Goal: Task Accomplishment & Management: Complete application form

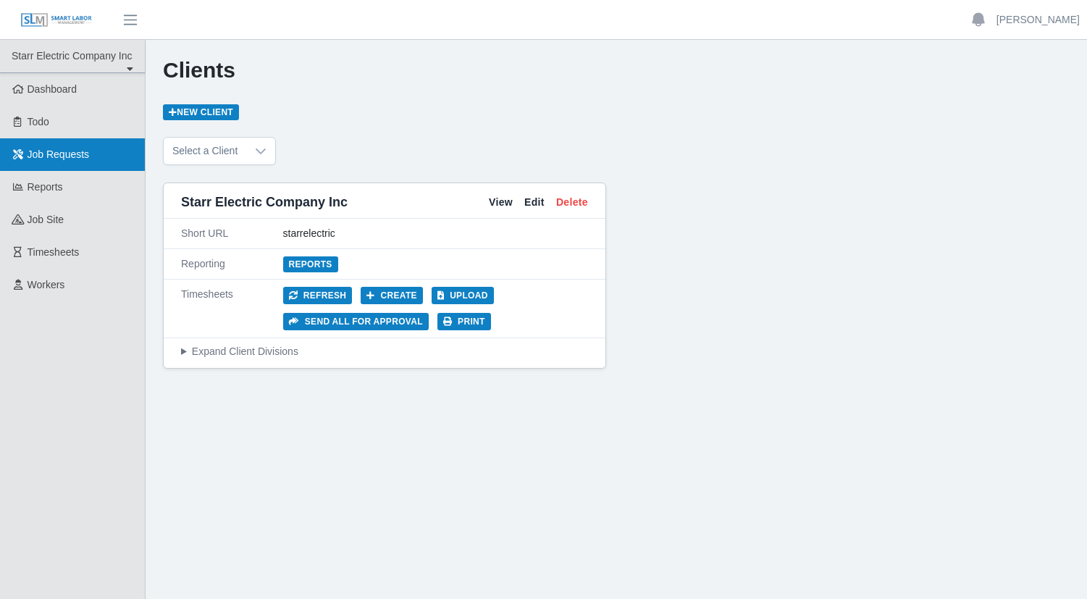
click at [41, 155] on span "Job Requests" at bounding box center [59, 154] width 62 height 12
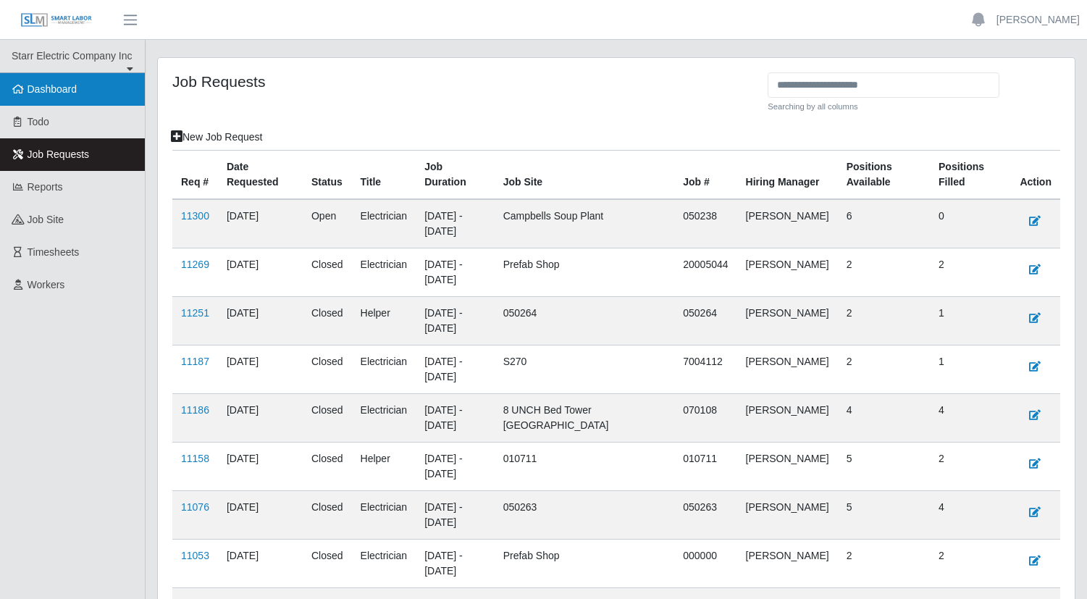
click at [57, 100] on link "Dashboard" at bounding box center [72, 89] width 145 height 33
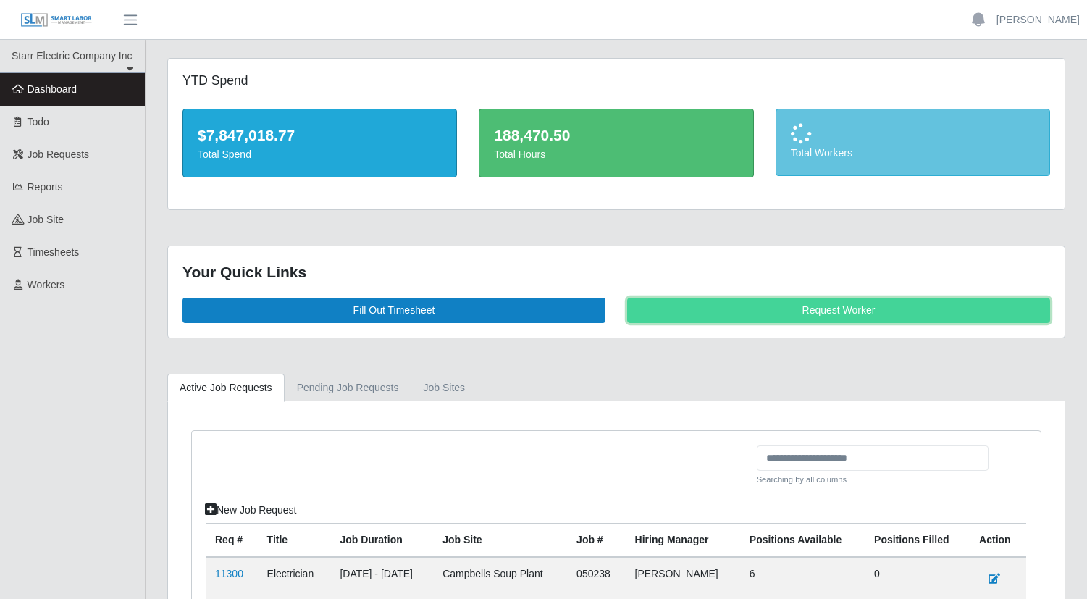
click at [833, 313] on link "Request Worker" at bounding box center [838, 310] width 423 height 25
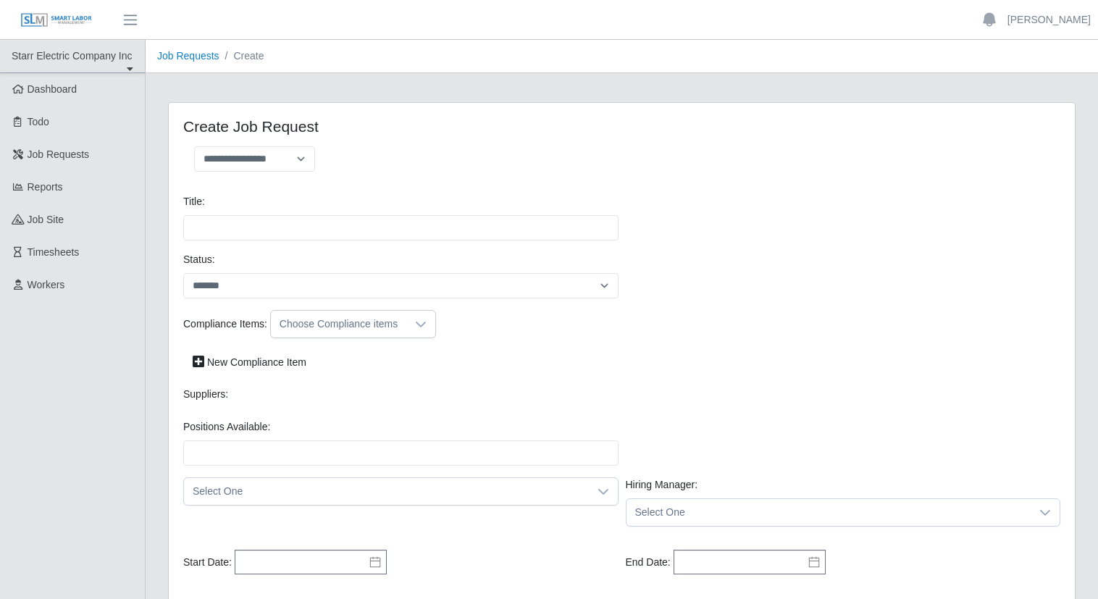
select select
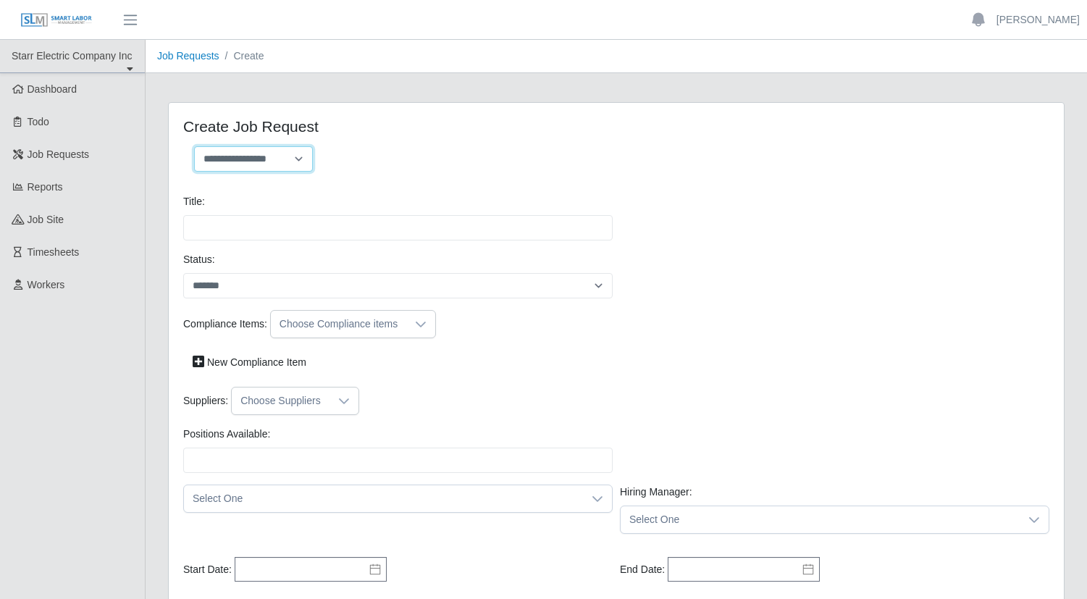
click at [303, 163] on select "**********" at bounding box center [253, 158] width 119 height 25
select select "**********"
click at [194, 146] on select "**********" at bounding box center [253, 158] width 119 height 25
type input "**********"
type input "*"
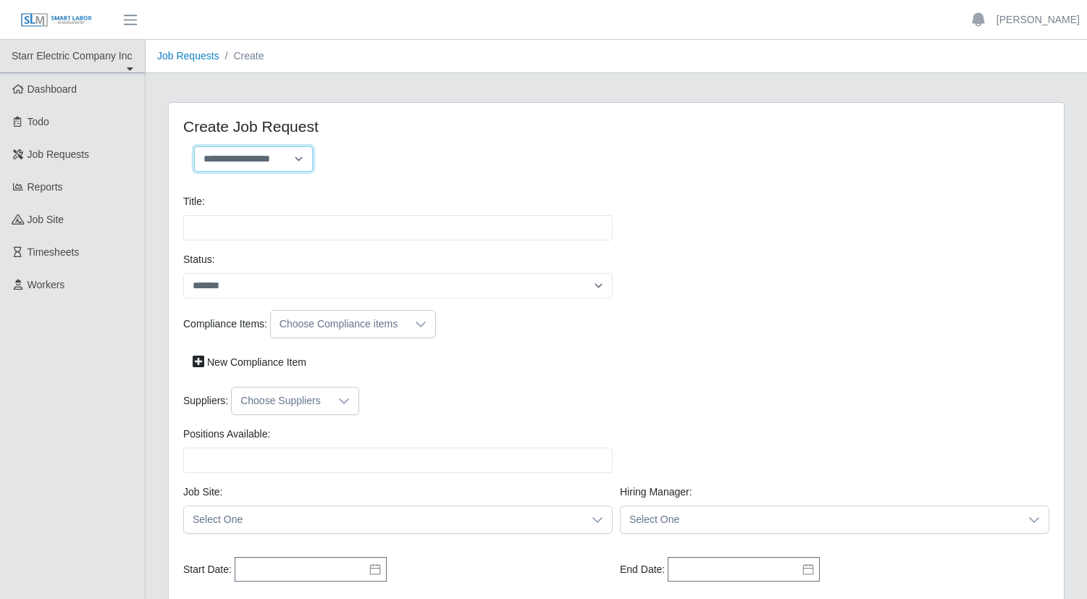
type input "*"
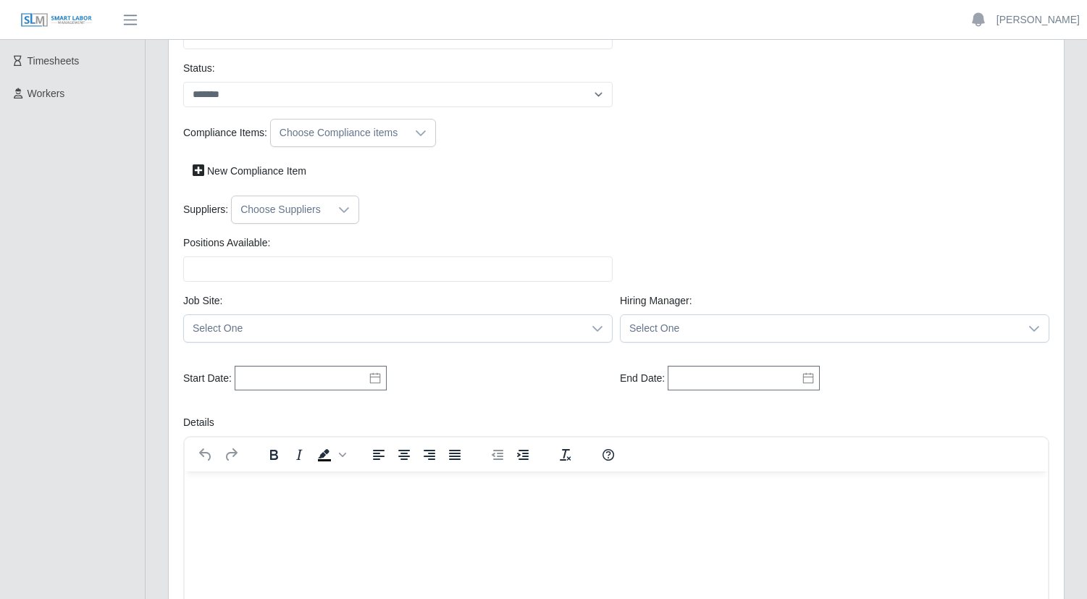
scroll to position [193, 0]
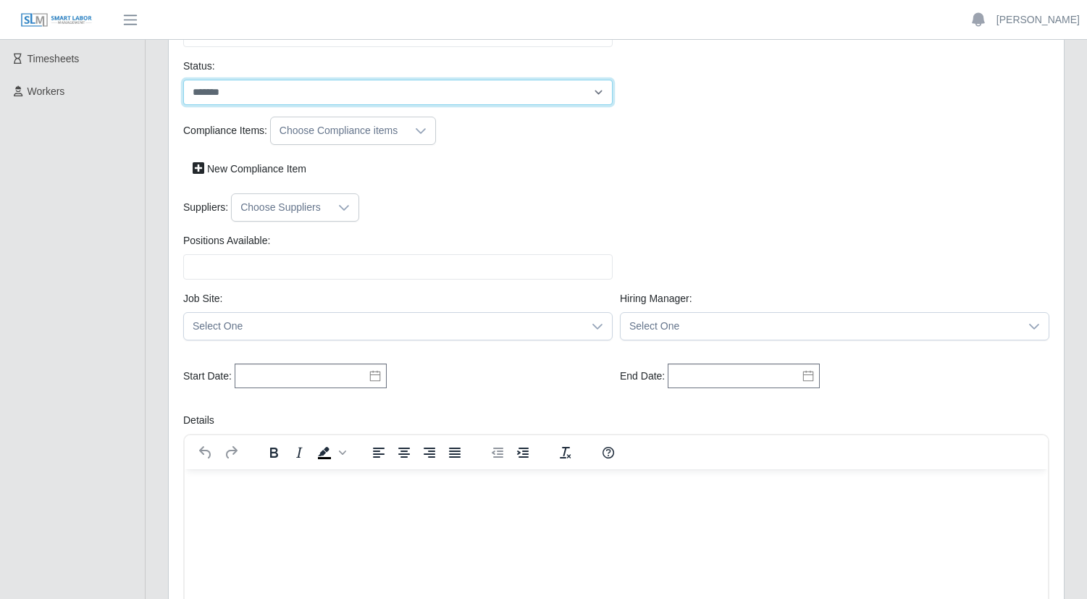
click at [592, 91] on select "*******" at bounding box center [397, 92] width 429 height 25
click at [592, 92] on select "*******" at bounding box center [397, 92] width 429 height 25
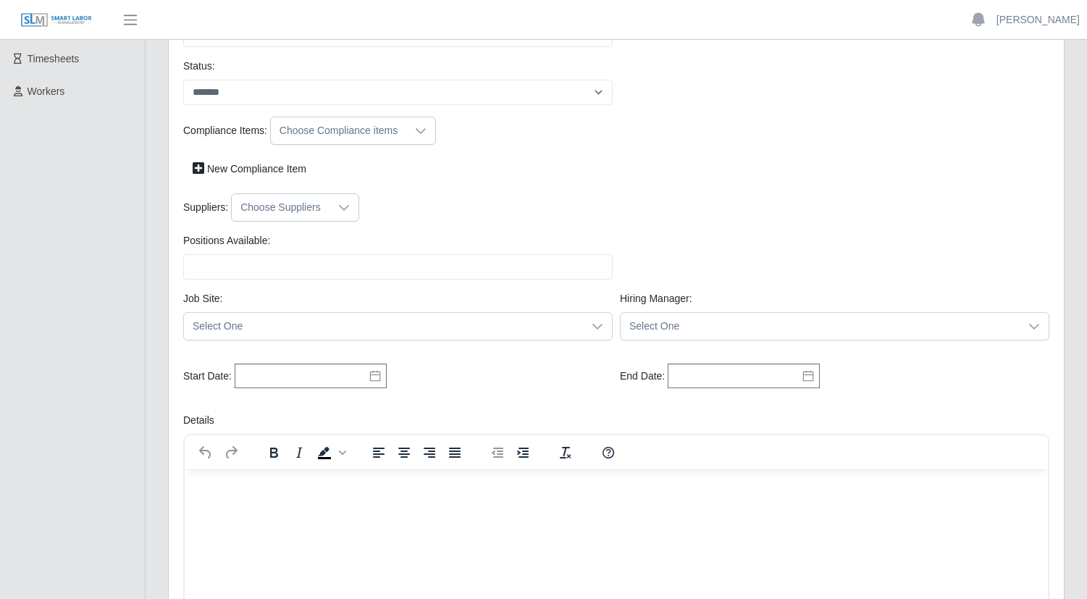
click at [415, 131] on icon at bounding box center [421, 131] width 12 height 12
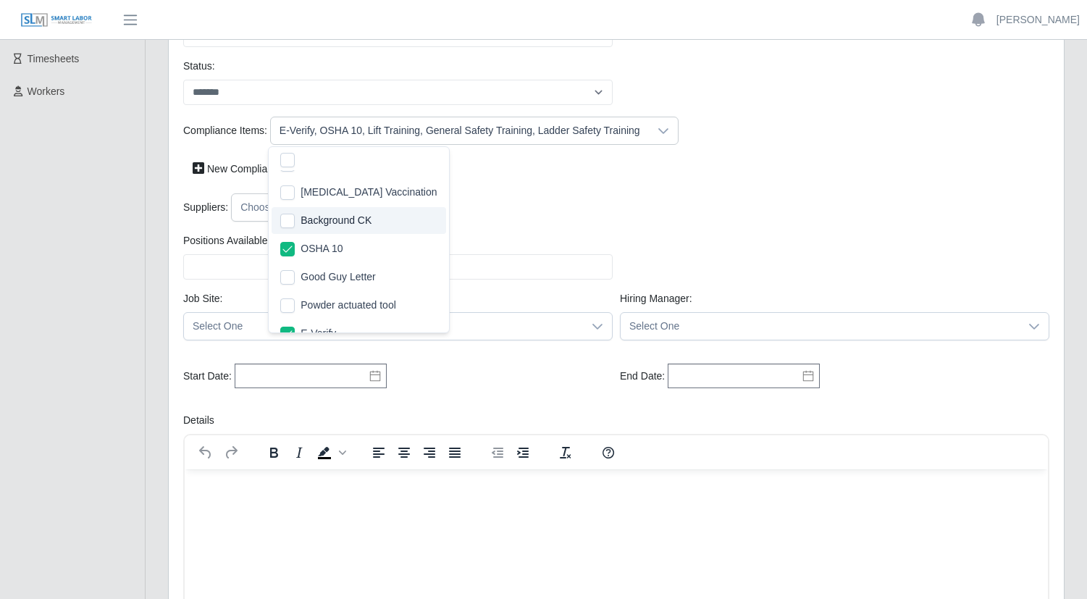
scroll to position [153, 0]
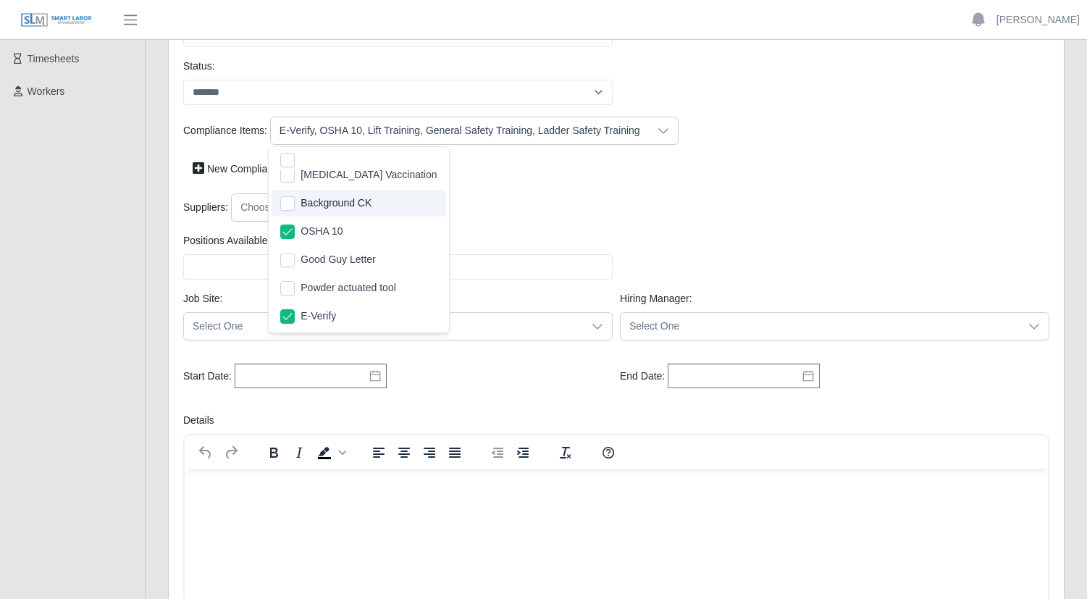
click at [544, 200] on div "Suppliers: Choose Suppliers" at bounding box center [616, 207] width 873 height 28
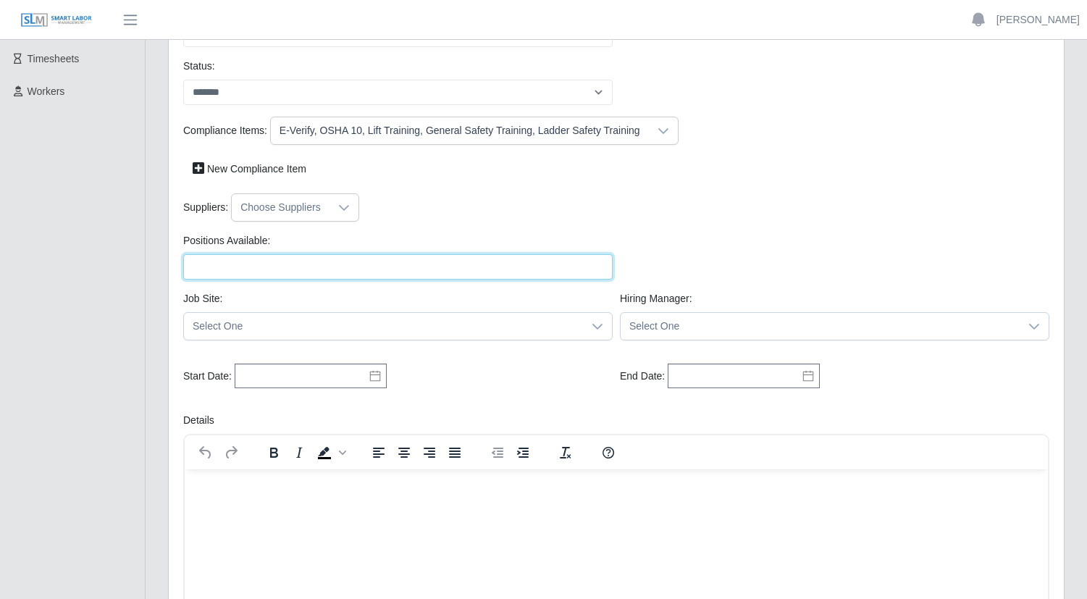
click at [291, 270] on input "Positions Available:" at bounding box center [397, 266] width 429 height 25
click at [325, 267] on input "Positions Available:" at bounding box center [397, 266] width 429 height 25
type input "*"
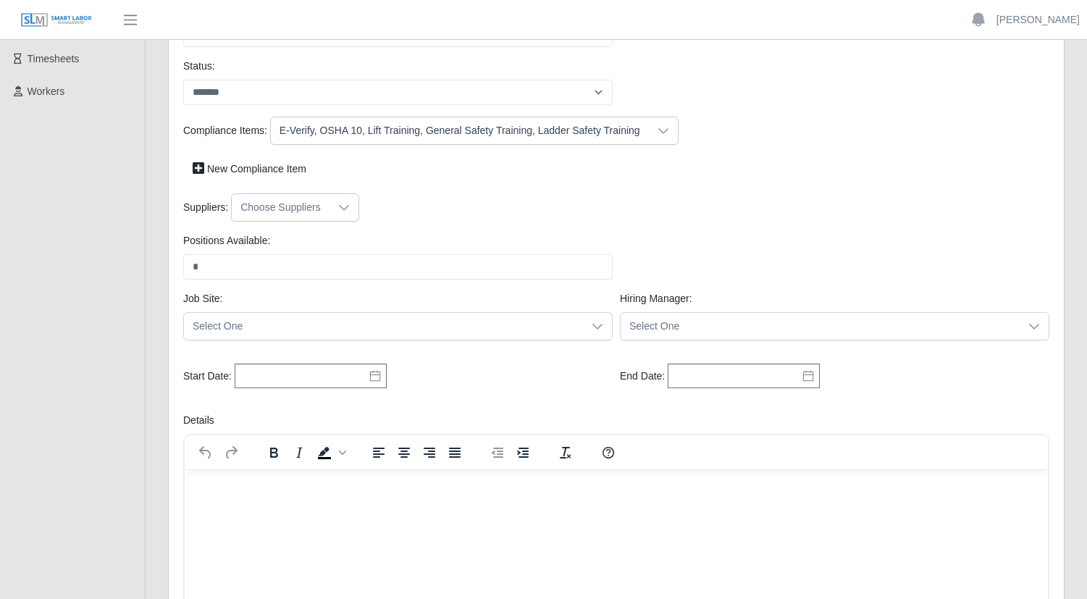
click at [744, 250] on div "Positions Available: * Please provide a valid position available number." at bounding box center [616, 262] width 873 height 58
click at [339, 208] on icon at bounding box center [344, 208] width 10 height 6
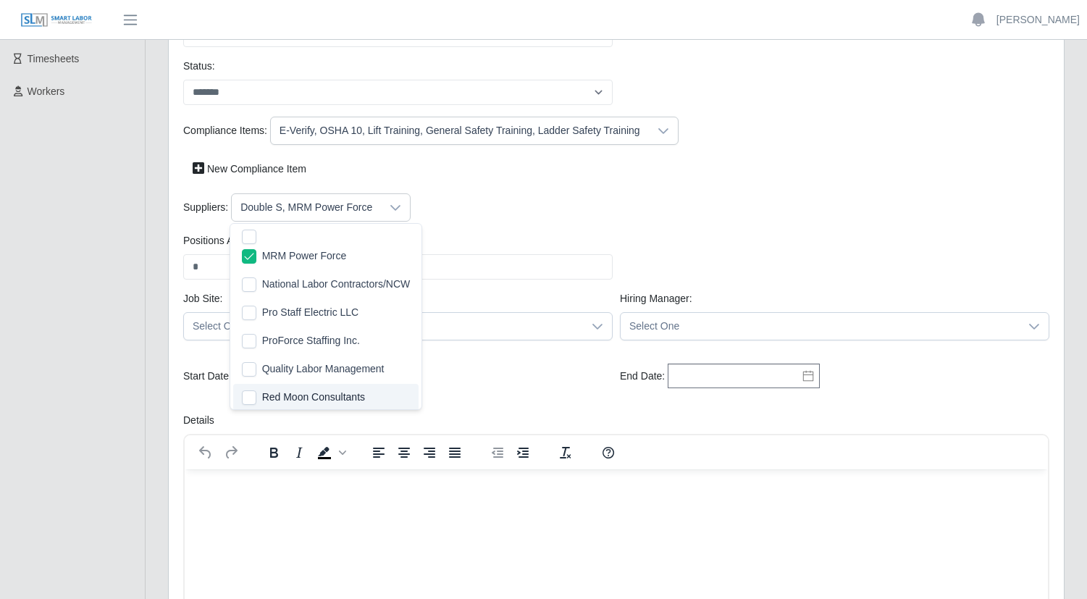
scroll to position [319, 0]
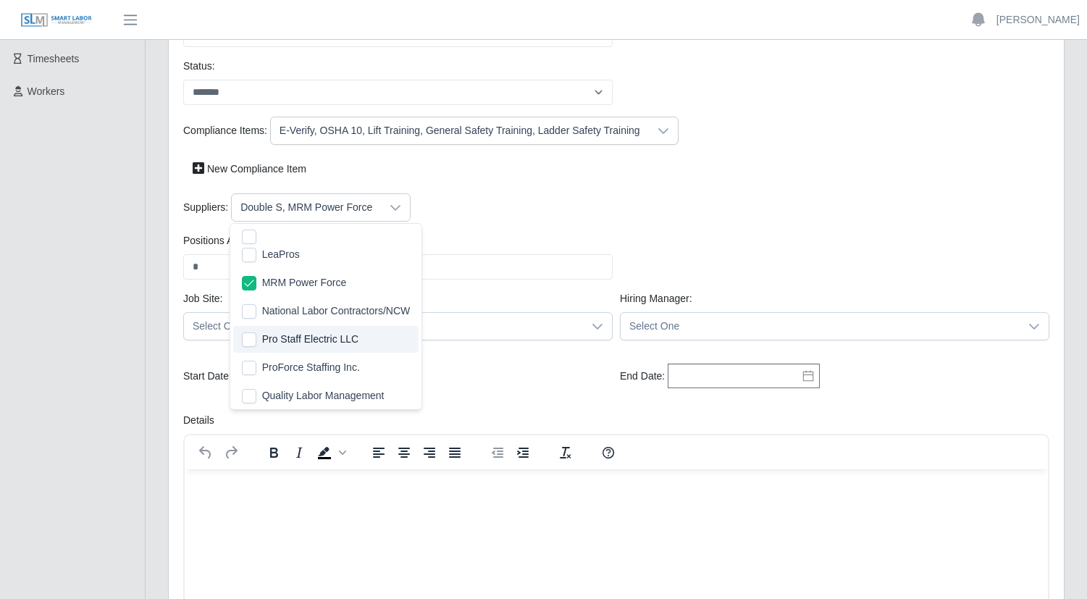
click at [240, 336] on li "Pro Staff Electric LLC" at bounding box center [326, 339] width 186 height 27
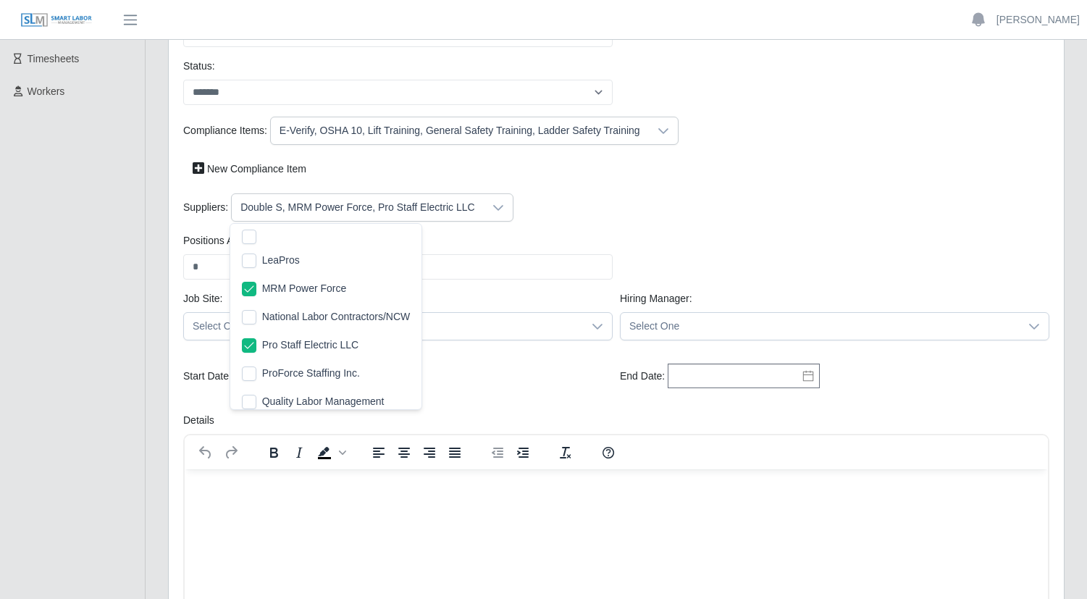
click at [654, 229] on div "Suppliers: Double S, MRM Power Force, Pro Staff Electric LLC" at bounding box center [616, 213] width 873 height 40
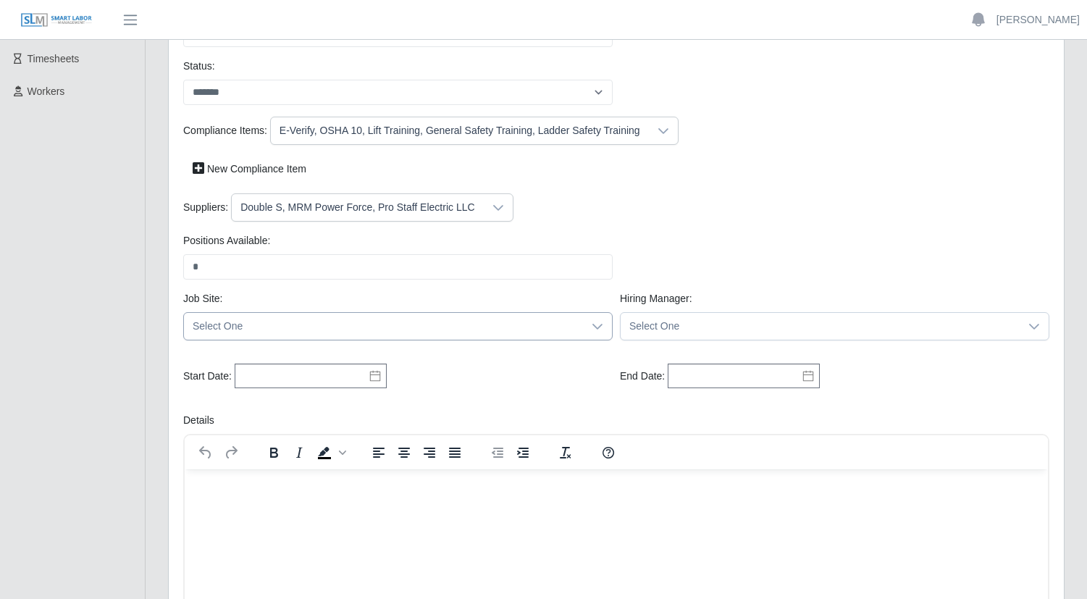
click at [597, 329] on icon at bounding box center [598, 327] width 12 height 12
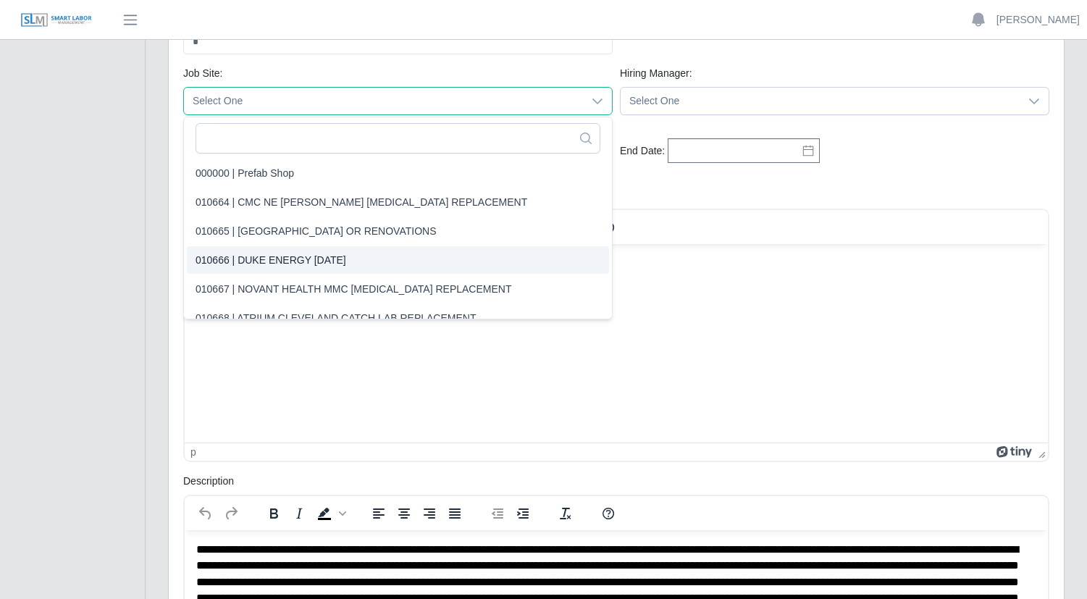
scroll to position [386, 0]
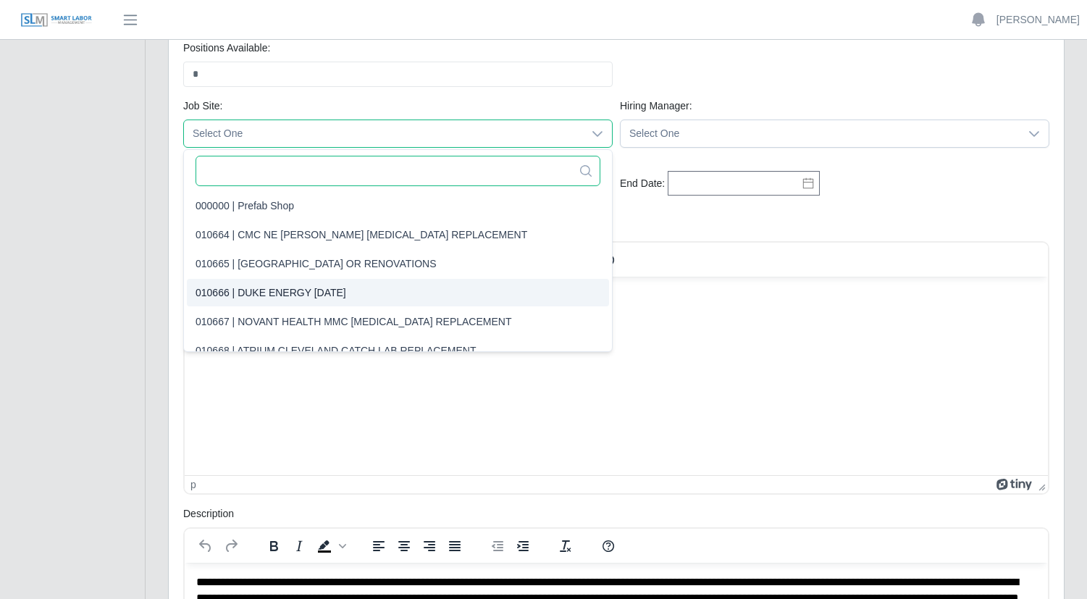
click at [363, 171] on input "text" at bounding box center [397, 171] width 405 height 30
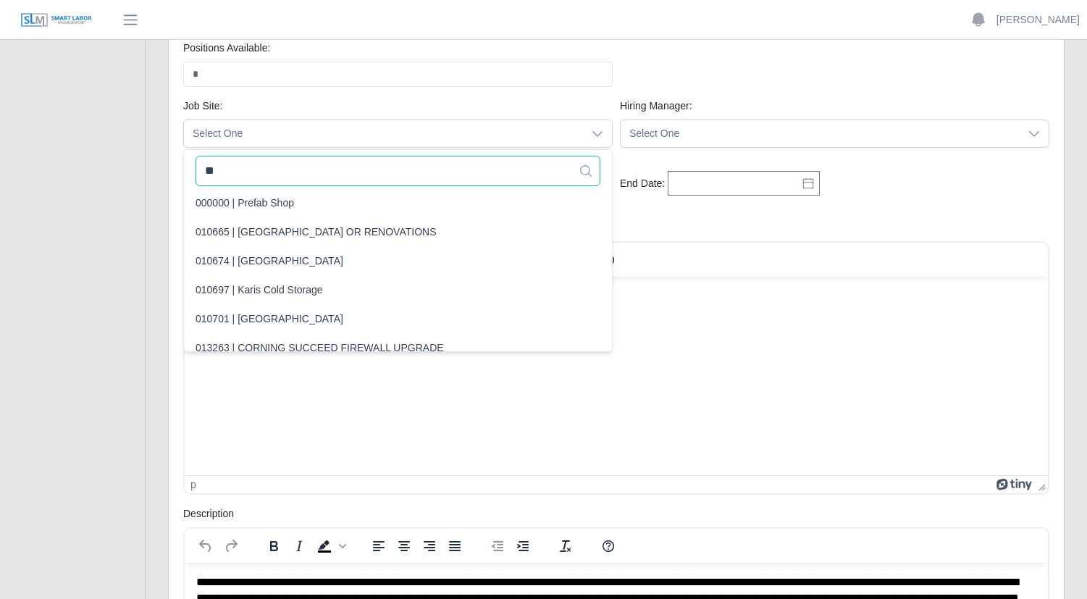
scroll to position [0, 0]
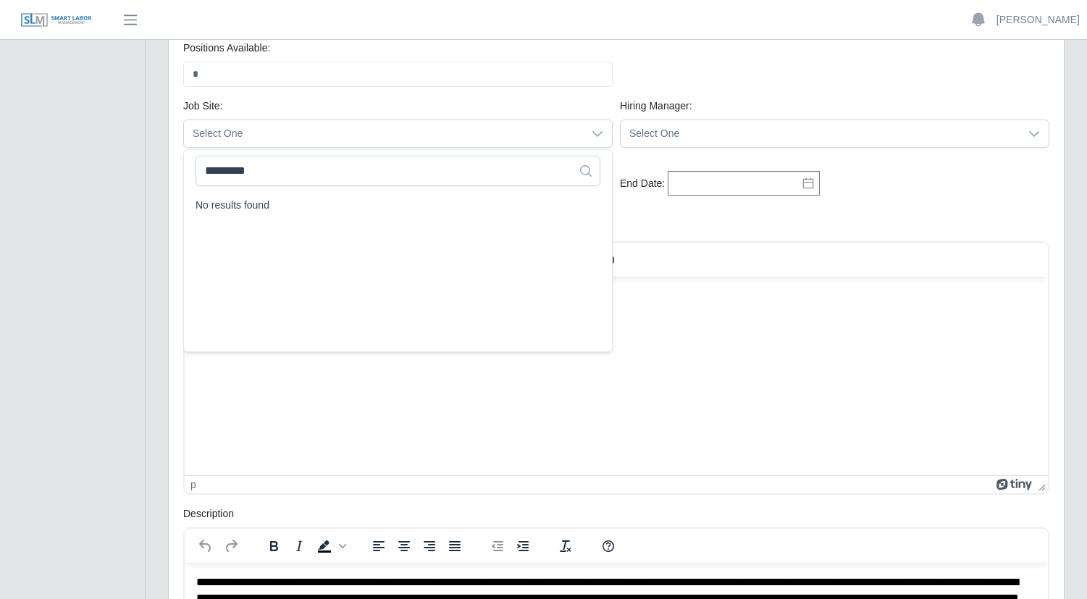
click at [541, 294] on ul "No results found" at bounding box center [398, 270] width 428 height 162
click at [316, 174] on input "*********" at bounding box center [397, 171] width 405 height 30
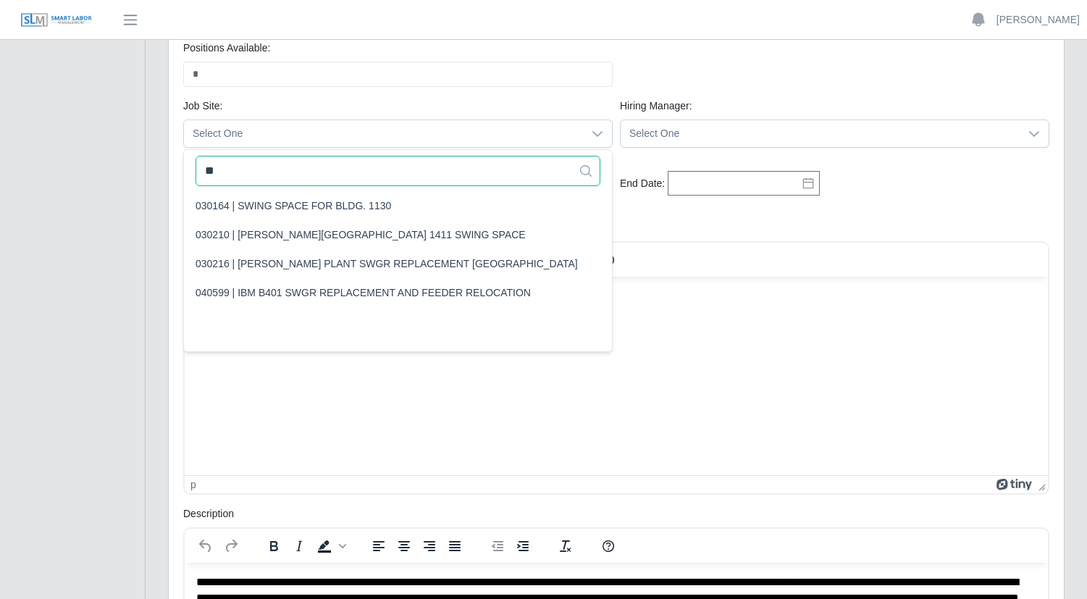
type input "*"
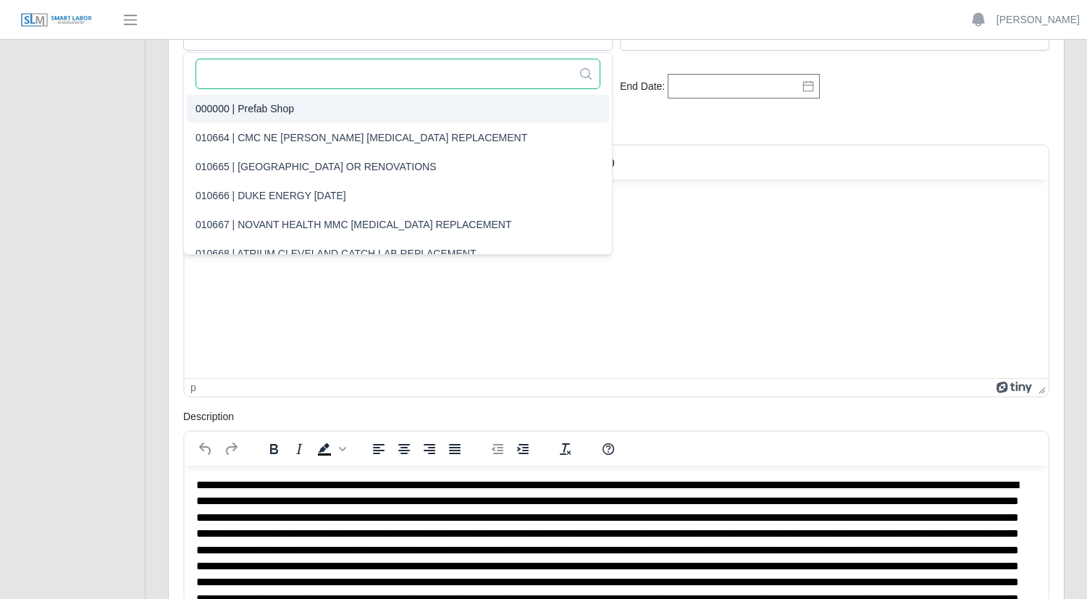
click at [347, 70] on input "text" at bounding box center [397, 74] width 405 height 30
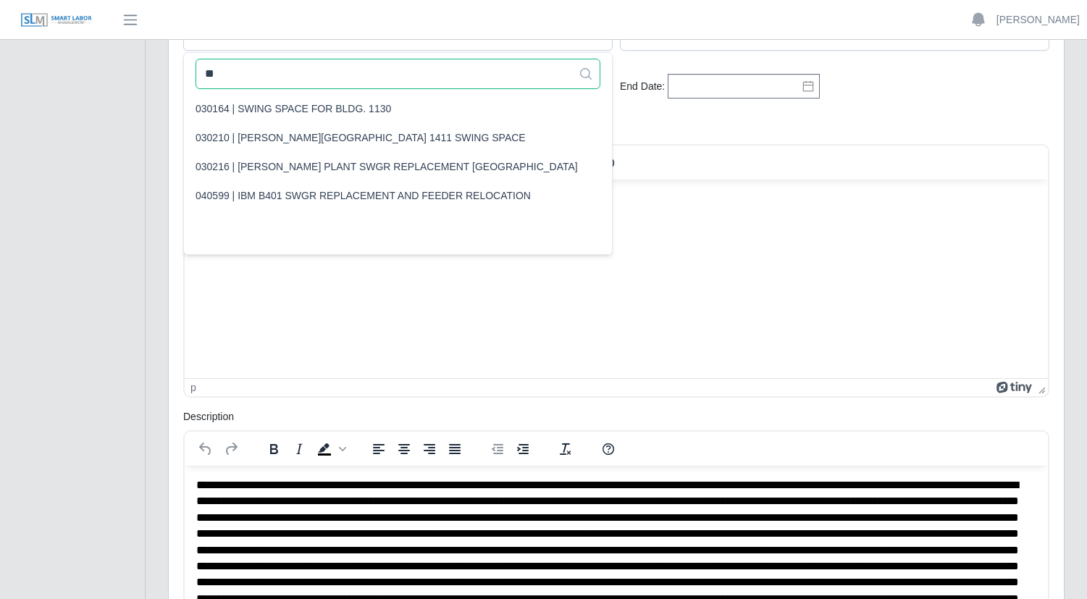
type input "*"
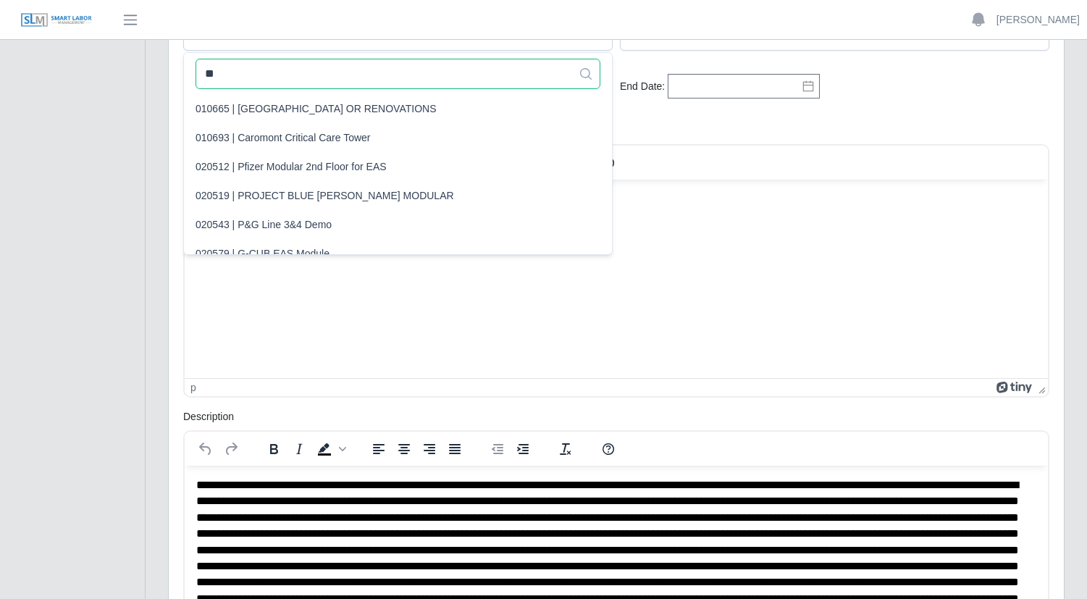
scroll to position [3, 0]
type input "*"
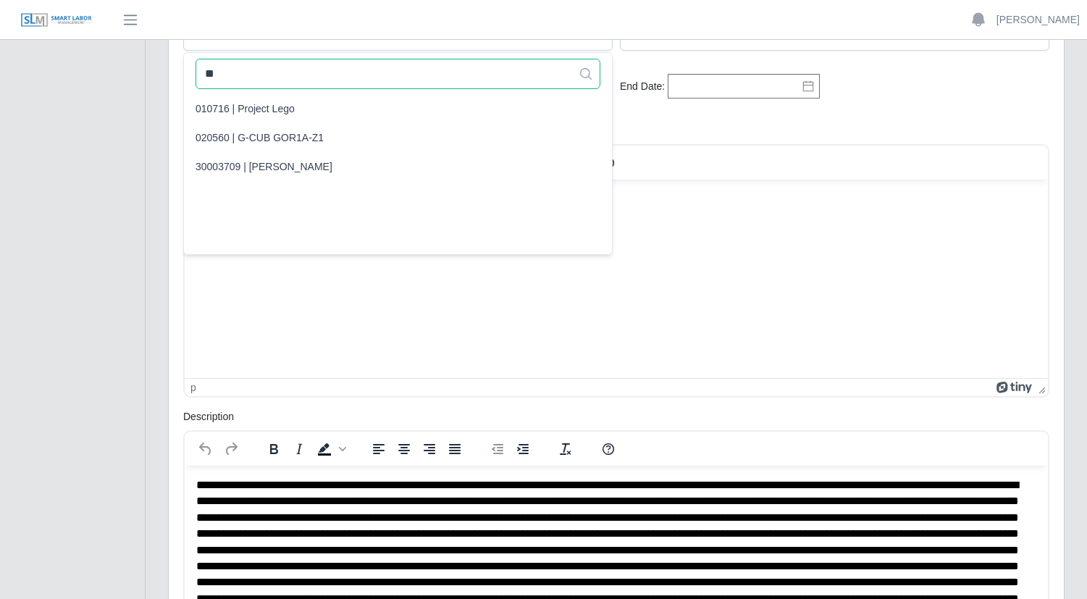
scroll to position [0, 0]
type input "*"
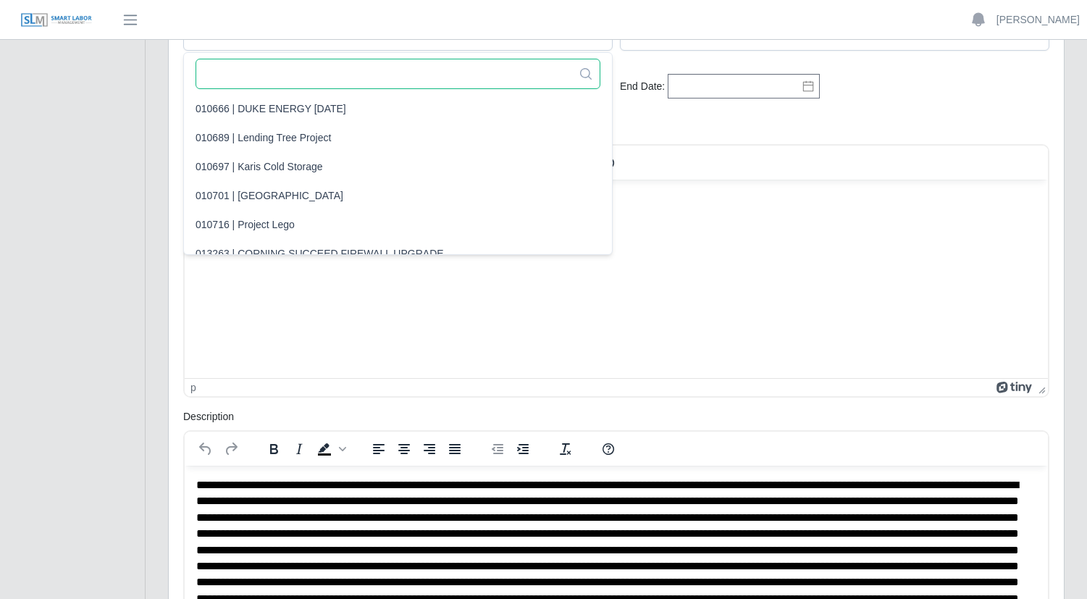
scroll to position [3, 0]
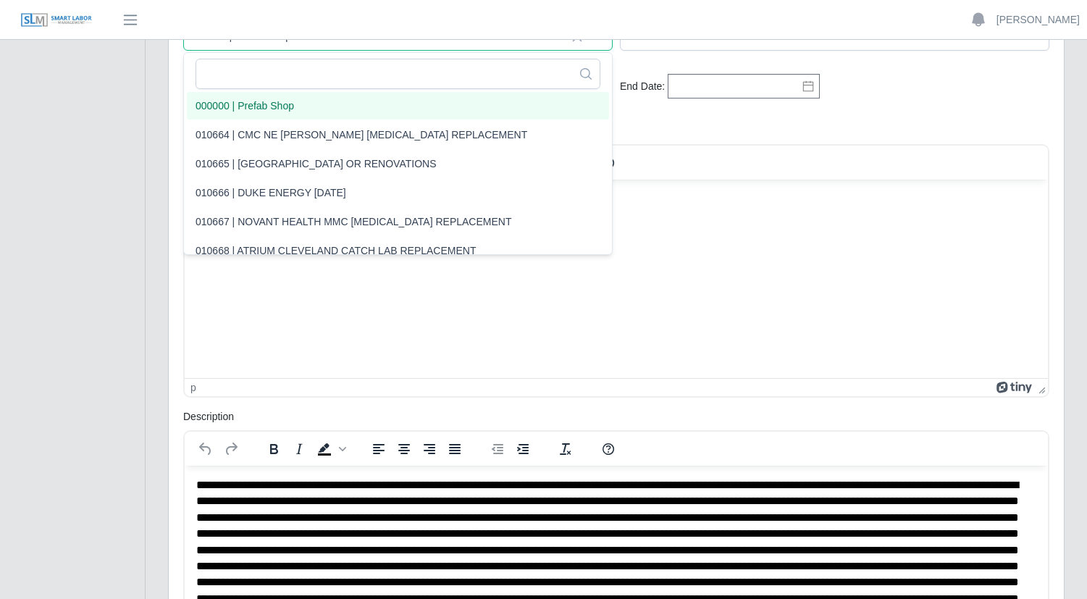
click at [349, 109] on li "000000 | Prefab Shop" at bounding box center [398, 106] width 422 height 28
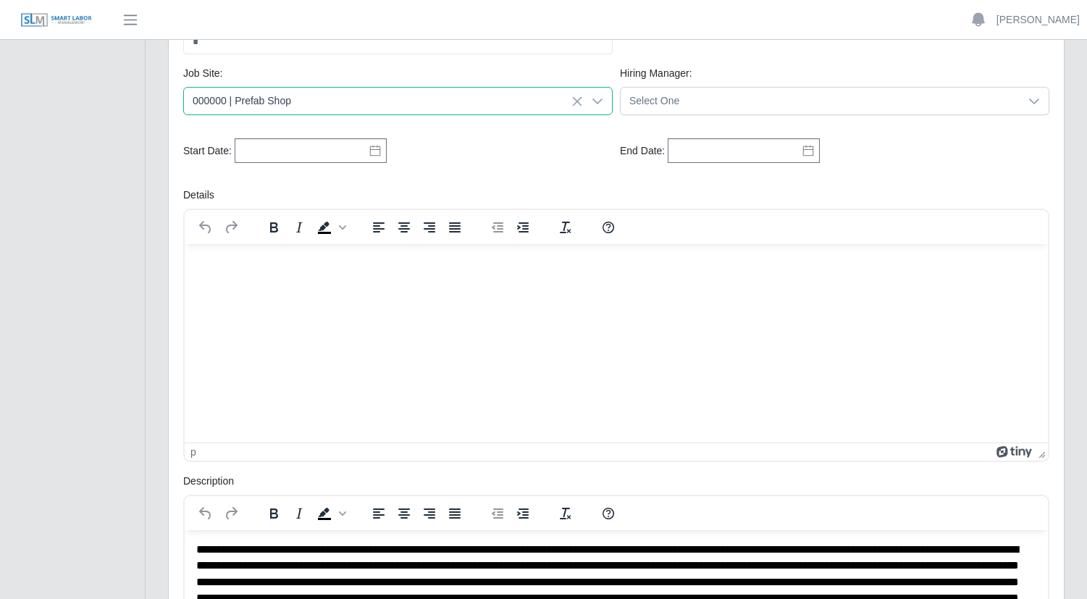
scroll to position [386, 0]
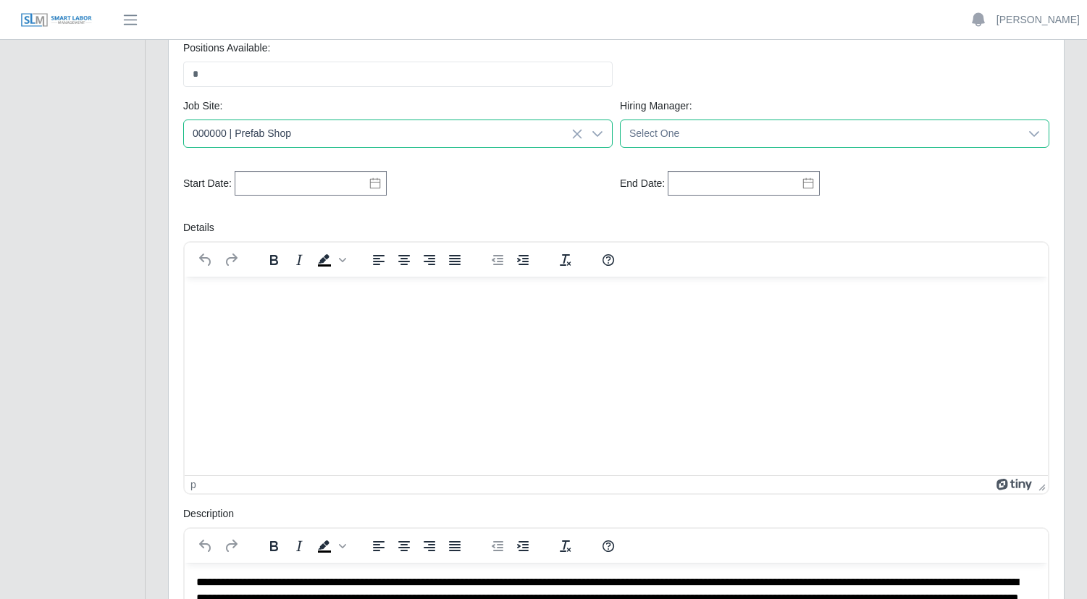
click at [805, 135] on span "Select One" at bounding box center [819, 133] width 399 height 27
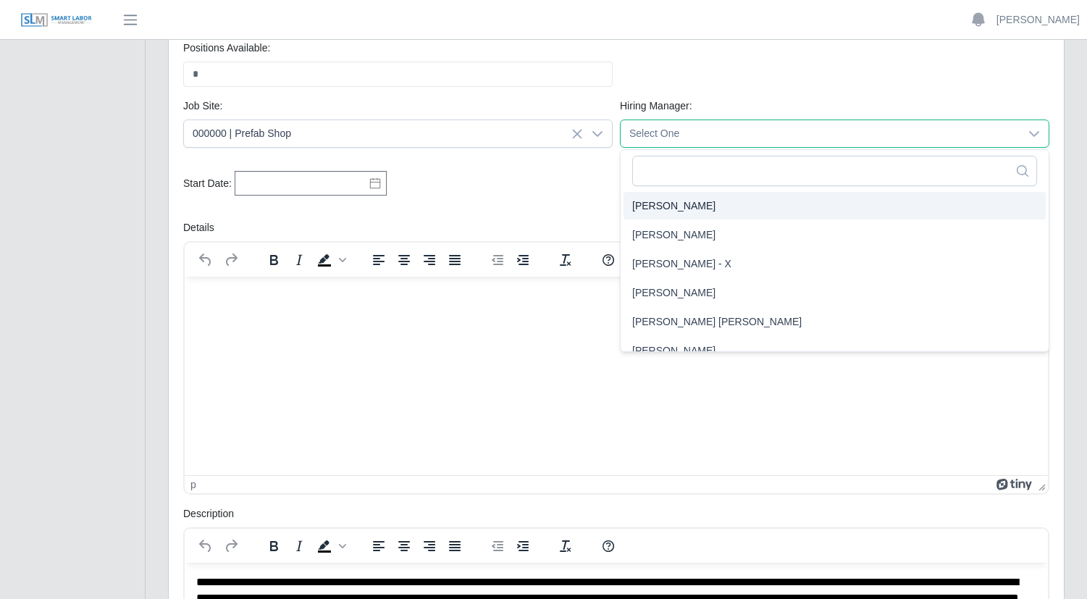
click at [681, 128] on span "Select One" at bounding box center [819, 133] width 399 height 27
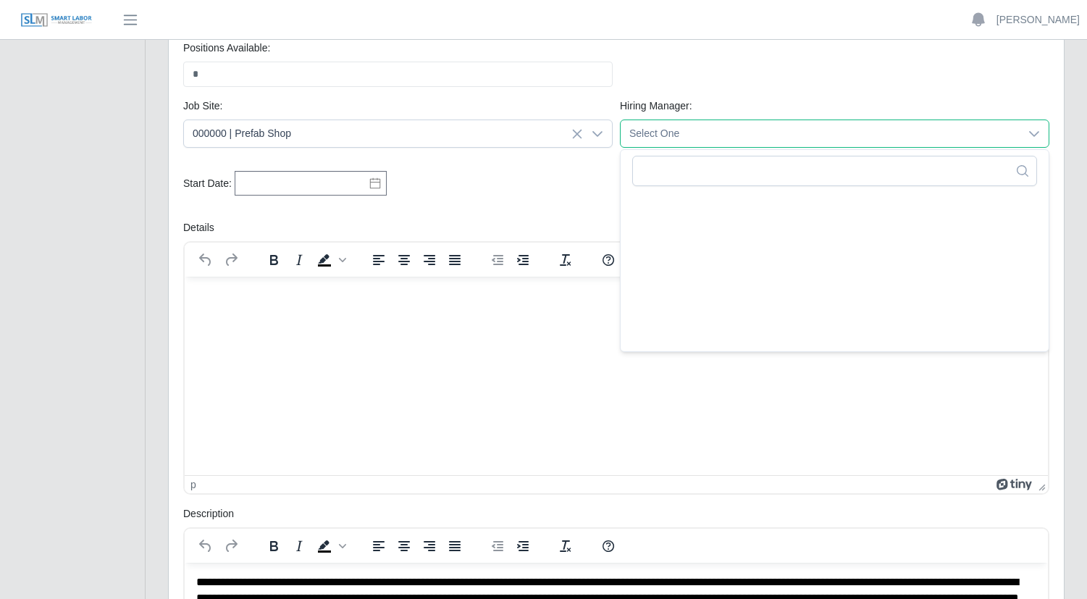
scroll to position [2452, 0]
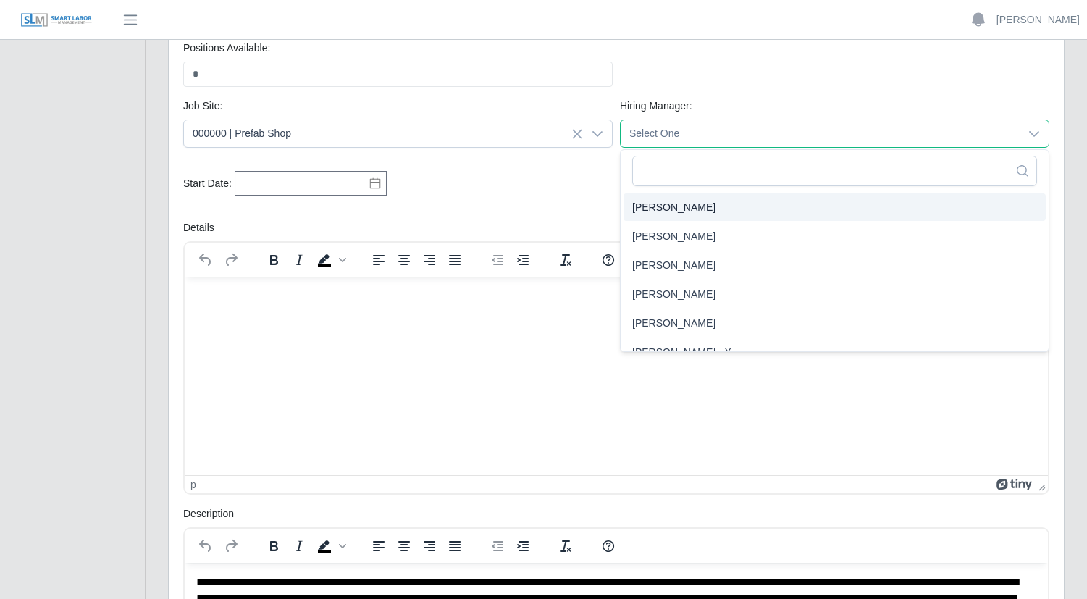
click at [670, 214] on span "[PERSON_NAME]" at bounding box center [673, 207] width 83 height 15
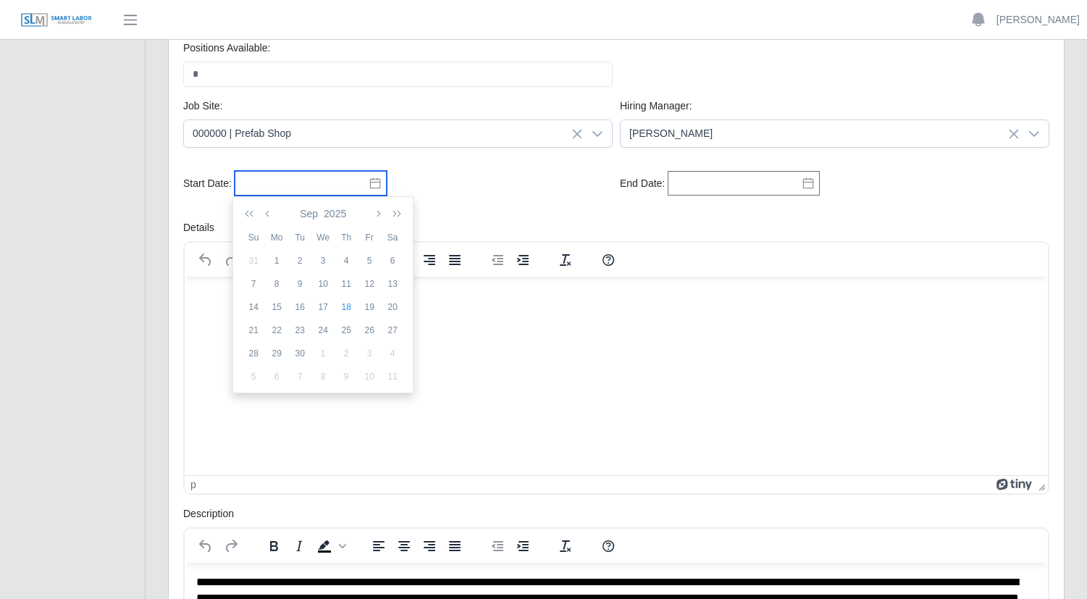
click at [275, 182] on input "text" at bounding box center [311, 183] width 152 height 25
click at [272, 337] on td "22" at bounding box center [276, 330] width 23 height 23
type input "**********"
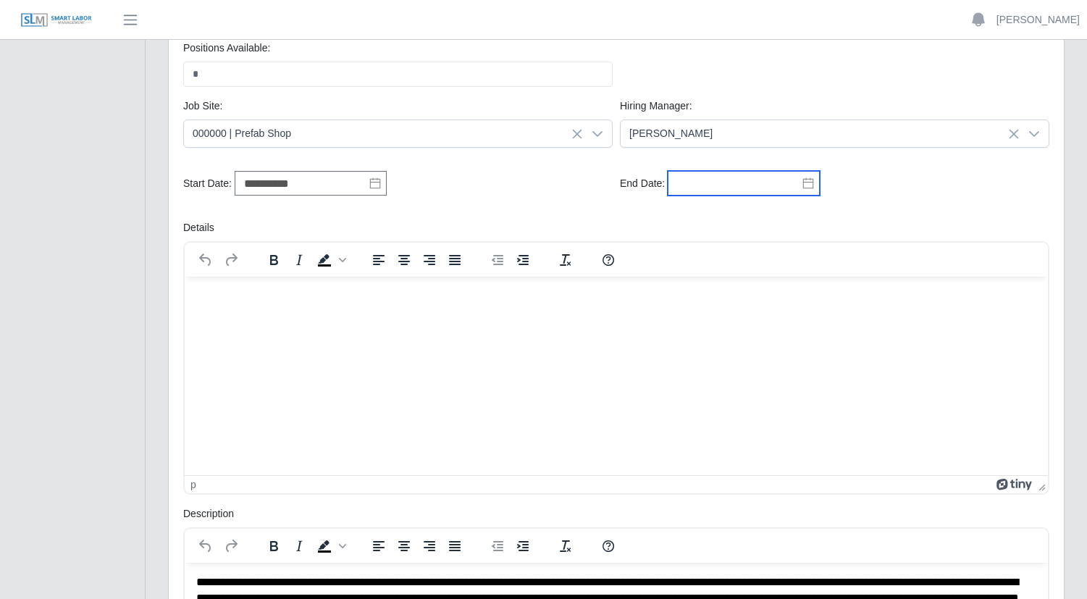
click at [744, 186] on input "text" at bounding box center [744, 183] width 152 height 25
click at [781, 213] on icon "button" at bounding box center [781, 214] width 7 height 12
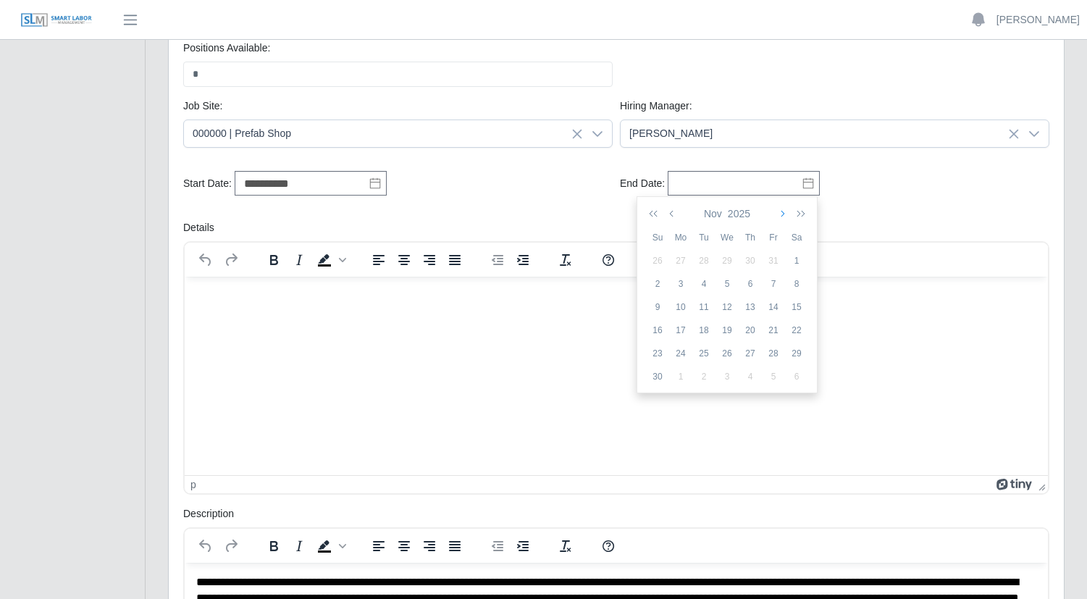
click at [780, 211] on icon "button" at bounding box center [781, 214] width 7 height 12
click at [710, 356] on div "30" at bounding box center [703, 353] width 23 height 13
type input "**********"
click at [566, 206] on div "**********" at bounding box center [616, 189] width 873 height 61
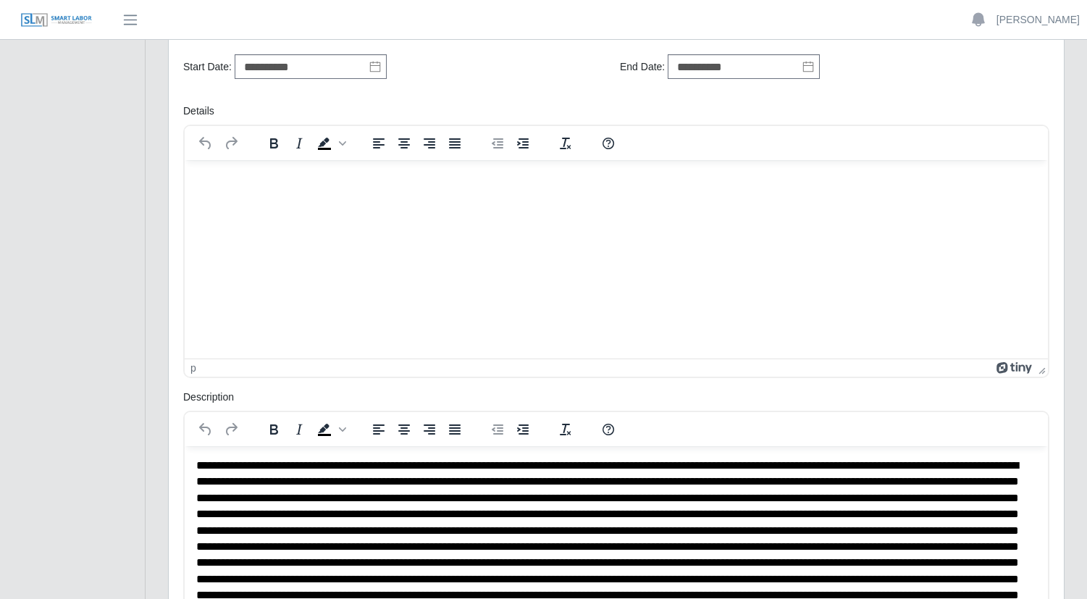
scroll to position [386, 0]
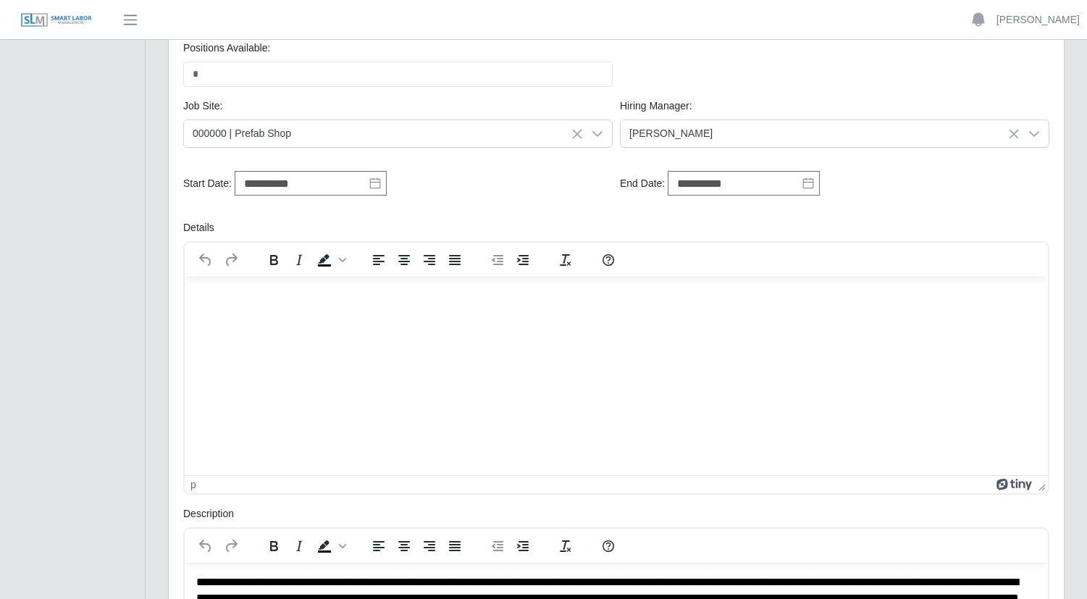
click at [364, 315] on html at bounding box center [616, 295] width 863 height 39
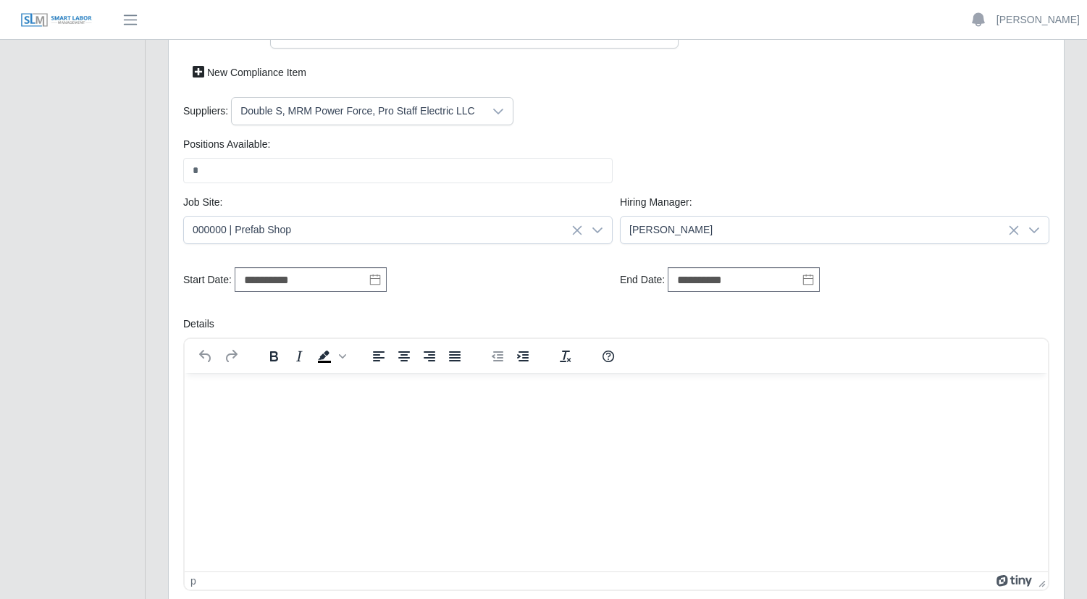
click at [450, 398] on p "Rich Text Area. Press ALT-0 for help." at bounding box center [616, 392] width 840 height 16
click at [597, 227] on icon at bounding box center [598, 230] width 12 height 12
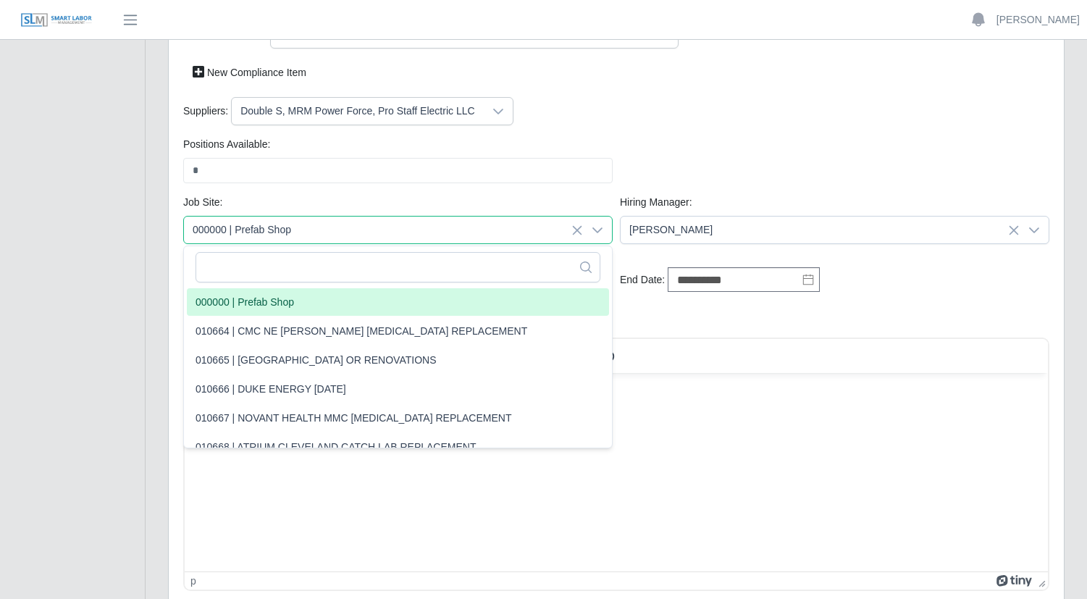
click at [595, 225] on icon at bounding box center [598, 230] width 12 height 12
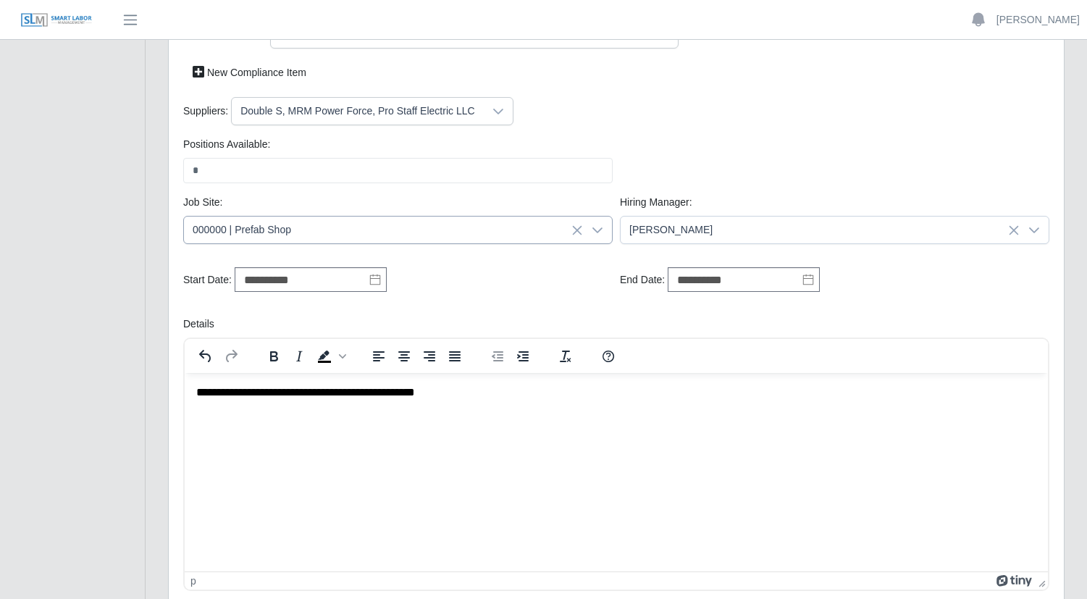
click at [594, 227] on icon at bounding box center [598, 230] width 12 height 12
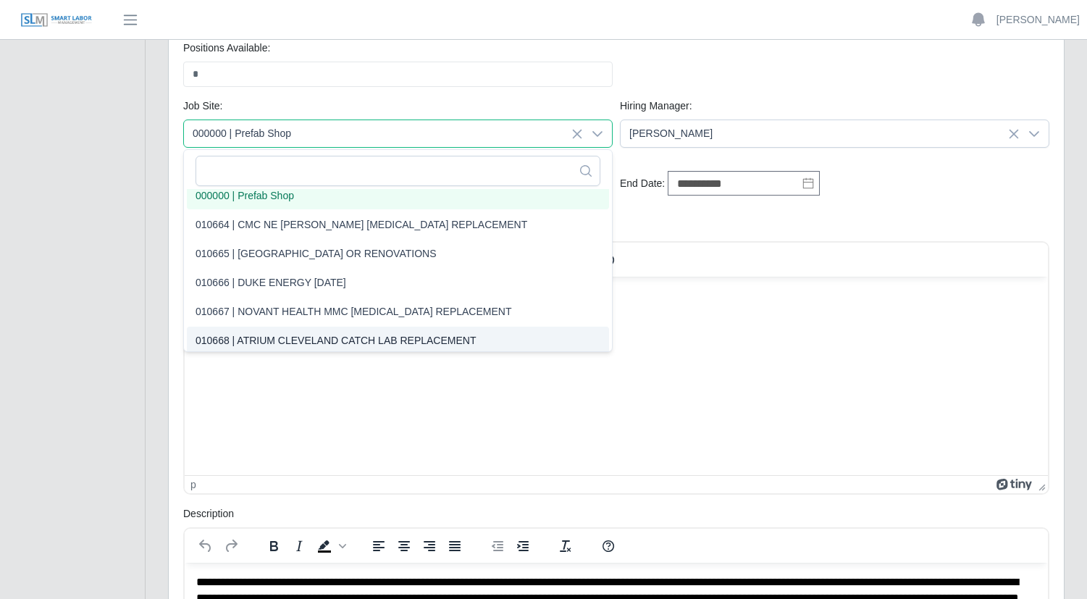
scroll to position [0, 0]
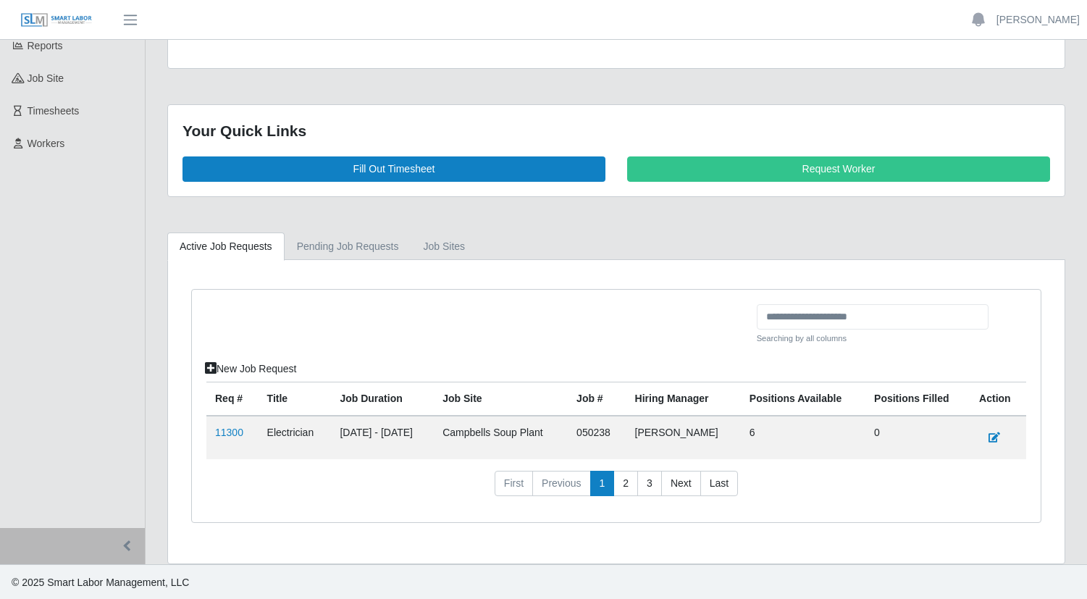
scroll to position [143, 0]
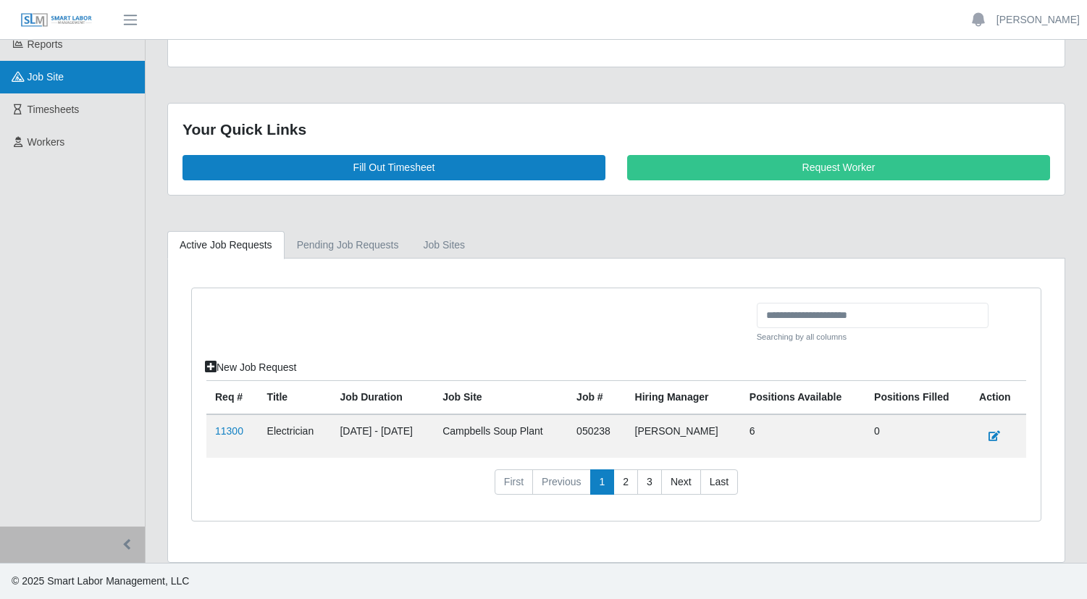
click at [53, 77] on span "job site" at bounding box center [46, 77] width 37 height 12
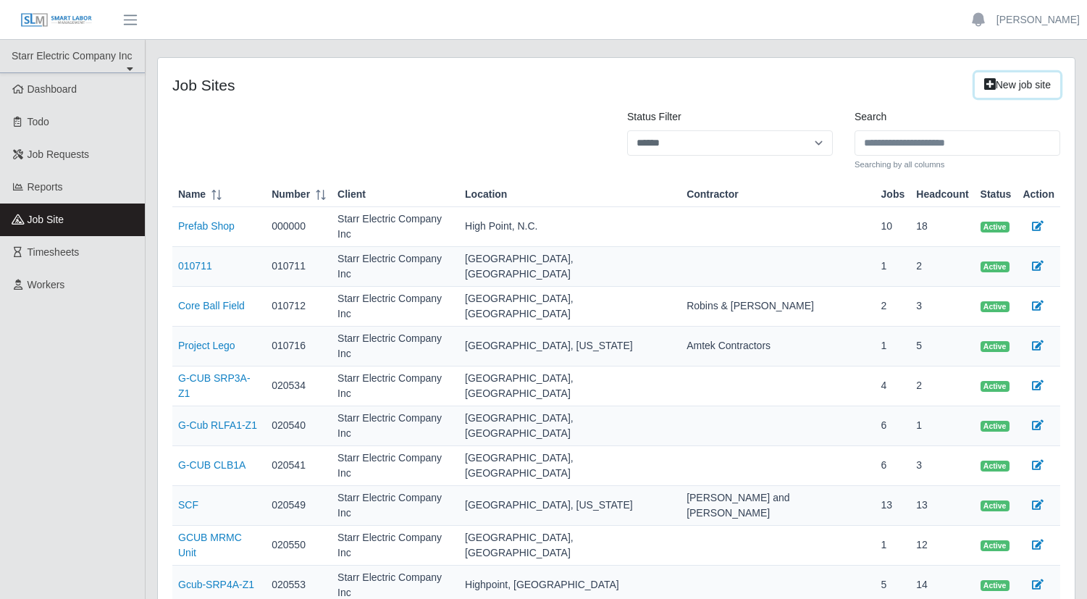
click at [1003, 83] on link "New job site" at bounding box center [1017, 84] width 85 height 25
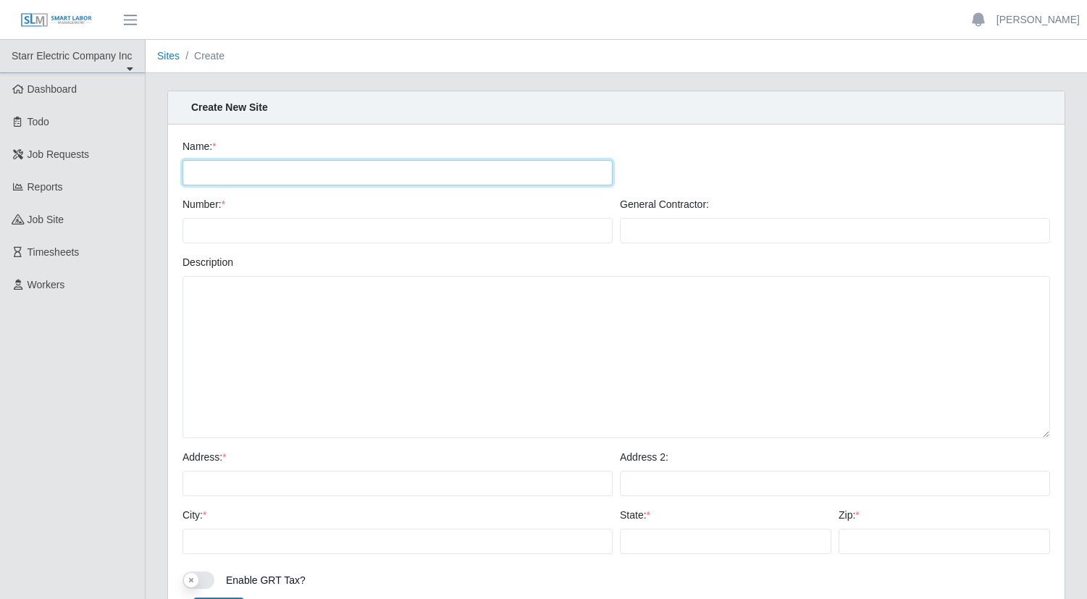
click at [236, 172] on input "Name: *" at bounding box center [397, 172] width 430 height 25
type input "**********"
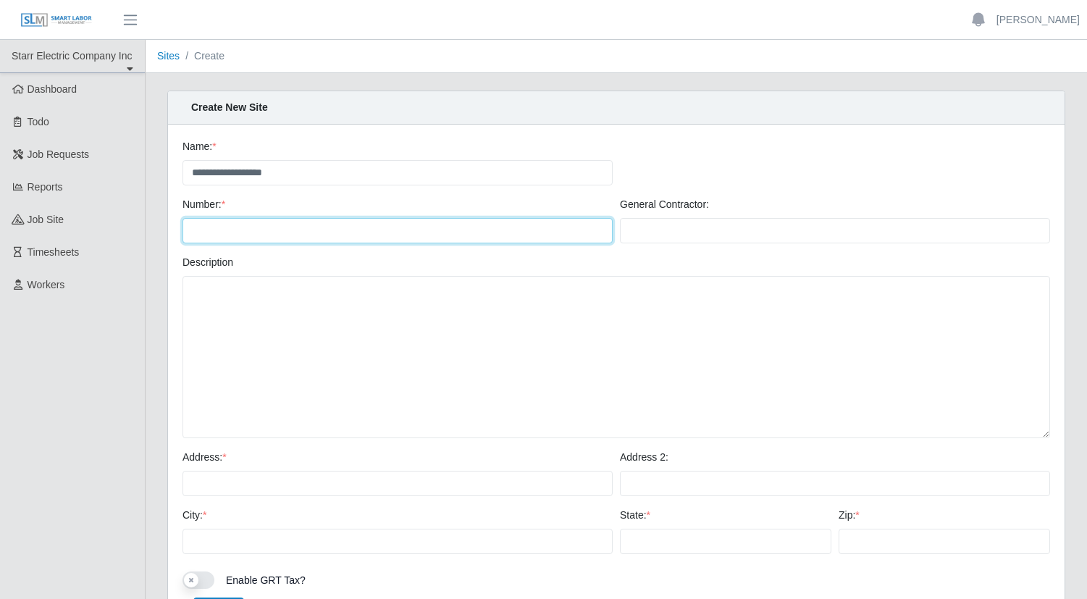
click at [434, 233] on input "Number: *" at bounding box center [397, 230] width 430 height 25
type input "******"
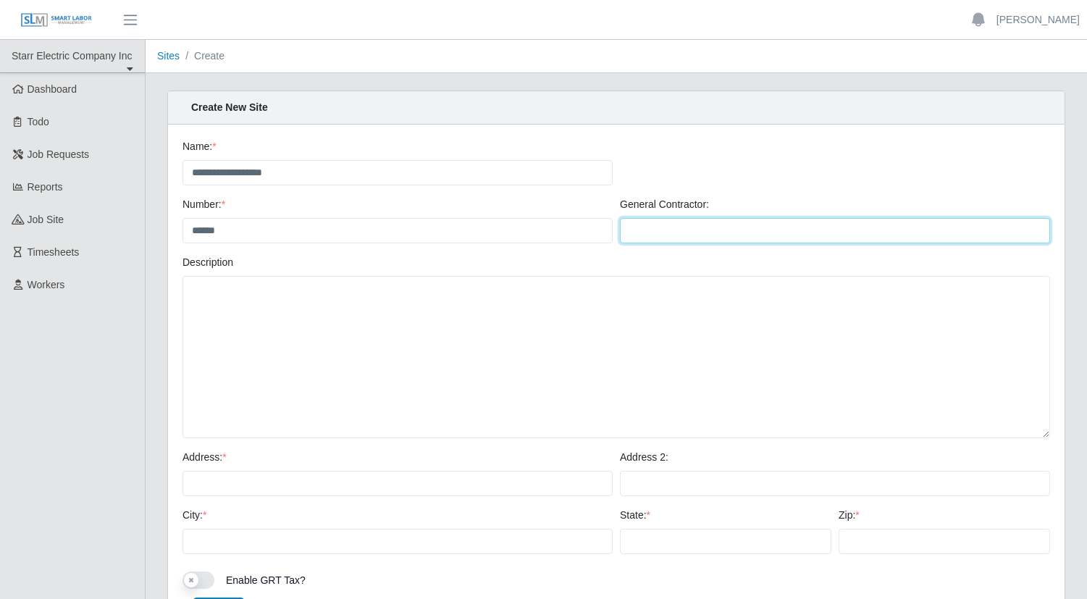
click at [674, 224] on input "General Contractor:" at bounding box center [835, 230] width 430 height 25
type input "***"
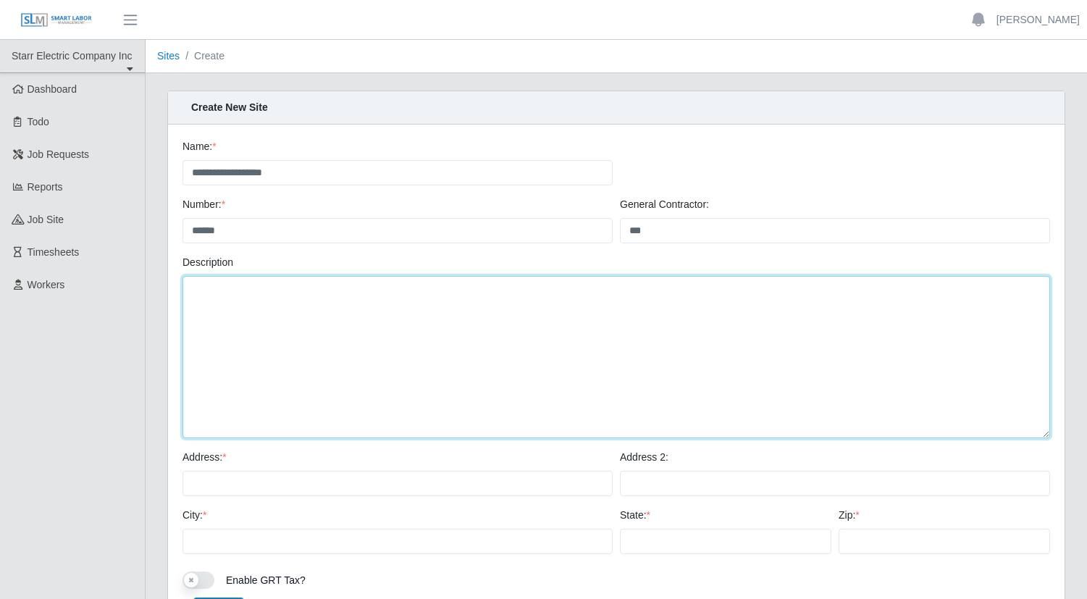
click at [414, 322] on textarea "Description" at bounding box center [615, 357] width 867 height 162
type textarea "*"
click at [224, 289] on textarea "**********" at bounding box center [615, 357] width 867 height 162
click at [372, 287] on textarea "**********" at bounding box center [615, 357] width 867 height 162
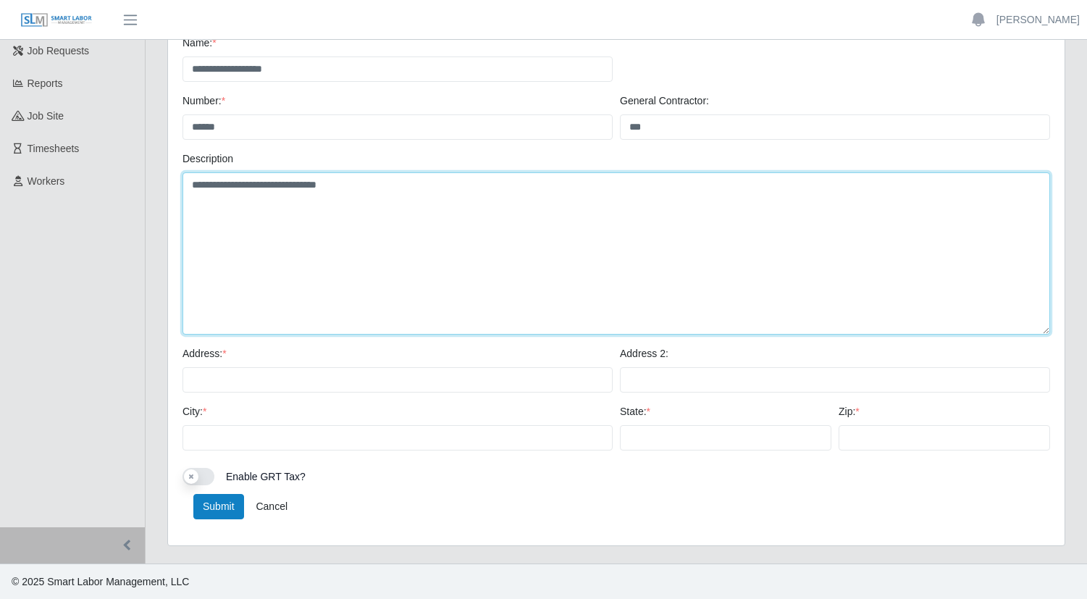
type textarea "**********"
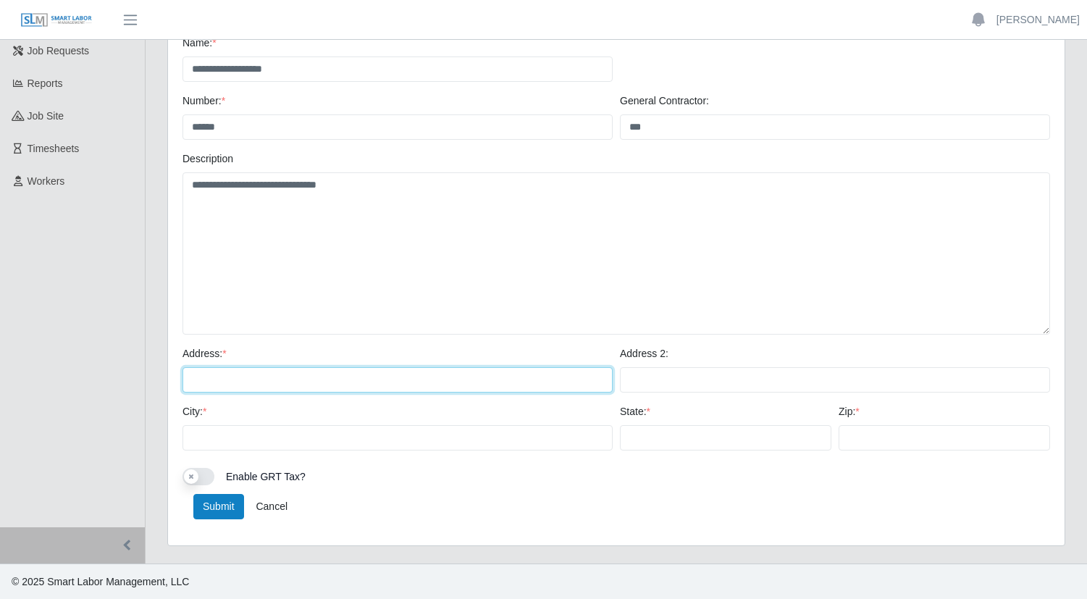
click at [329, 381] on input "Address: *" at bounding box center [397, 379] width 430 height 25
type input "**********"
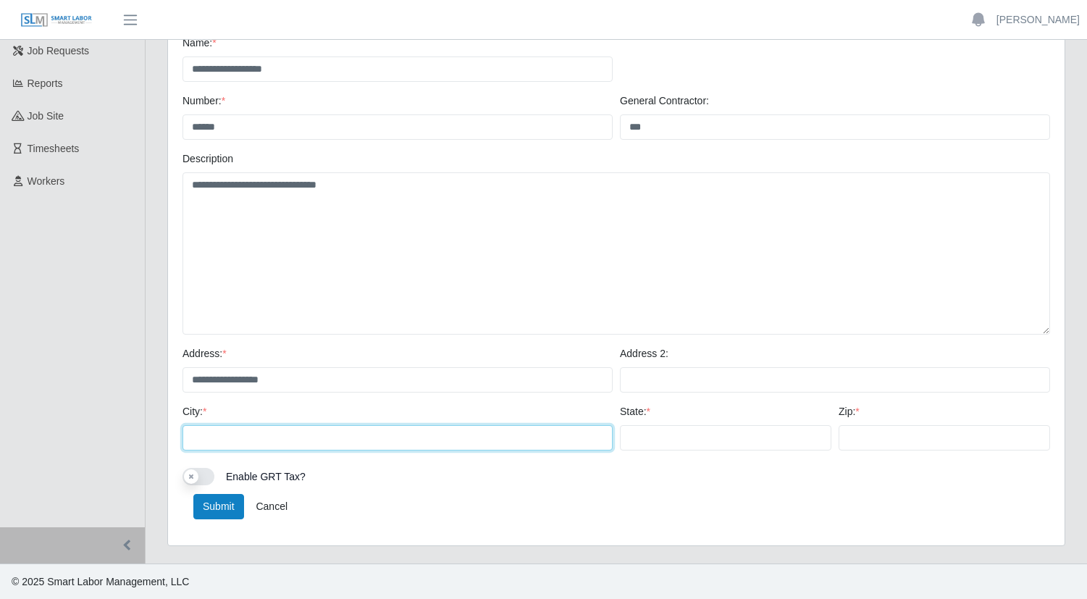
click at [342, 432] on input "City: *" at bounding box center [397, 437] width 430 height 25
type input "**********"
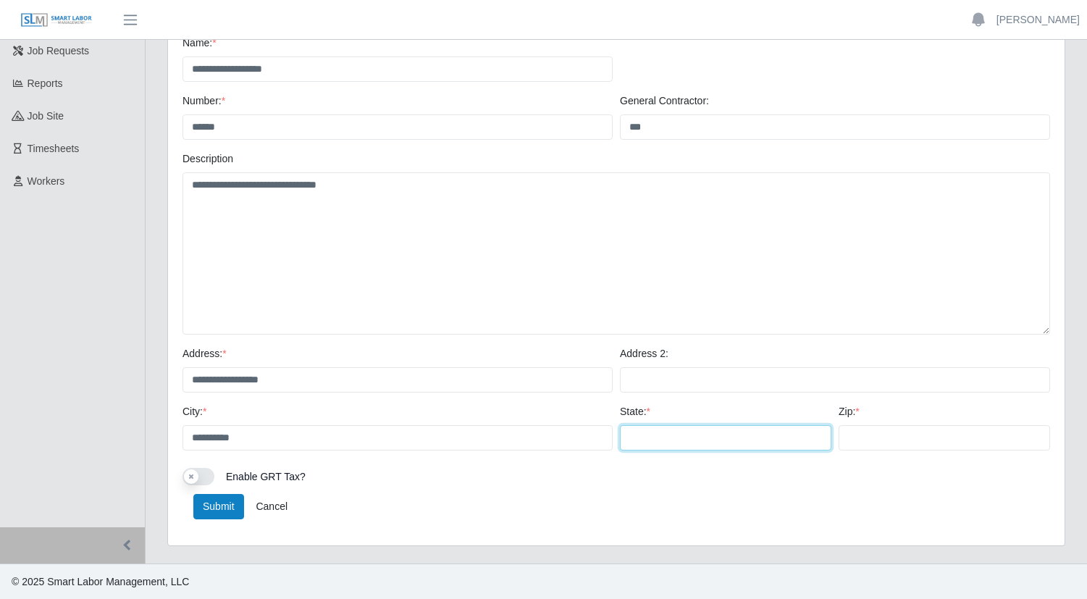
click at [641, 432] on input "State: *" at bounding box center [725, 437] width 211 height 25
type input "**"
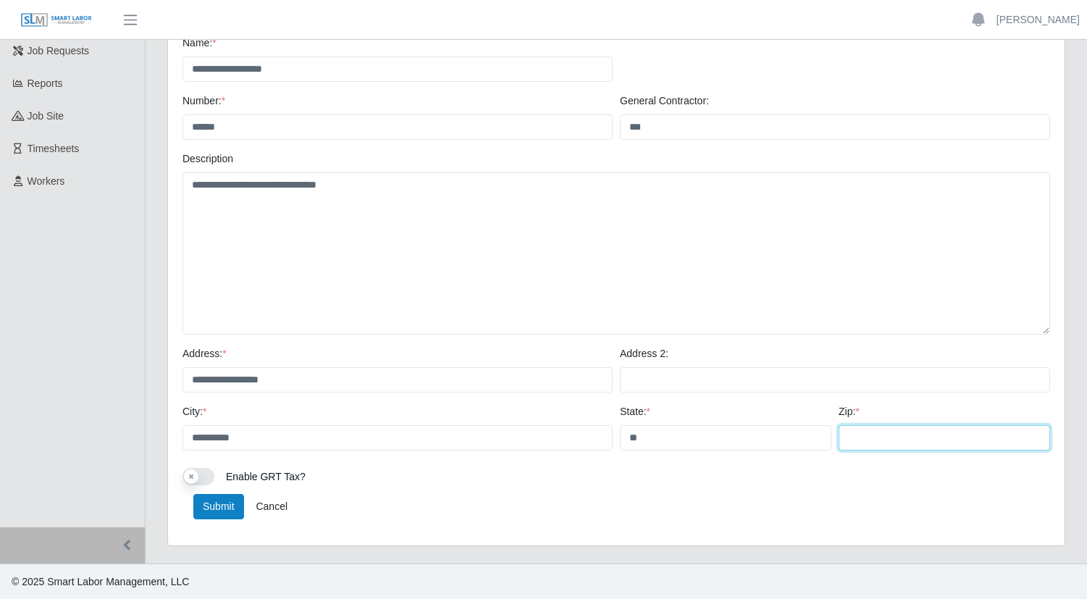
click at [873, 436] on input "Zip: *" at bounding box center [943, 437] width 211 height 25
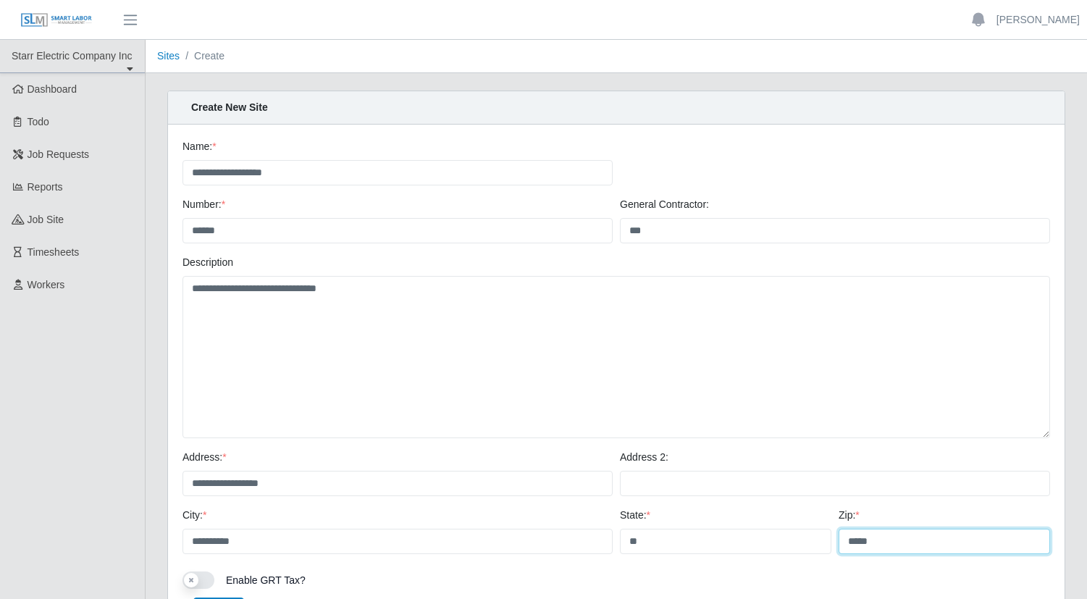
scroll to position [96, 0]
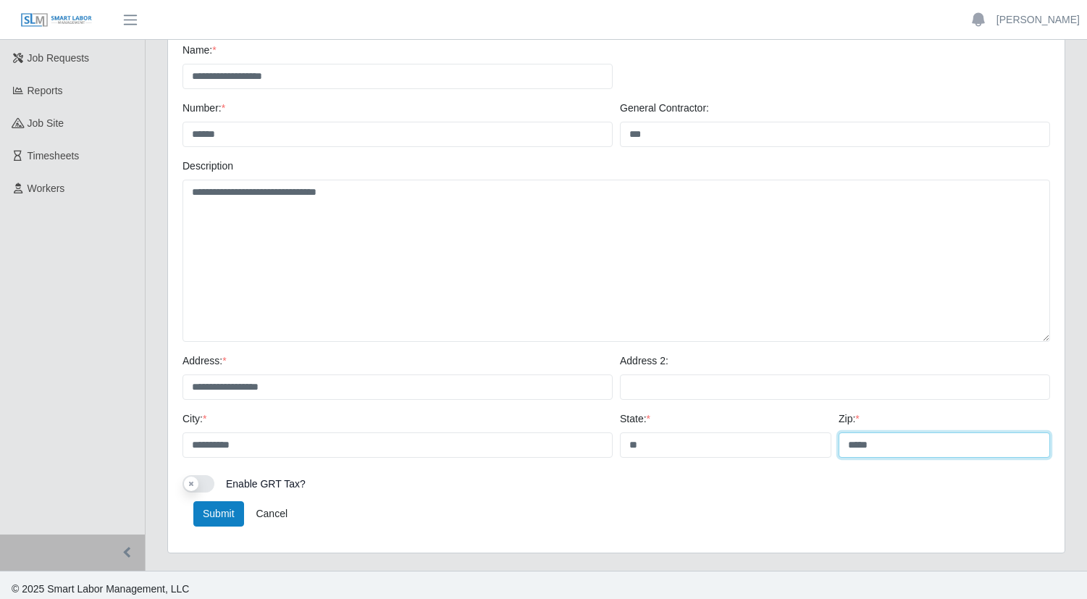
type input "*****"
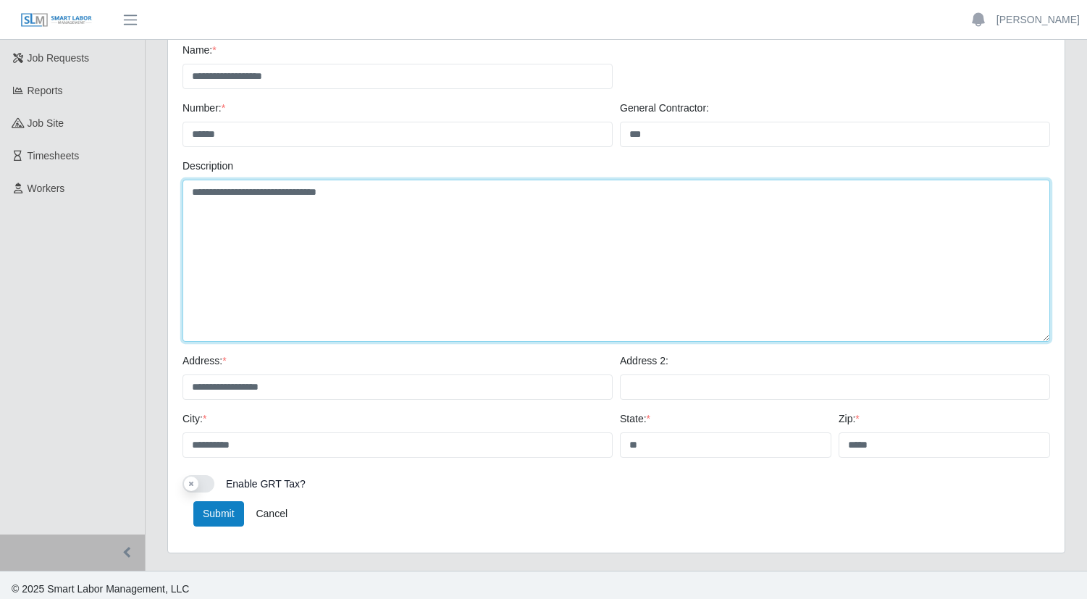
click at [395, 191] on textarea "**********" at bounding box center [615, 261] width 867 height 162
click at [429, 199] on textarea "**********" at bounding box center [615, 261] width 867 height 162
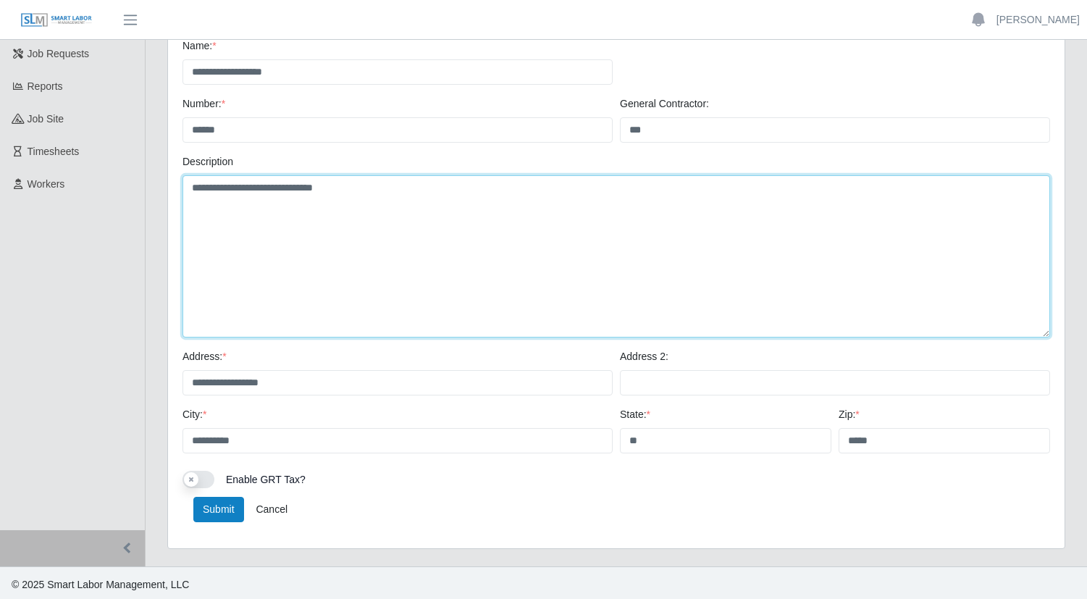
scroll to position [104, 0]
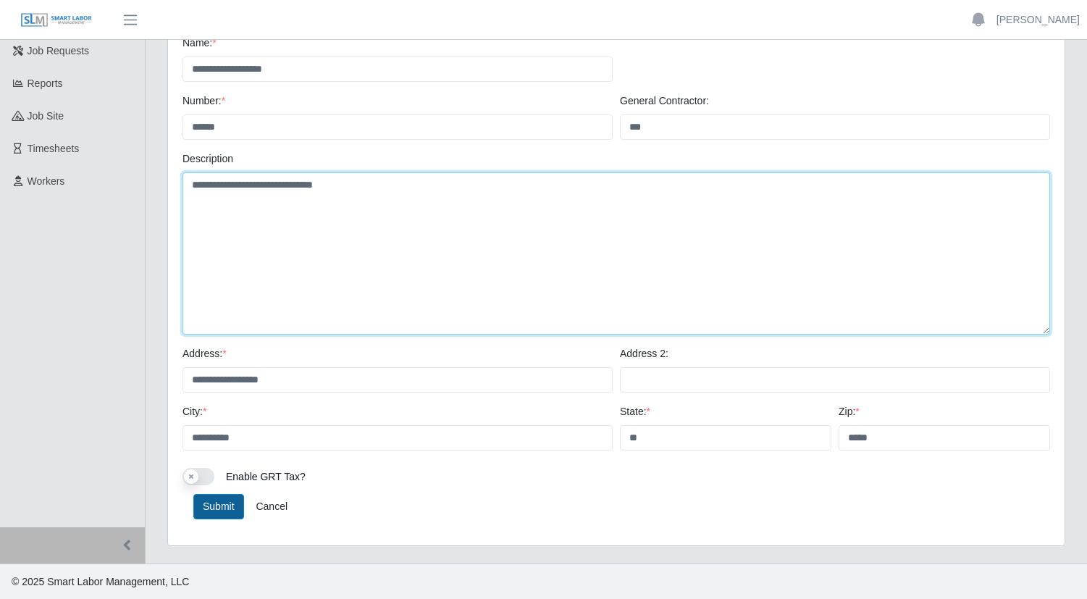
type textarea "**********"
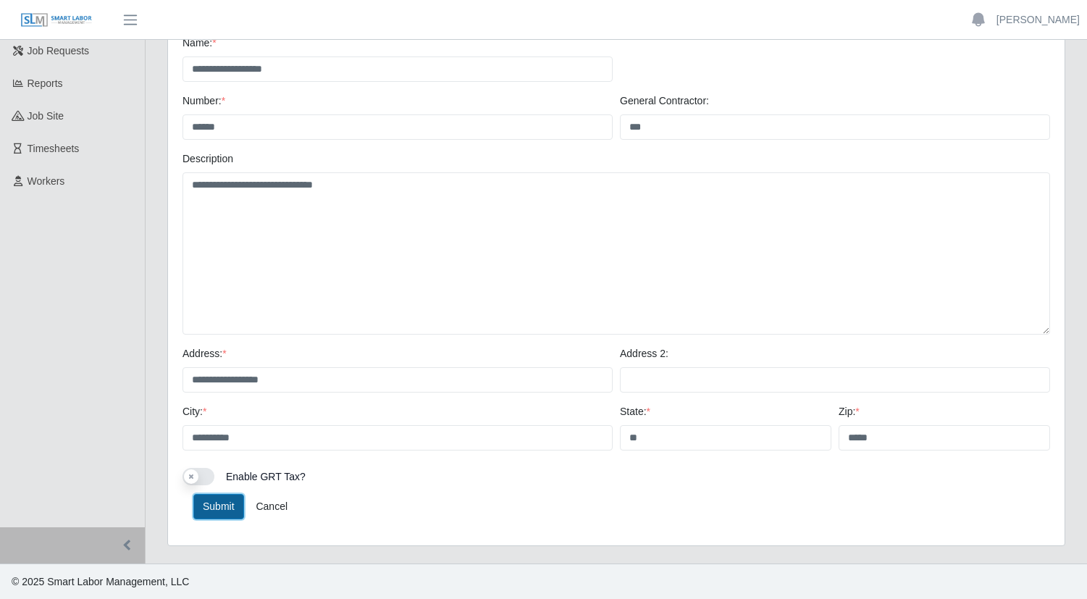
click at [214, 508] on button "Submit" at bounding box center [218, 506] width 51 height 25
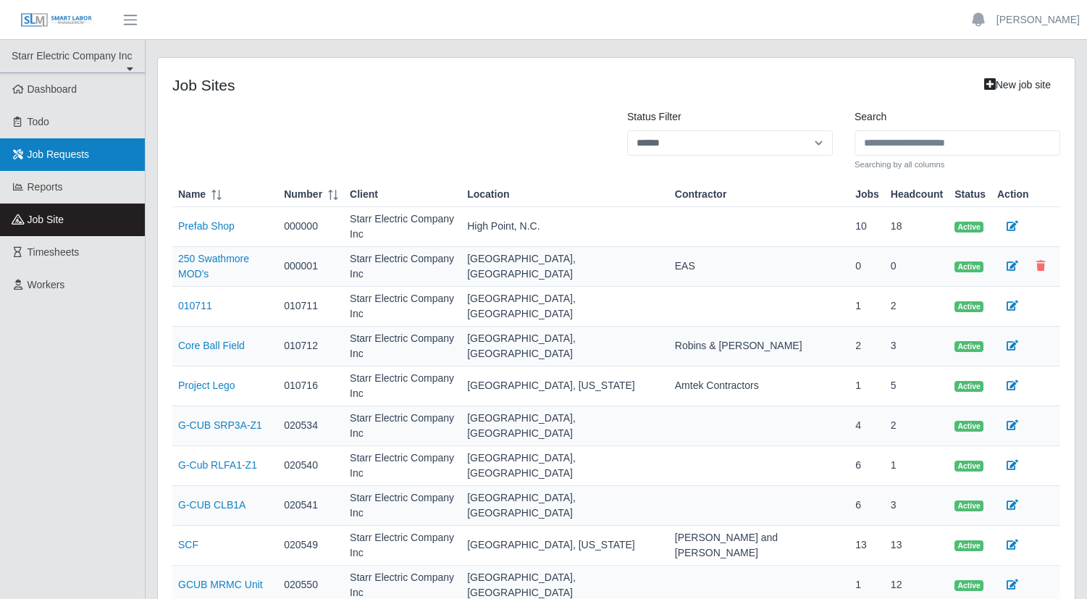
click at [63, 164] on link "Job Requests" at bounding box center [72, 154] width 145 height 33
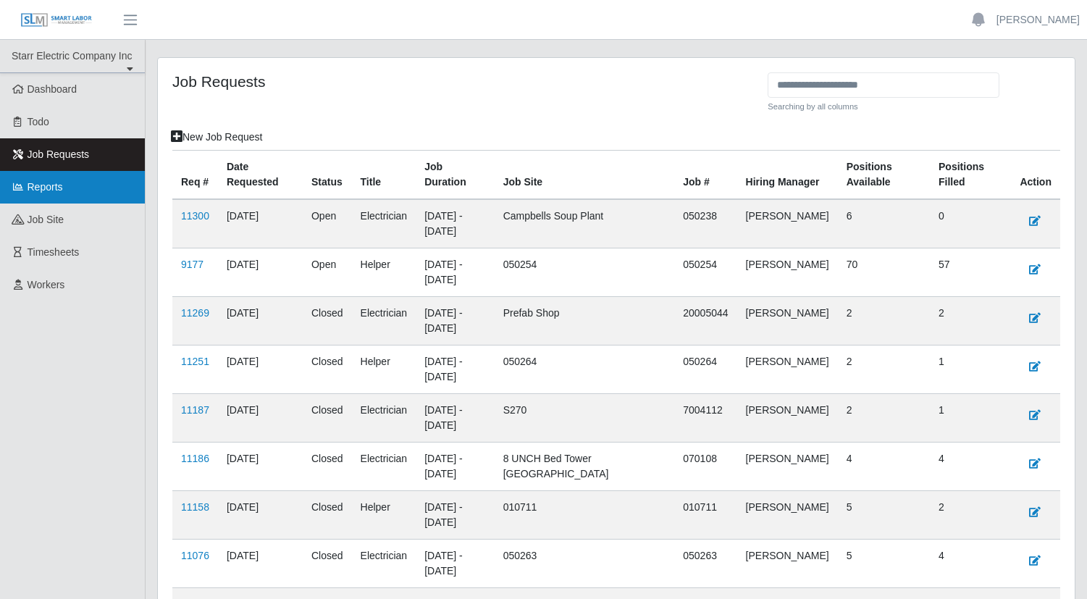
click at [65, 176] on link "Reports" at bounding box center [72, 187] width 145 height 33
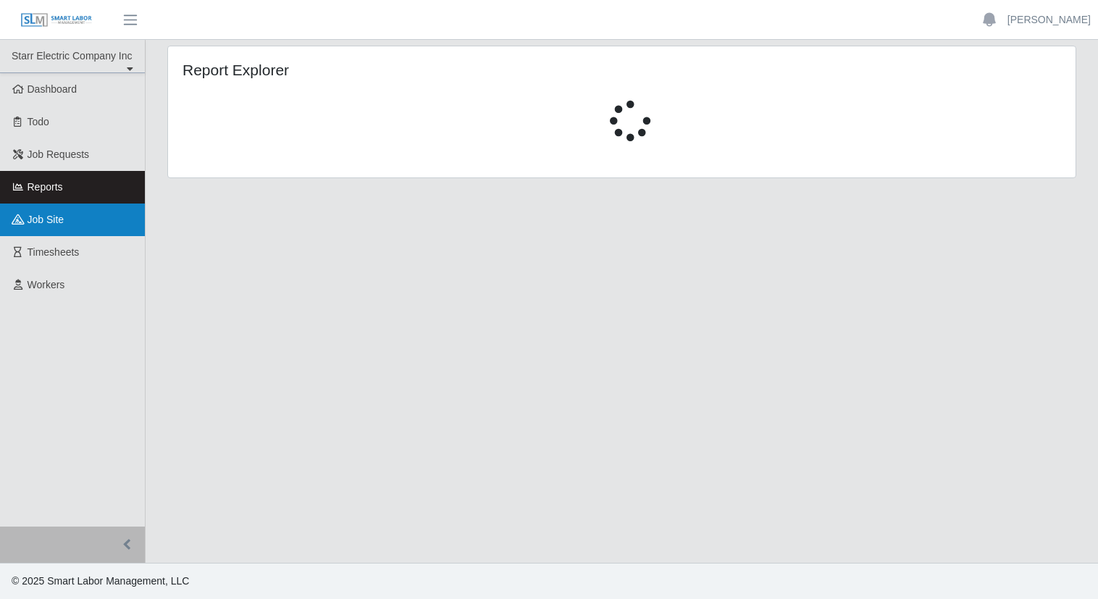
click at [69, 219] on link "job site" at bounding box center [72, 219] width 145 height 33
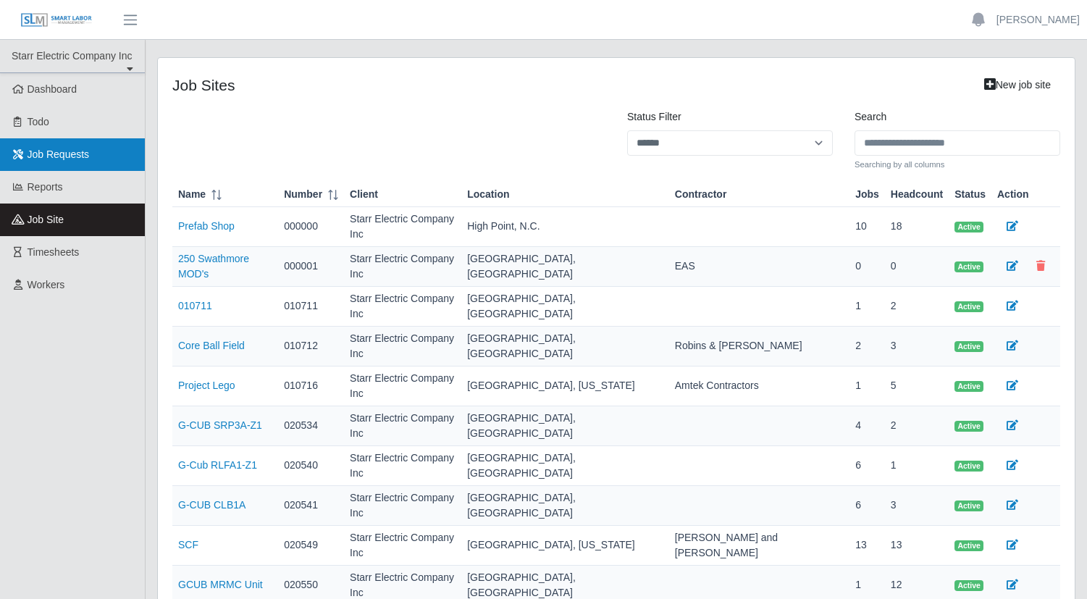
click at [46, 154] on span "Job Requests" at bounding box center [59, 154] width 62 height 12
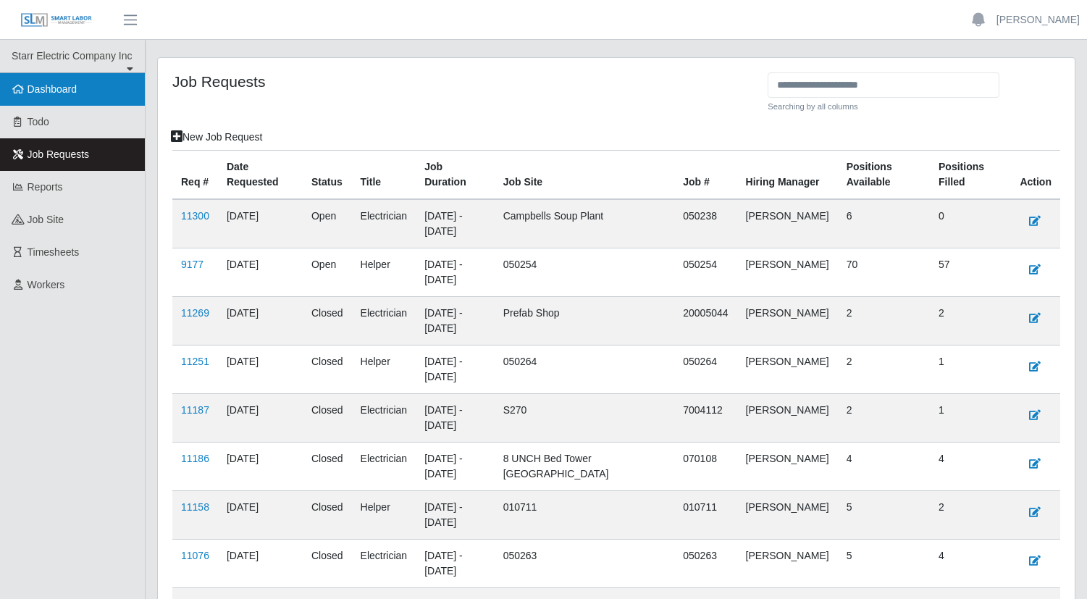
click at [41, 83] on span "Dashboard" at bounding box center [53, 89] width 50 height 12
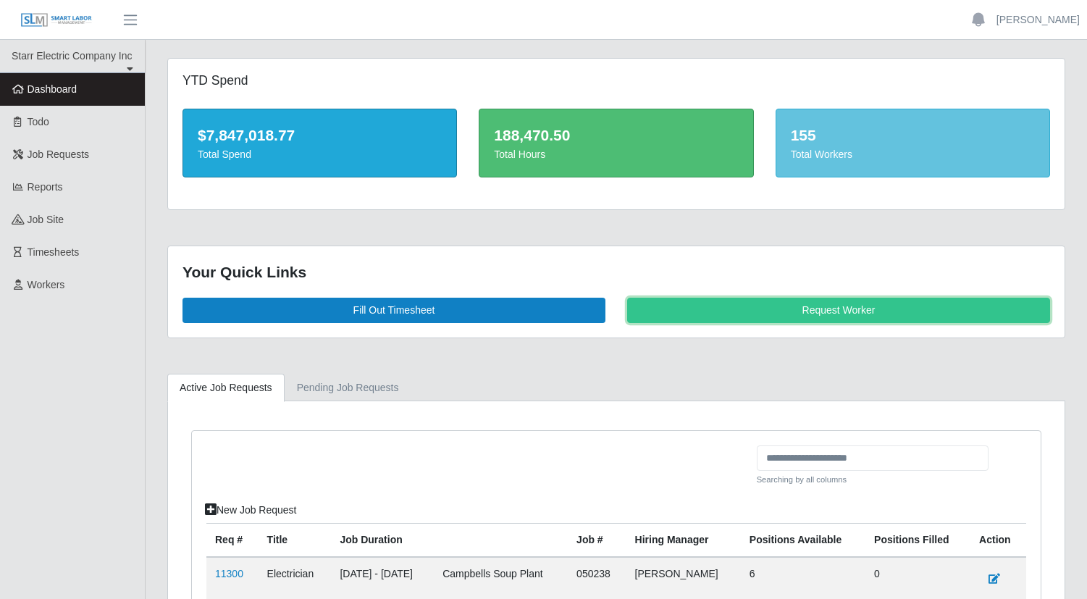
click at [867, 309] on link "Request Worker" at bounding box center [838, 310] width 423 height 25
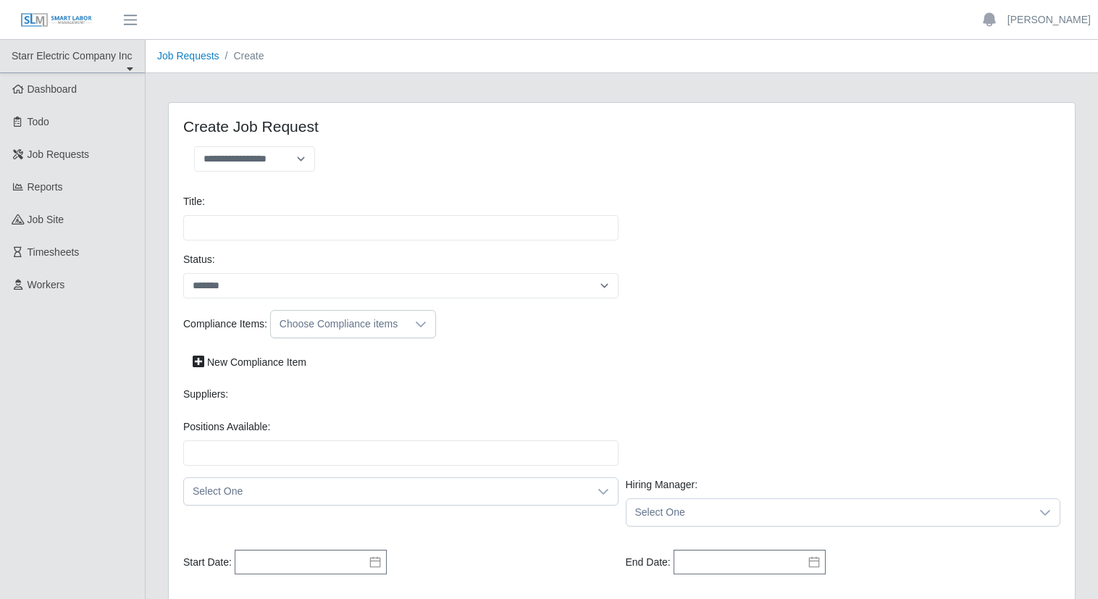
select select
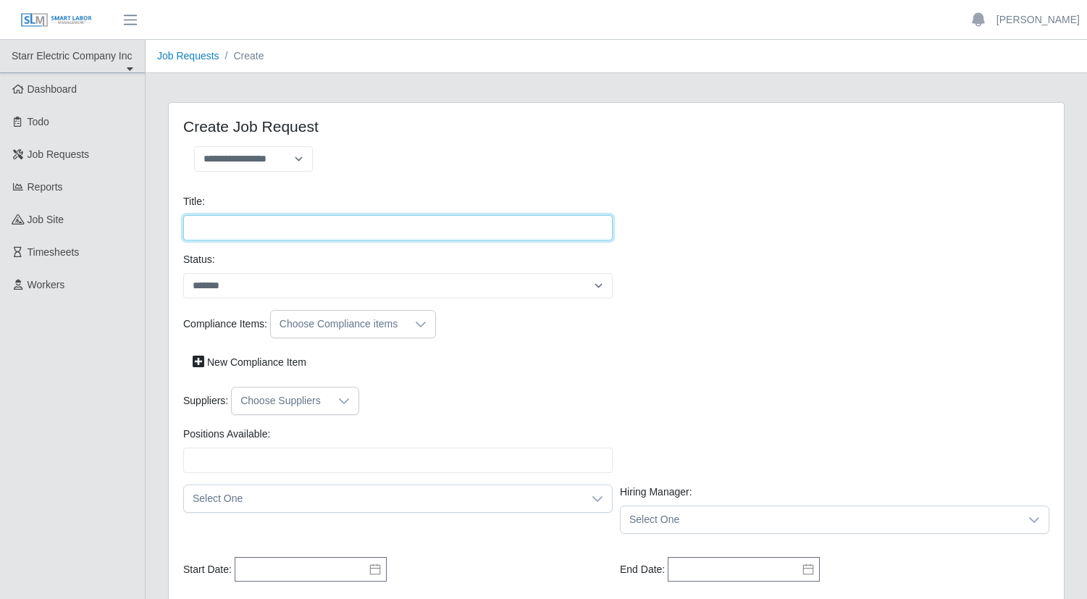
click at [338, 231] on input "Title:" at bounding box center [397, 227] width 429 height 25
click at [291, 219] on input "Title:" at bounding box center [397, 227] width 429 height 25
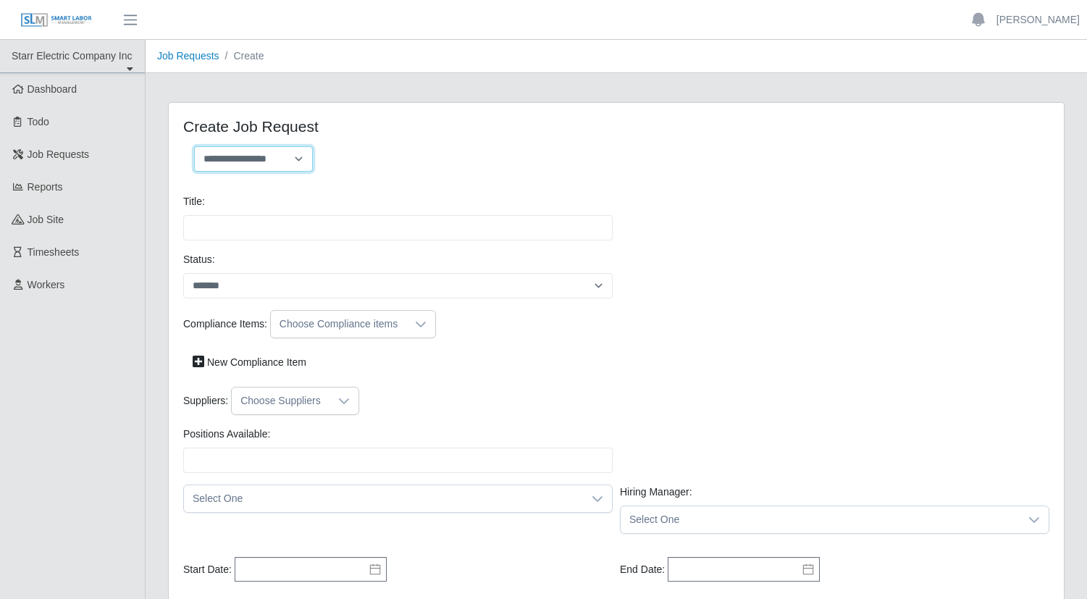
click at [260, 153] on select "**********" at bounding box center [253, 158] width 119 height 25
select select "**********"
click at [194, 146] on select "**********" at bounding box center [253, 158] width 119 height 25
type input "**********"
type input "*"
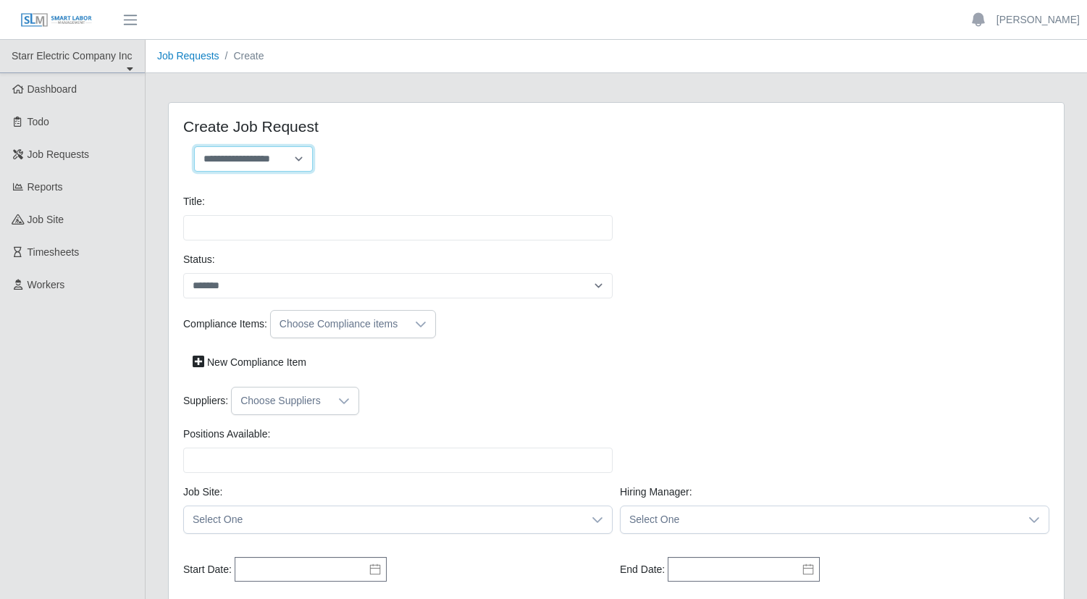
type input "*"
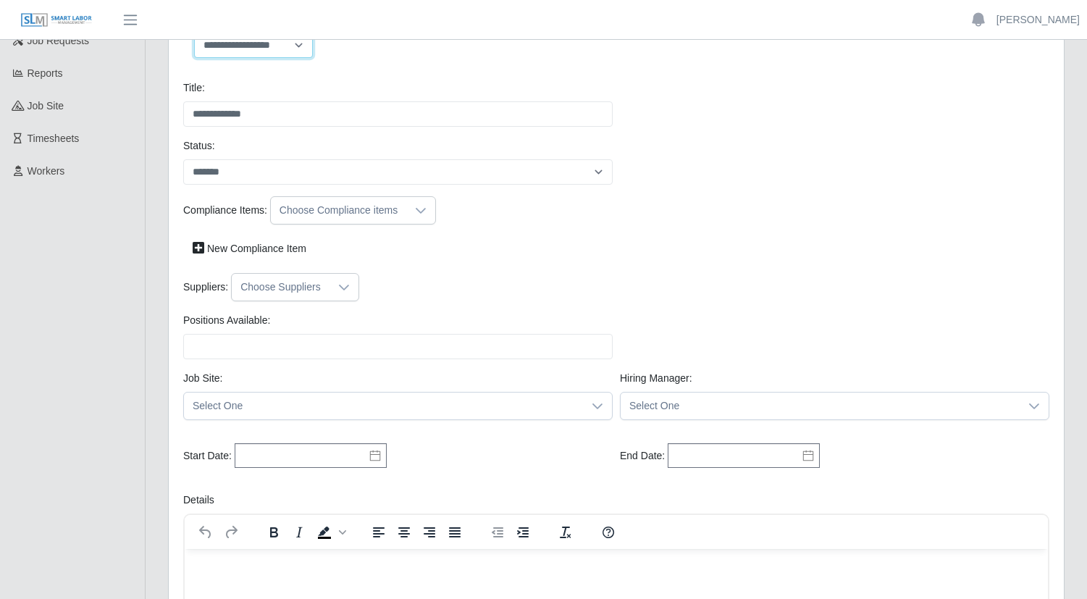
scroll to position [193, 0]
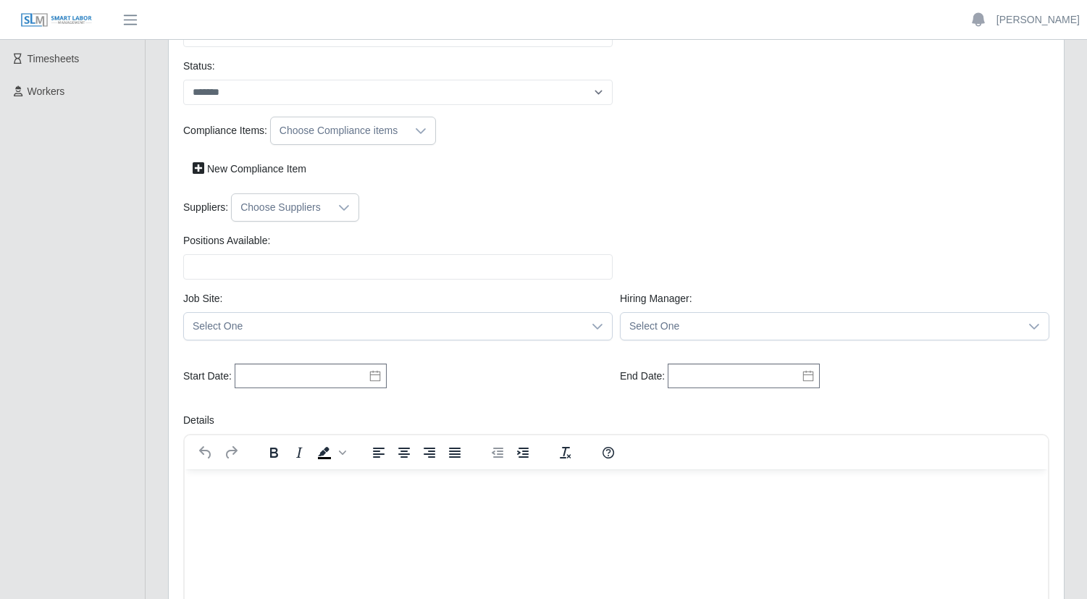
click at [416, 132] on icon at bounding box center [421, 131] width 10 height 6
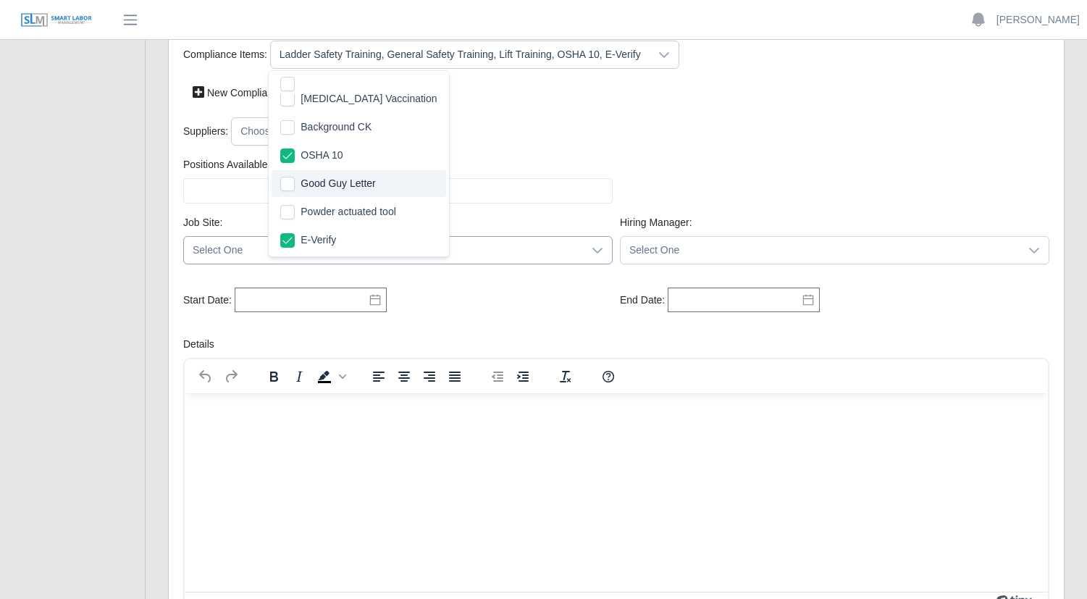
scroll to position [290, 0]
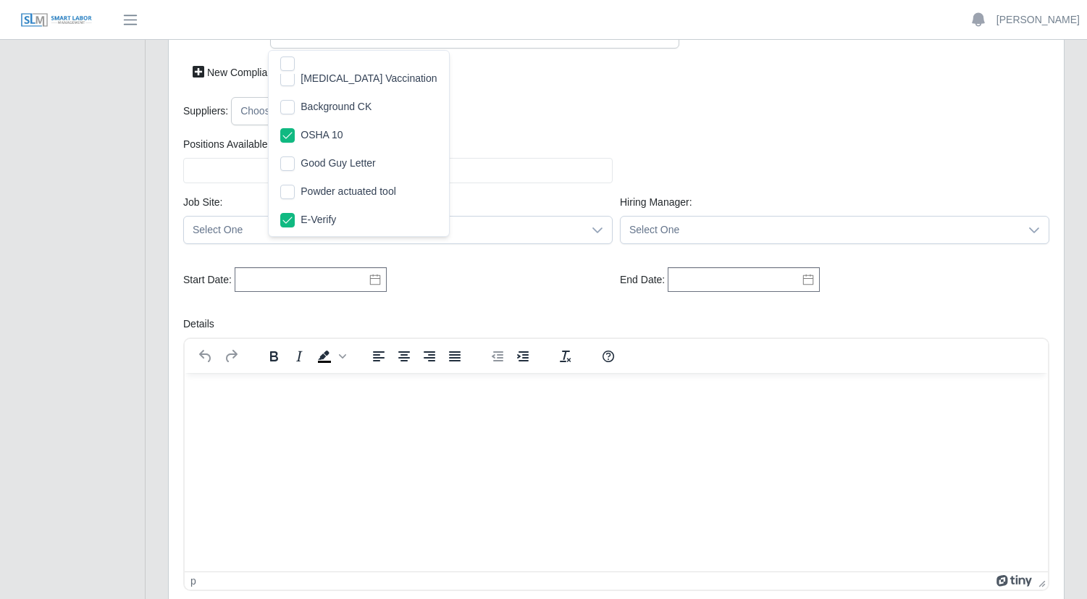
drag, startPoint x: 738, startPoint y: 120, endPoint x: 720, endPoint y: 150, distance: 35.2
click at [738, 121] on div "Suppliers: Choose Suppliers" at bounding box center [616, 111] width 873 height 28
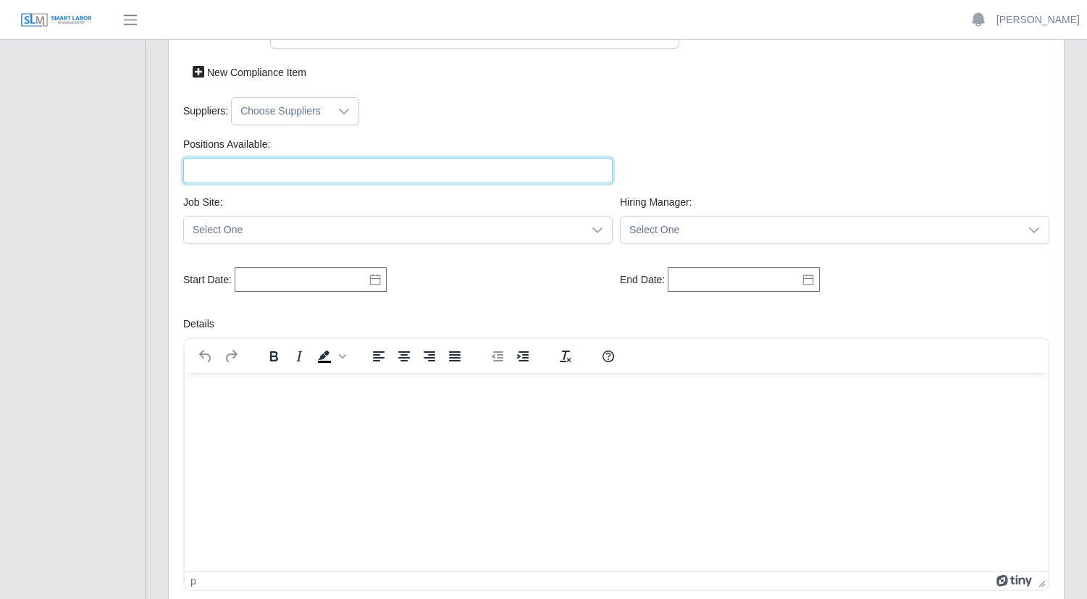
click at [341, 173] on input "Positions Available:" at bounding box center [397, 170] width 429 height 25
type input "*"
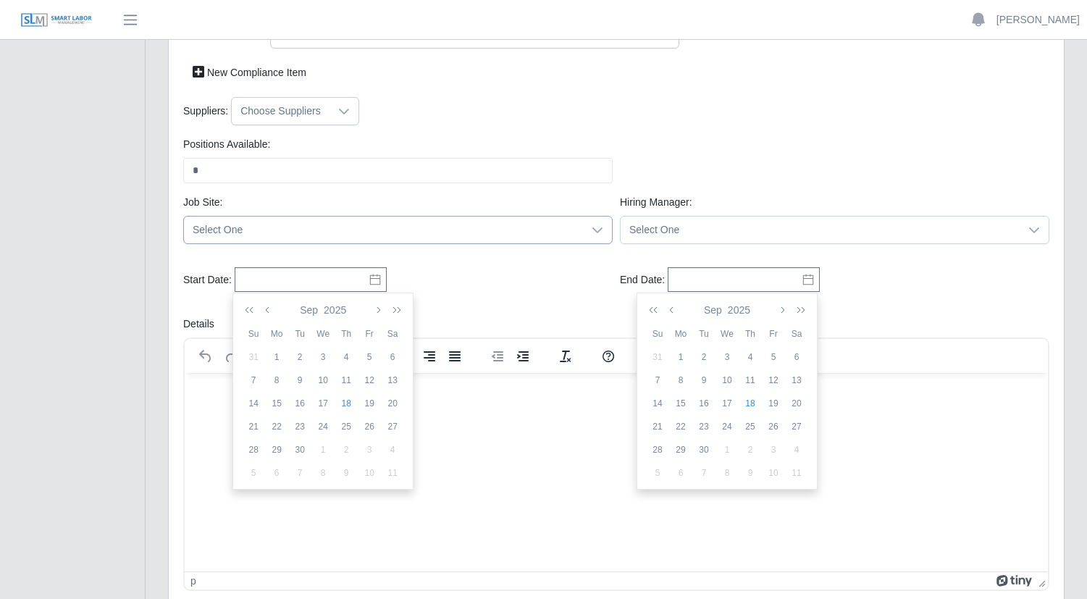
click at [429, 229] on span "Select One" at bounding box center [383, 229] width 399 height 27
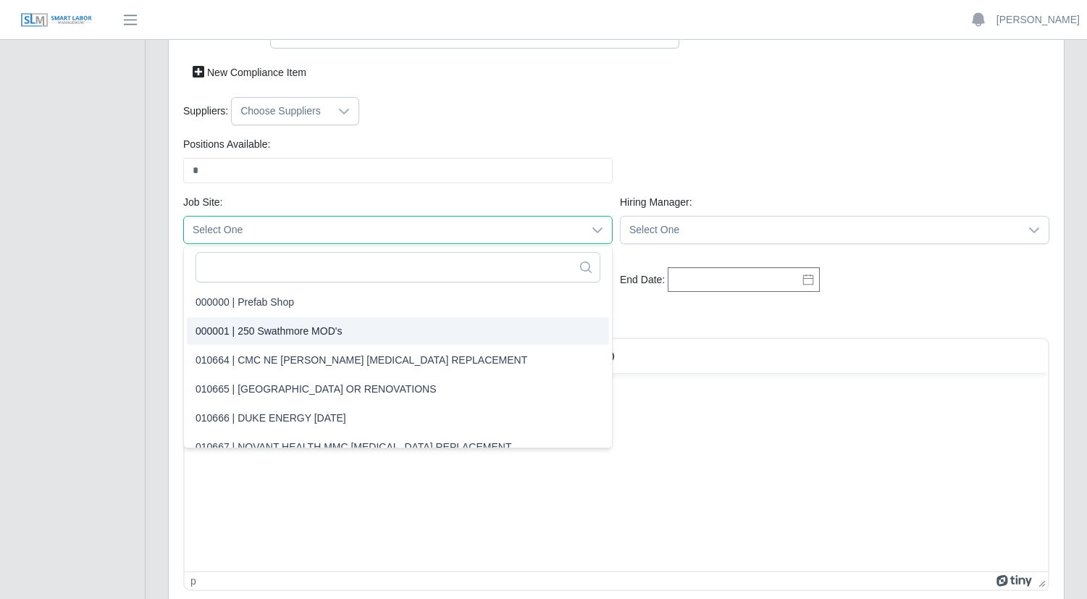
click at [307, 329] on span "000001 | 250 Swathmore MOD's" at bounding box center [268, 331] width 146 height 15
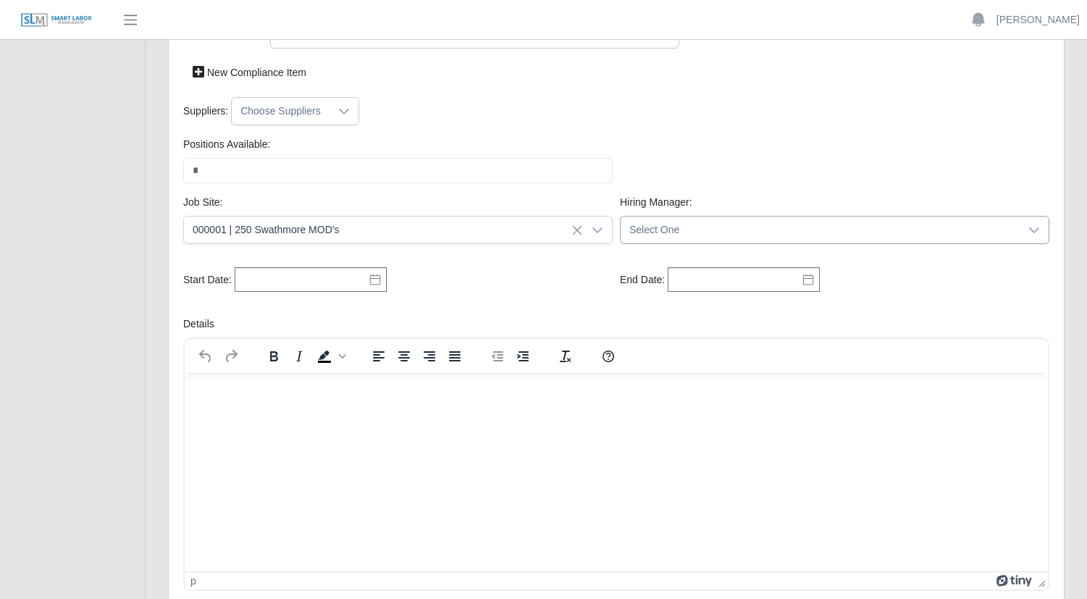
click at [687, 228] on span "Select One" at bounding box center [819, 229] width 399 height 27
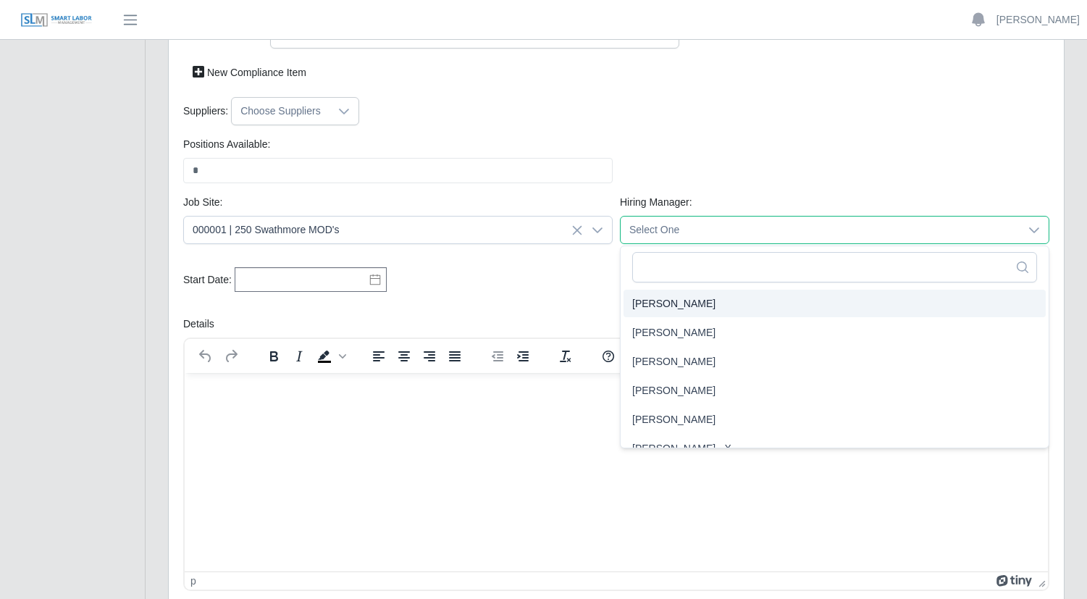
scroll to position [2404, 0]
click at [688, 302] on li "Noah Clubb" at bounding box center [834, 299] width 422 height 28
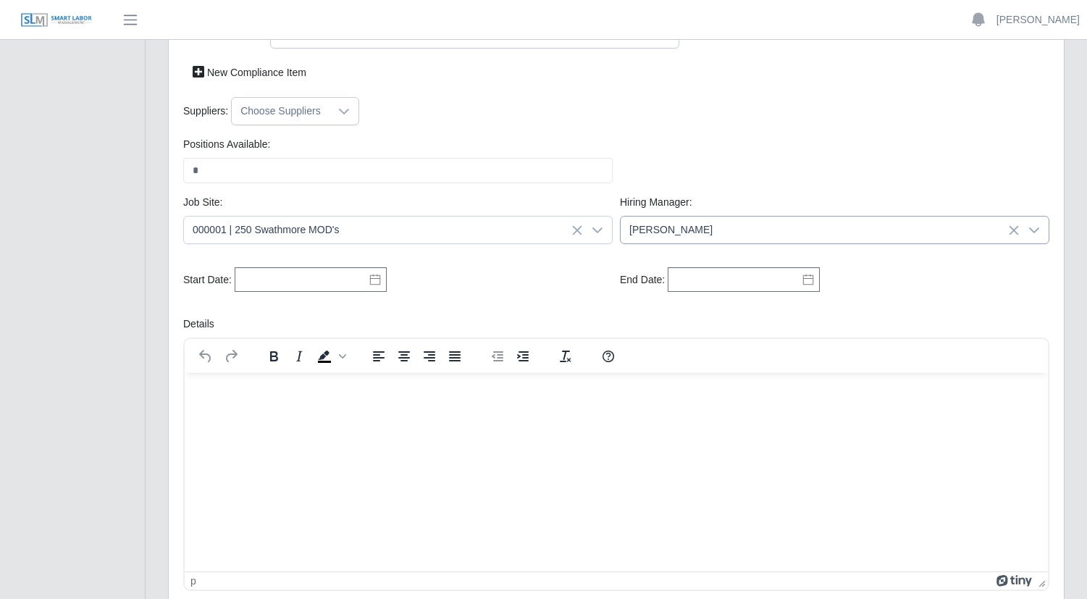
drag, startPoint x: 728, startPoint y: 224, endPoint x: 647, endPoint y: 234, distance: 81.7
click at [647, 234] on span "Noah Clubb" at bounding box center [819, 229] width 399 height 27
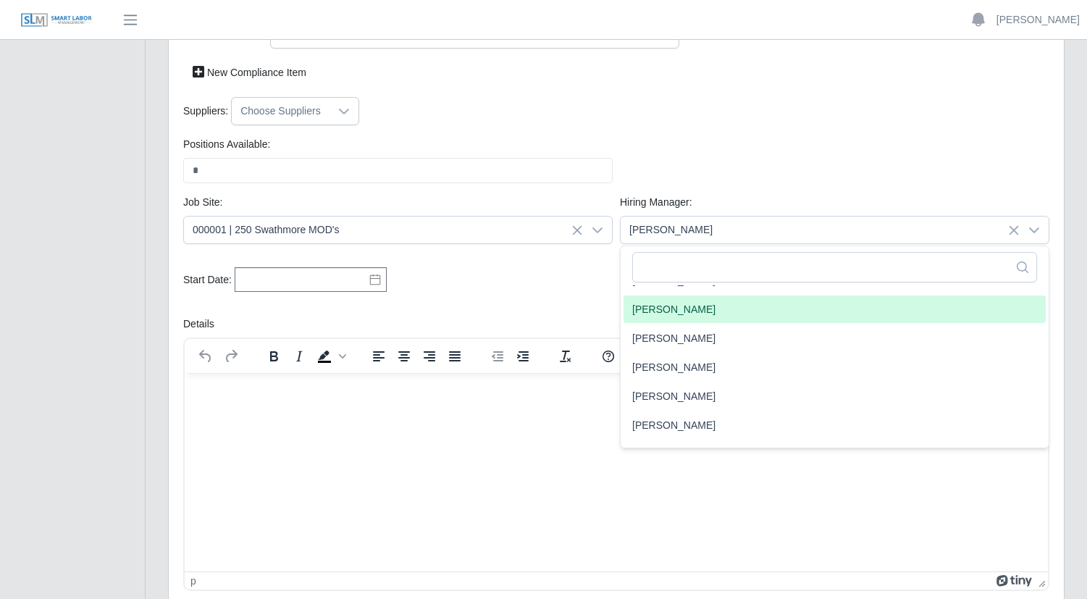
scroll to position [2372, 0]
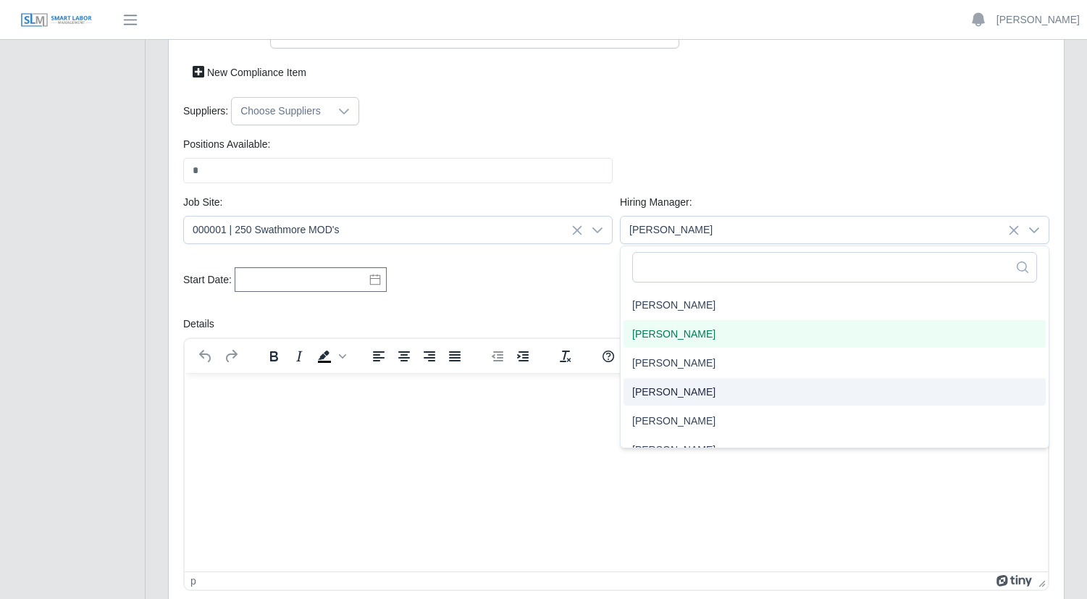
click at [675, 391] on span "[PERSON_NAME]" at bounding box center [673, 391] width 83 height 15
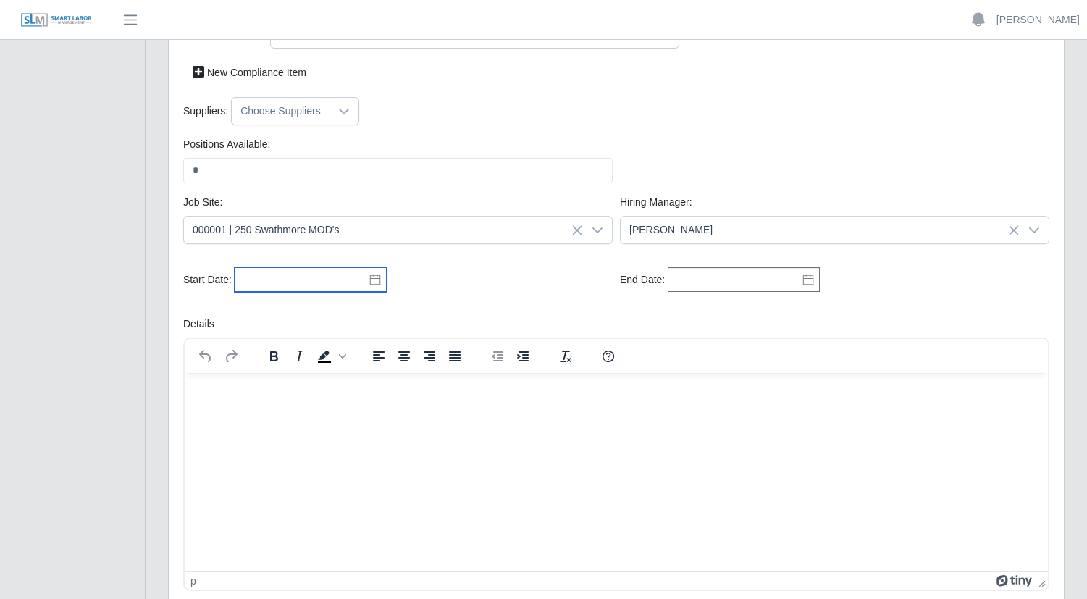
click at [286, 269] on input "text" at bounding box center [311, 279] width 152 height 25
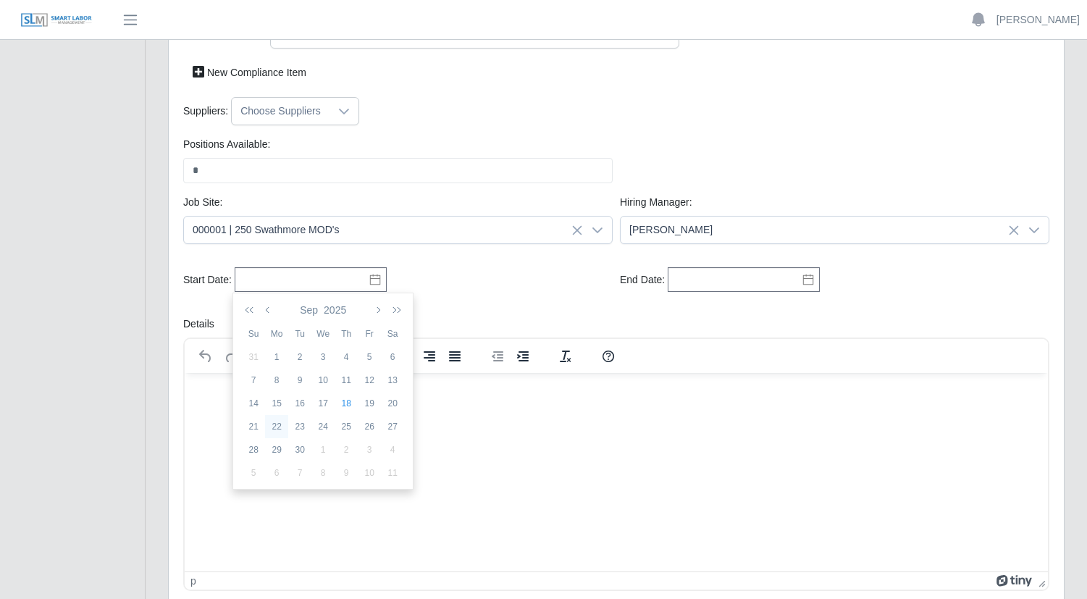
drag, startPoint x: 276, startPoint y: 429, endPoint x: 93, endPoint y: 55, distance: 416.1
click at [276, 429] on div "22" at bounding box center [276, 426] width 23 height 13
type input "**********"
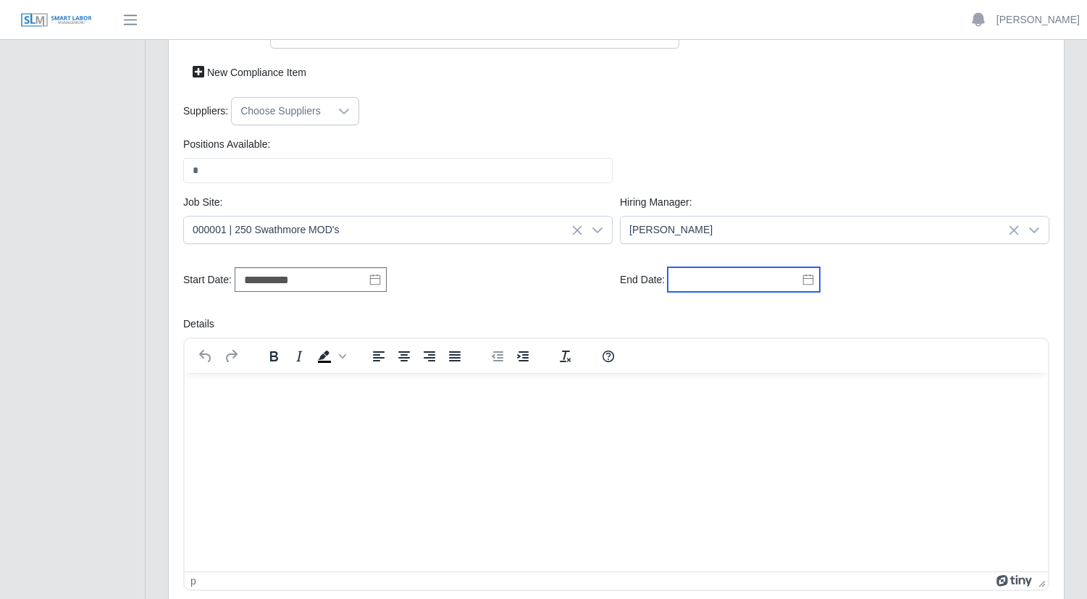
click at [769, 289] on input "text" at bounding box center [744, 279] width 152 height 25
click at [788, 316] on button "button" at bounding box center [798, 310] width 20 height 25
click at [779, 312] on icon "button" at bounding box center [781, 310] width 7 height 12
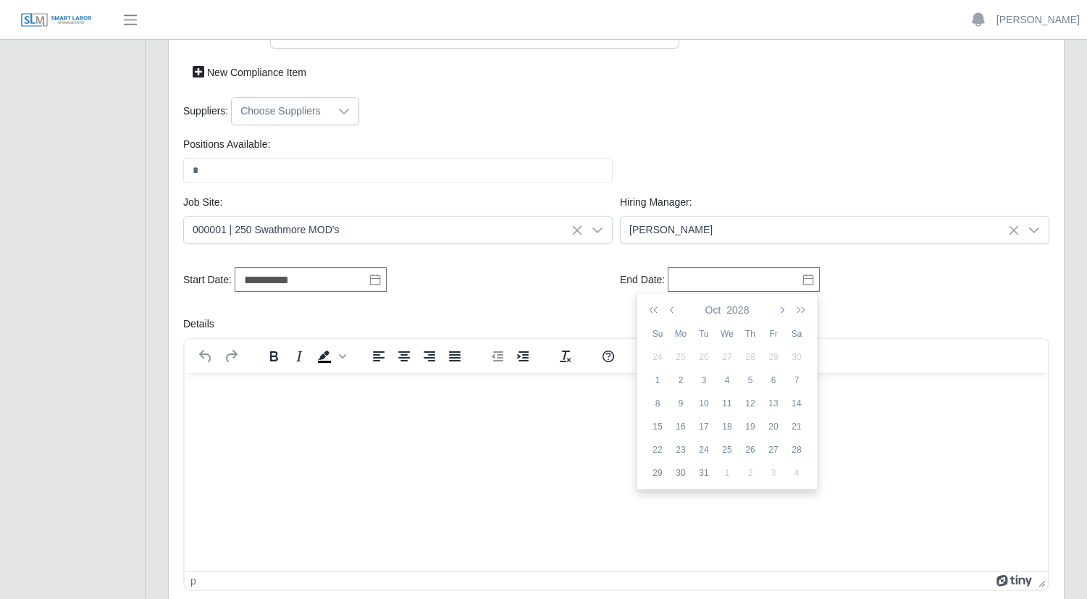
click at [779, 312] on icon "button" at bounding box center [781, 310] width 7 height 12
drag, startPoint x: 796, startPoint y: 454, endPoint x: 612, endPoint y: 81, distance: 416.1
click at [796, 454] on div "30" at bounding box center [796, 449] width 23 height 13
type input "**********"
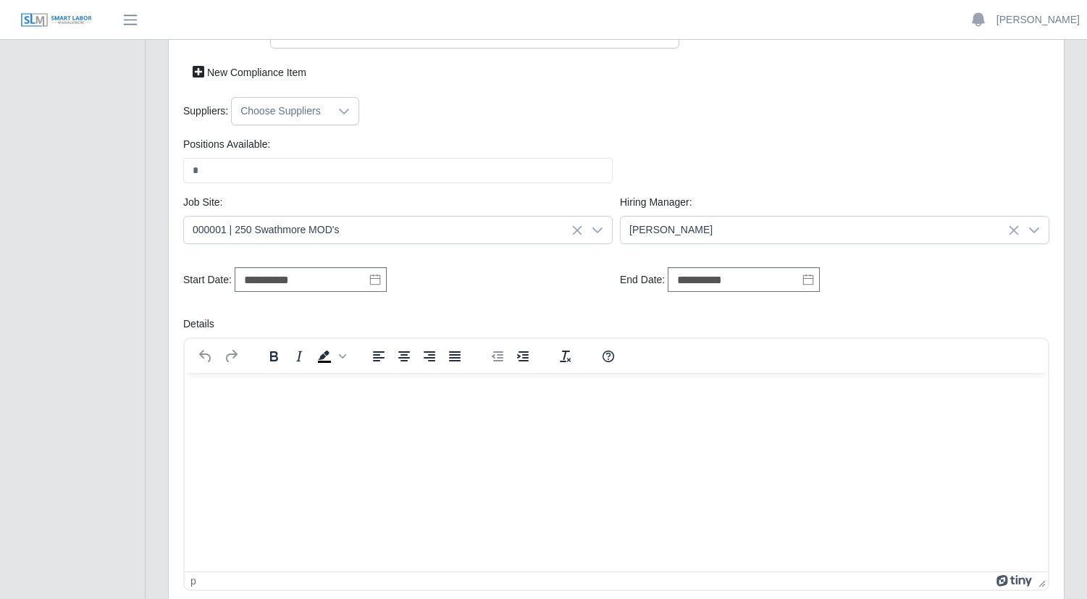
click at [213, 156] on div "Positions Available: * Please provide a valid position available number." at bounding box center [398, 160] width 437 height 46
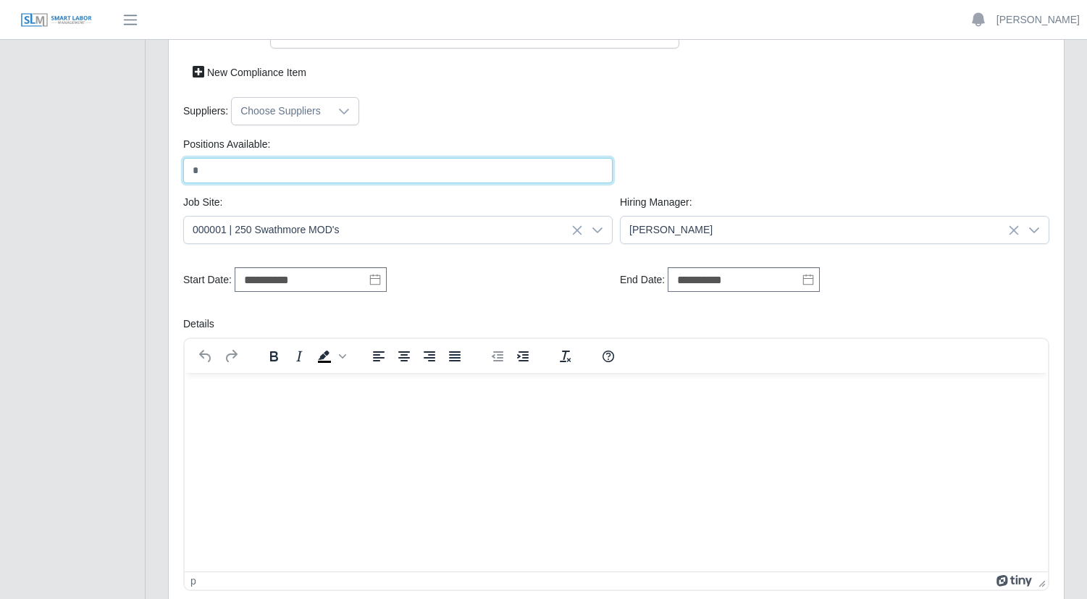
click at [218, 180] on input "*" at bounding box center [397, 170] width 429 height 25
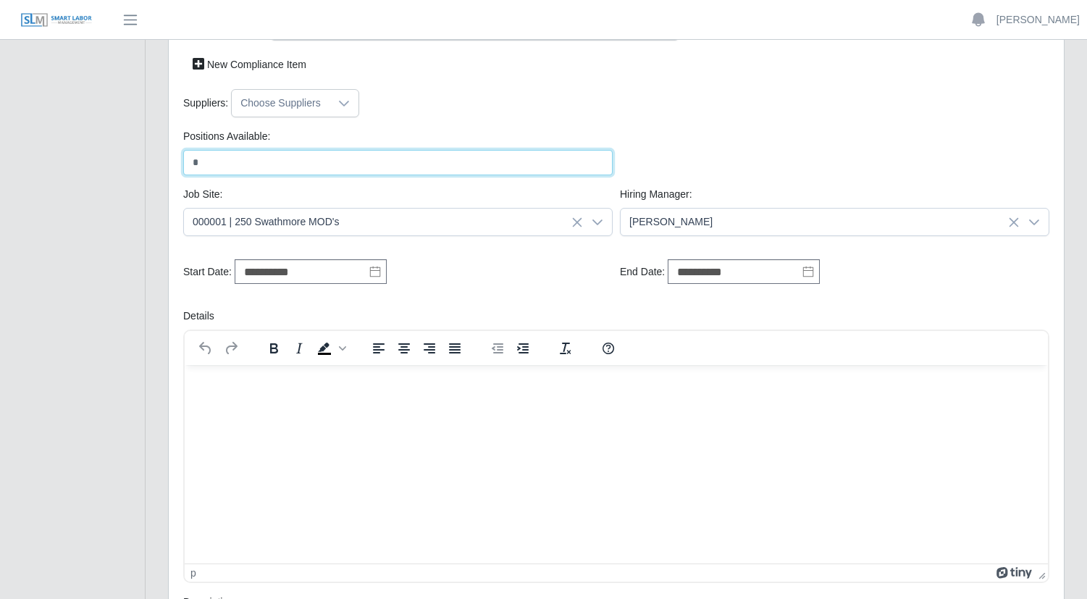
scroll to position [296, 0]
type input "*"
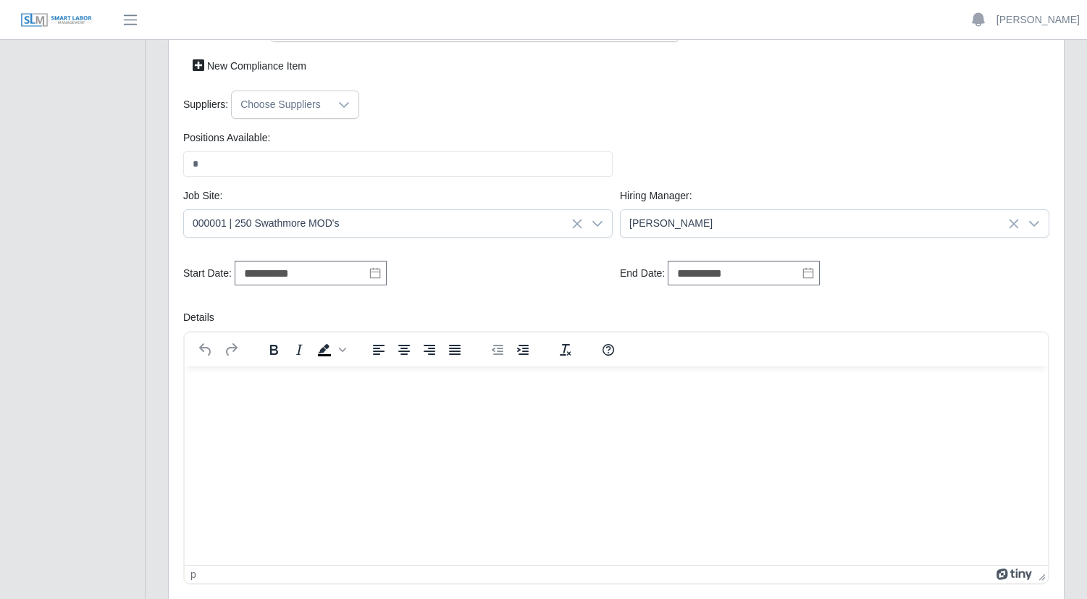
click at [746, 122] on div "Suppliers: Choose Suppliers" at bounding box center [616, 111] width 873 height 40
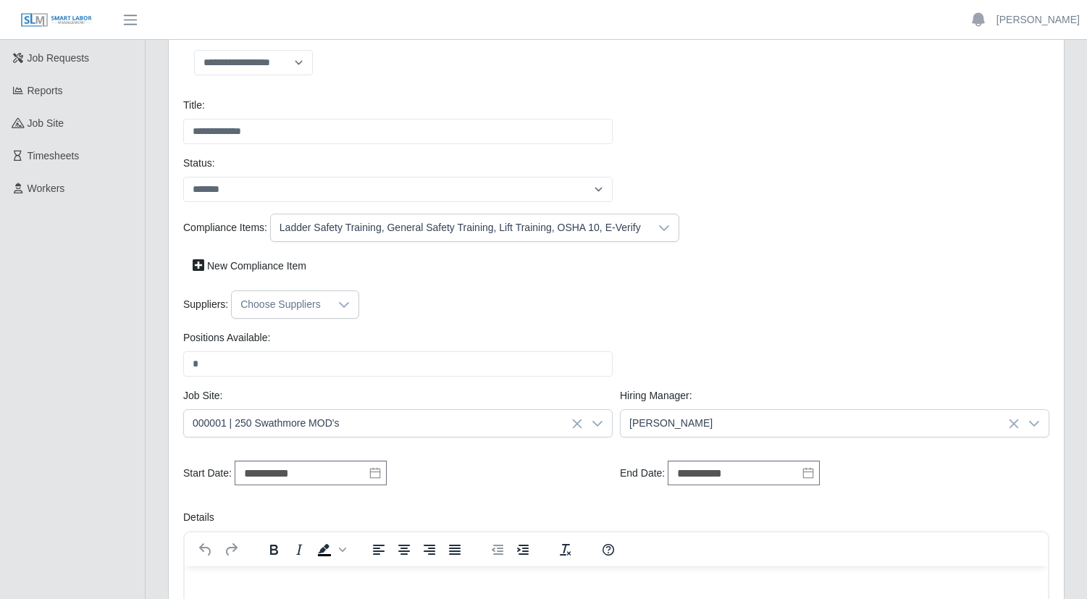
scroll to position [193, 0]
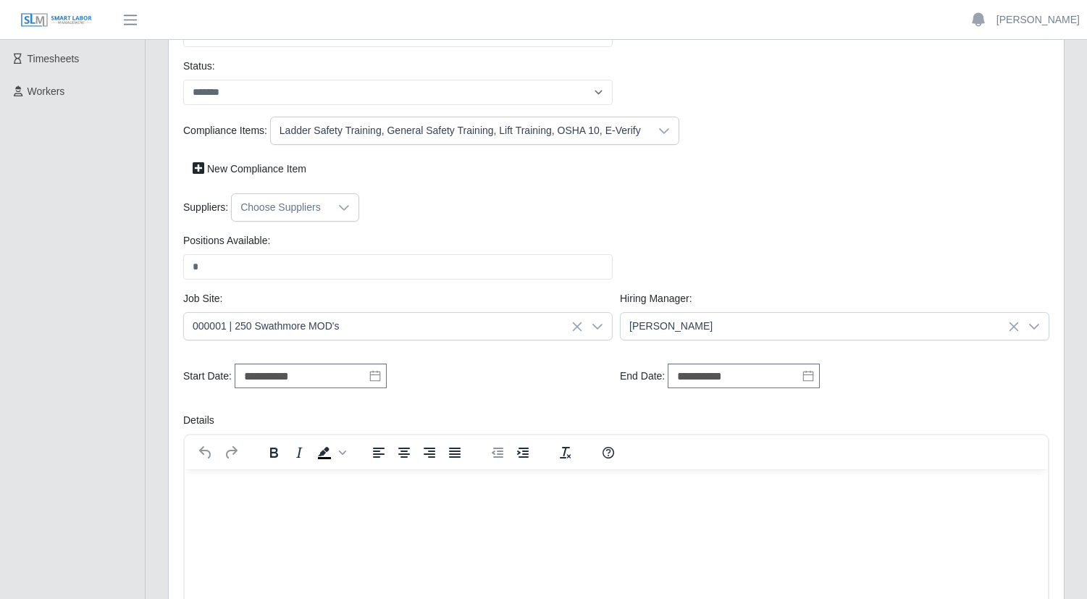
click at [340, 210] on icon at bounding box center [344, 208] width 12 height 12
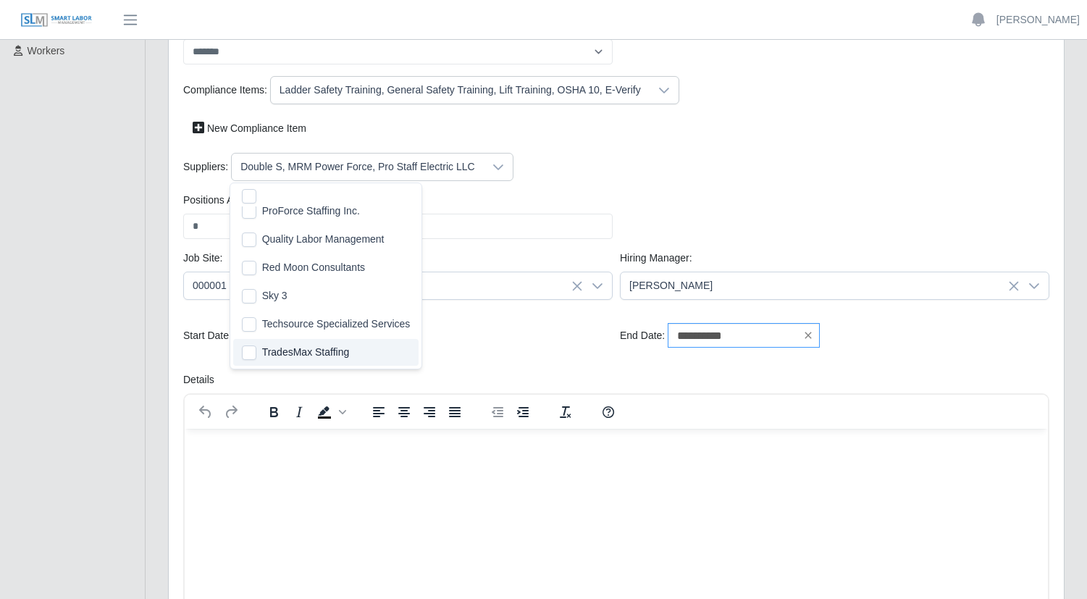
scroll to position [290, 0]
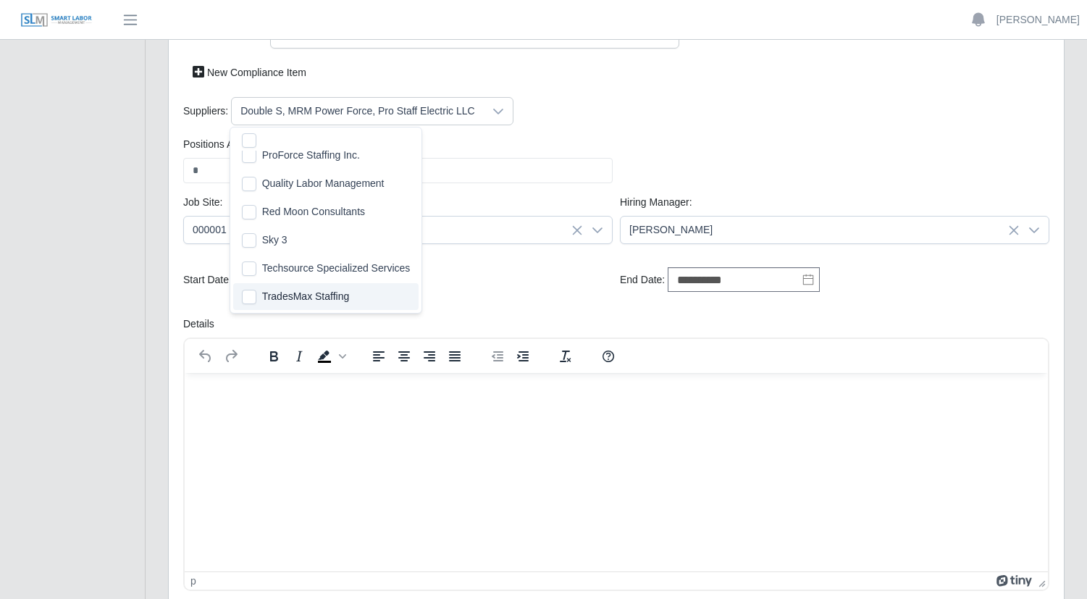
click at [771, 164] on div "Positions Available: * Please provide a valid position available number." at bounding box center [616, 166] width 873 height 58
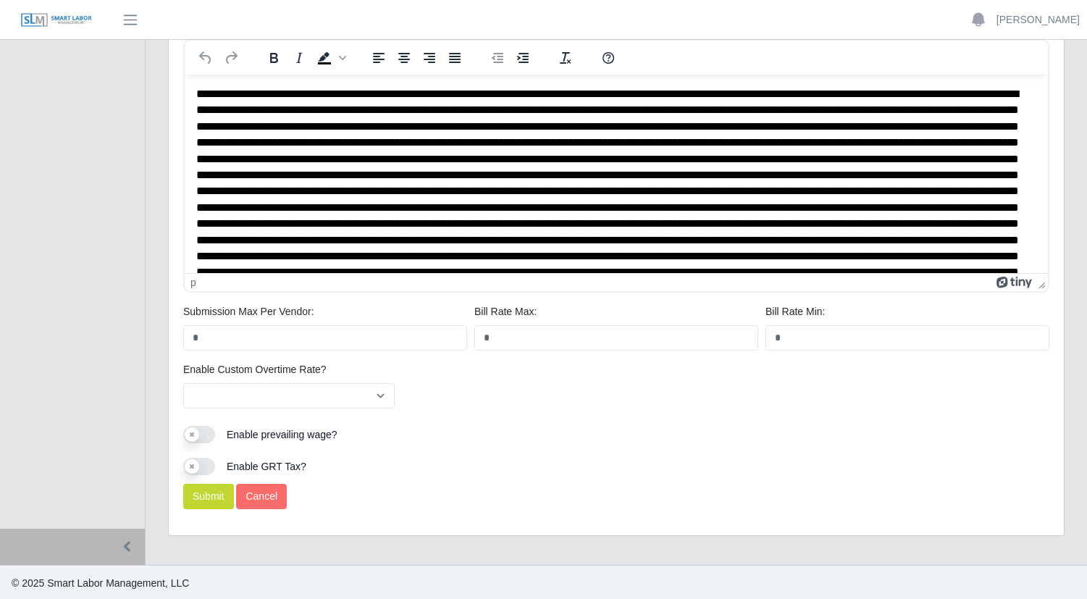
scroll to position [875, 0]
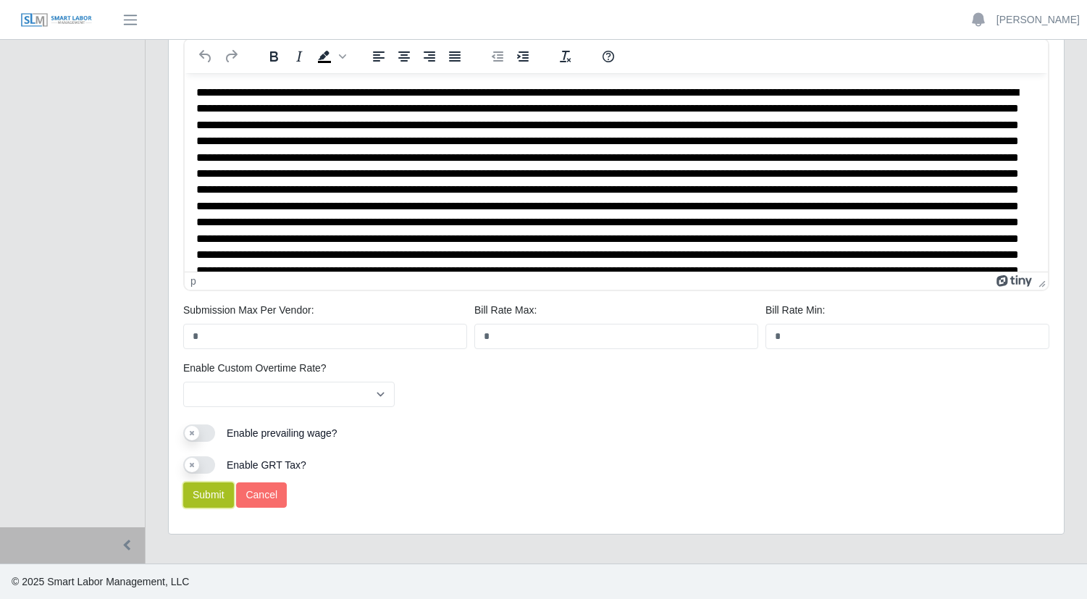
click at [203, 498] on button "Submit" at bounding box center [208, 494] width 51 height 25
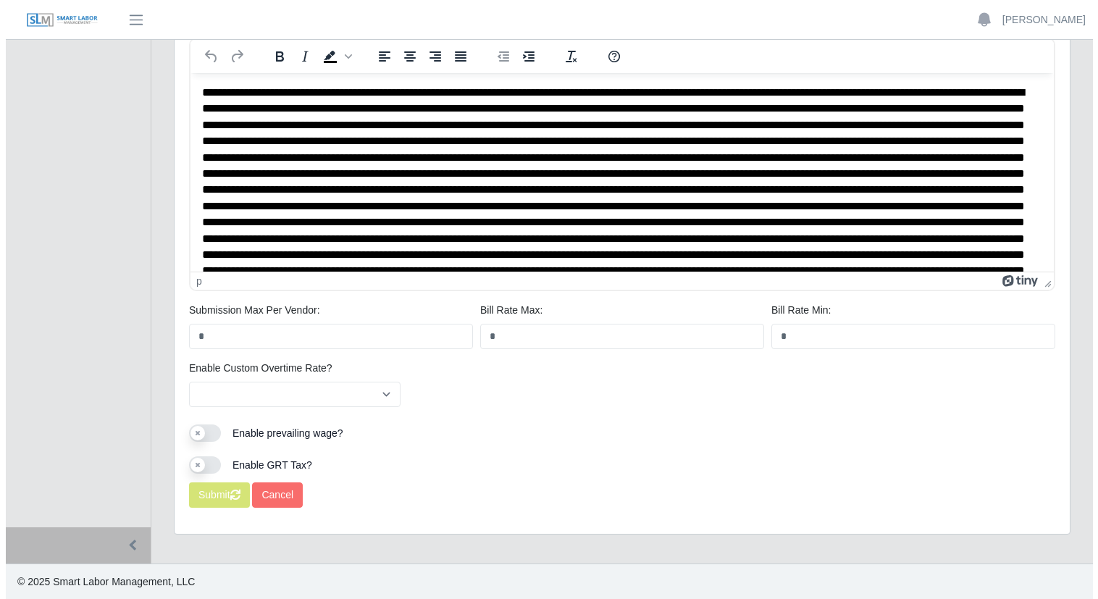
scroll to position [0, 0]
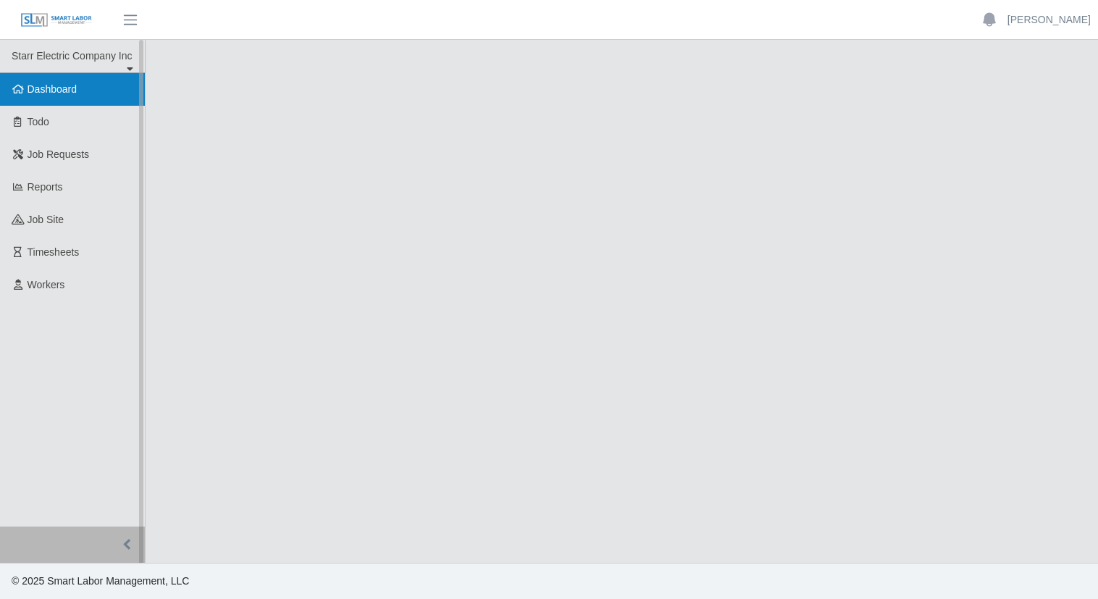
click at [44, 91] on span "Dashboard" at bounding box center [53, 89] width 50 height 12
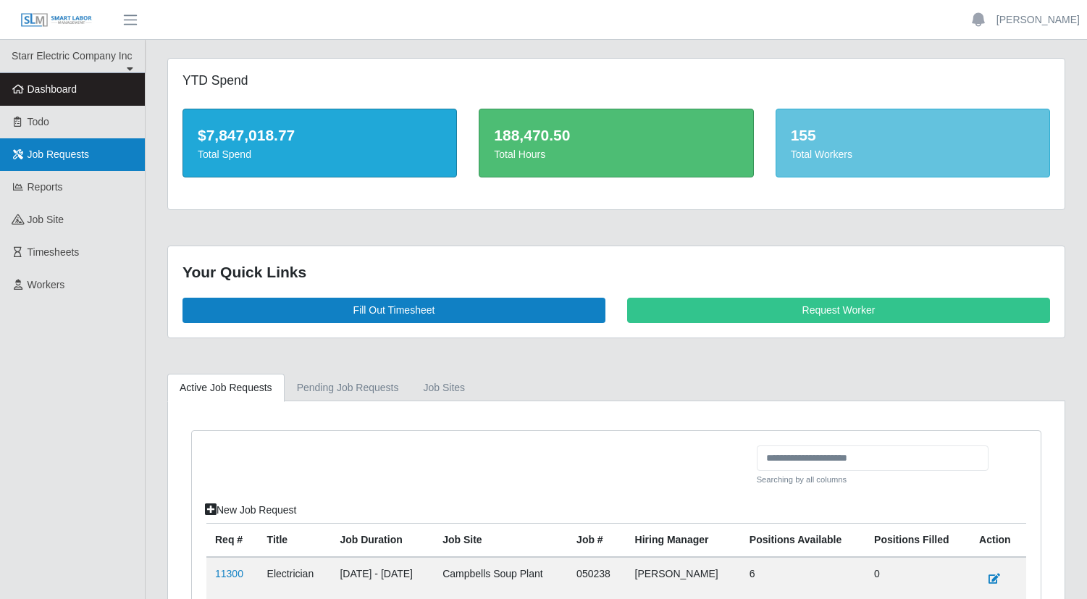
click at [41, 156] on span "Job Requests" at bounding box center [59, 154] width 62 height 12
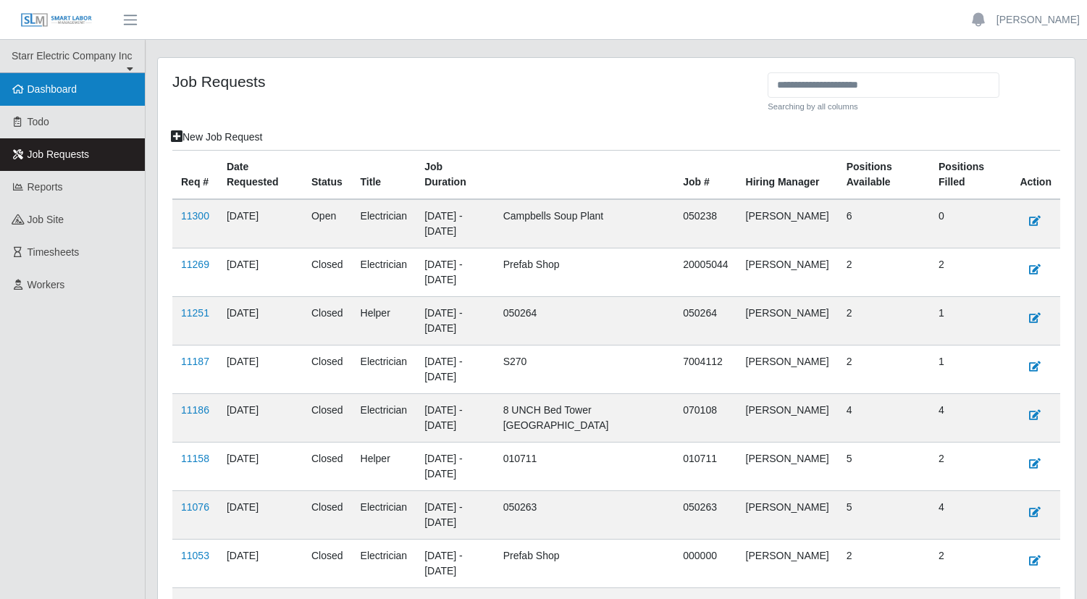
click at [33, 94] on span "Dashboard" at bounding box center [53, 89] width 50 height 12
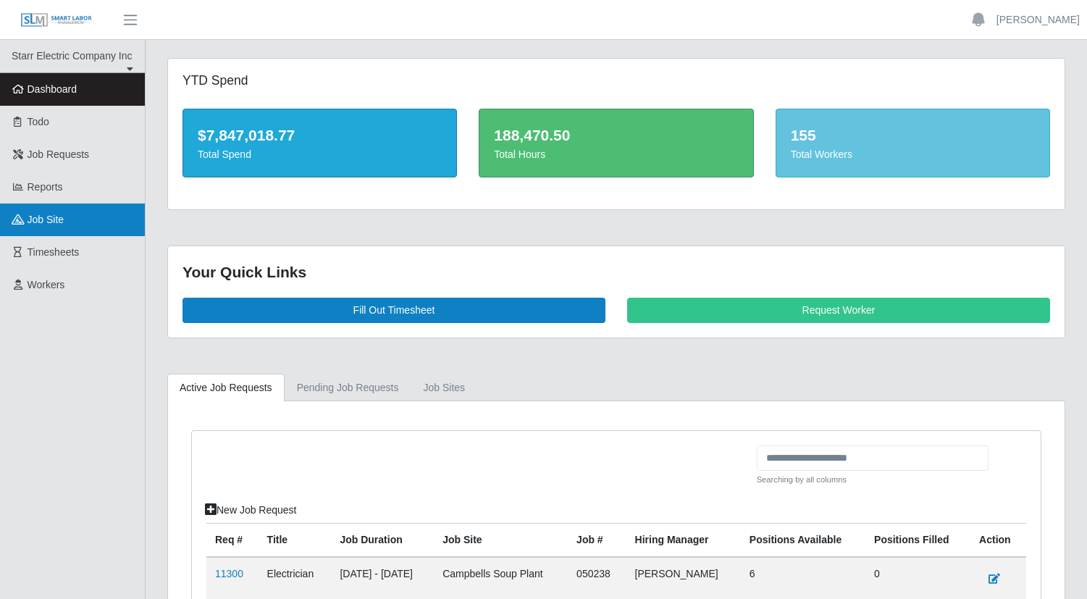
click at [58, 227] on link "job site" at bounding box center [72, 219] width 145 height 33
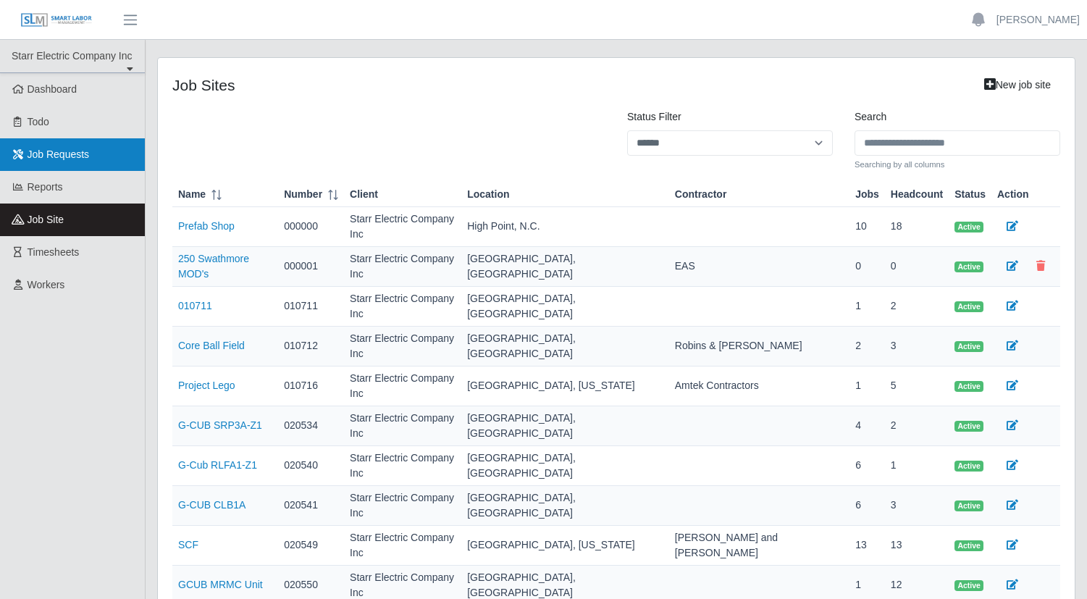
click at [67, 151] on span "Job Requests" at bounding box center [59, 154] width 62 height 12
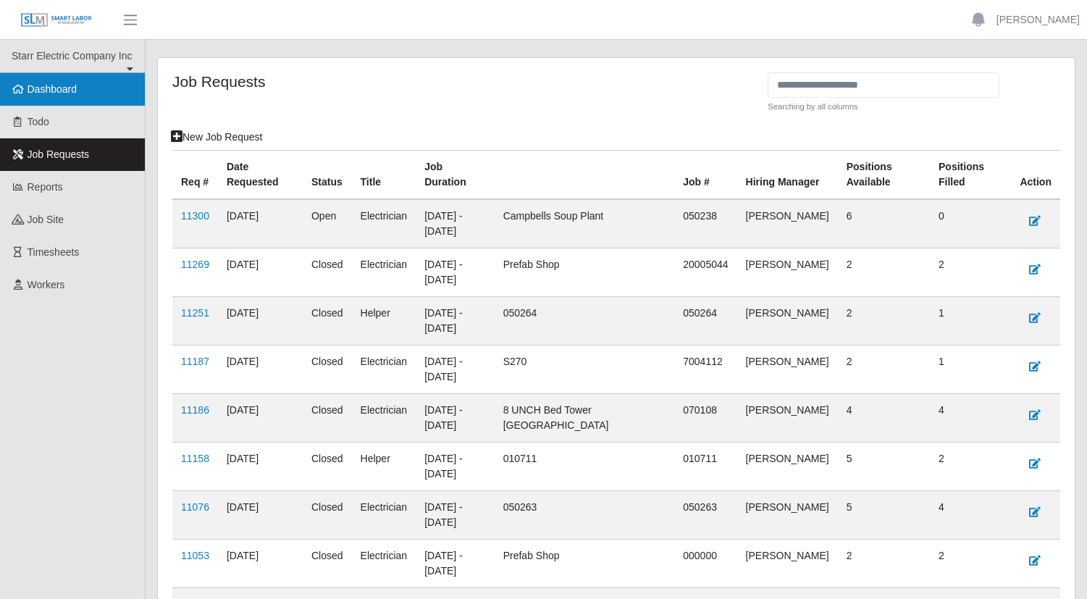
click at [56, 88] on span "Dashboard" at bounding box center [53, 89] width 50 height 12
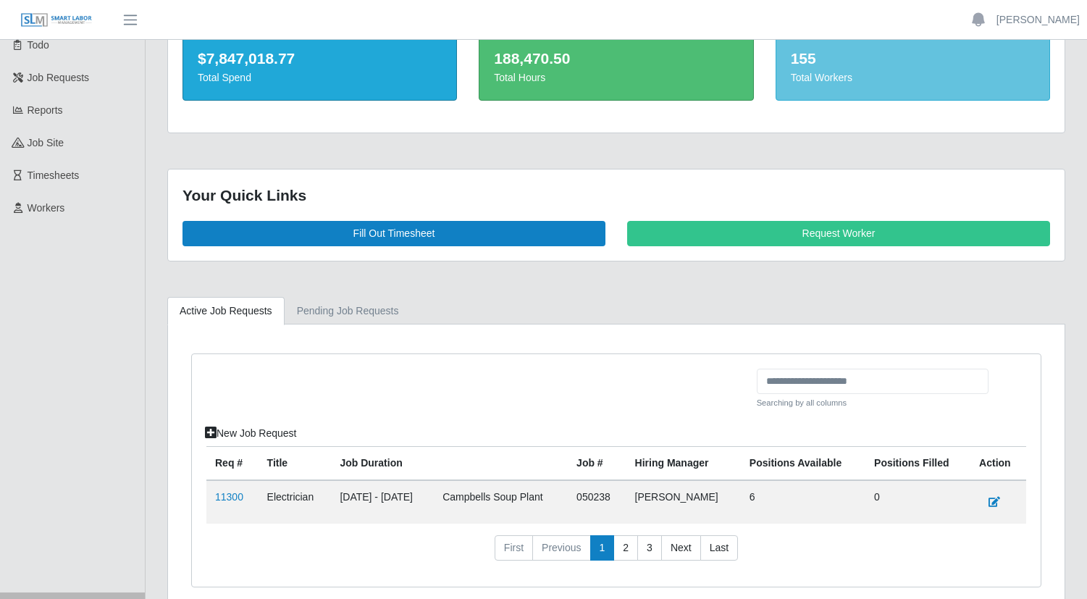
scroll to position [143, 0]
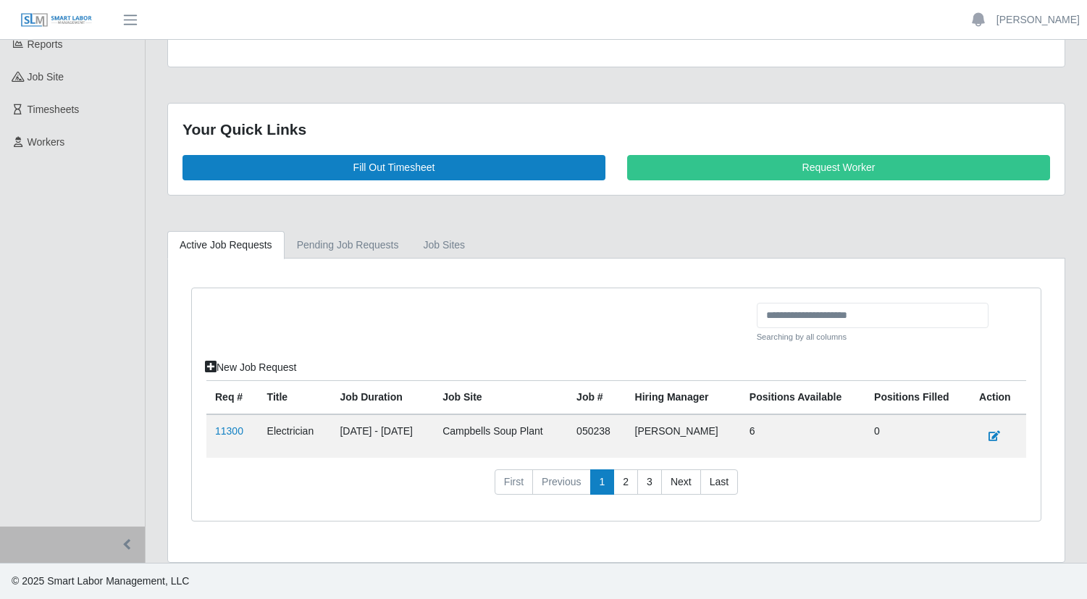
click at [418, 474] on nav "First Previous 1 2 3 Next Last" at bounding box center [616, 488] width 820 height 38
click at [328, 246] on link "Pending Job Requests" at bounding box center [348, 245] width 127 height 28
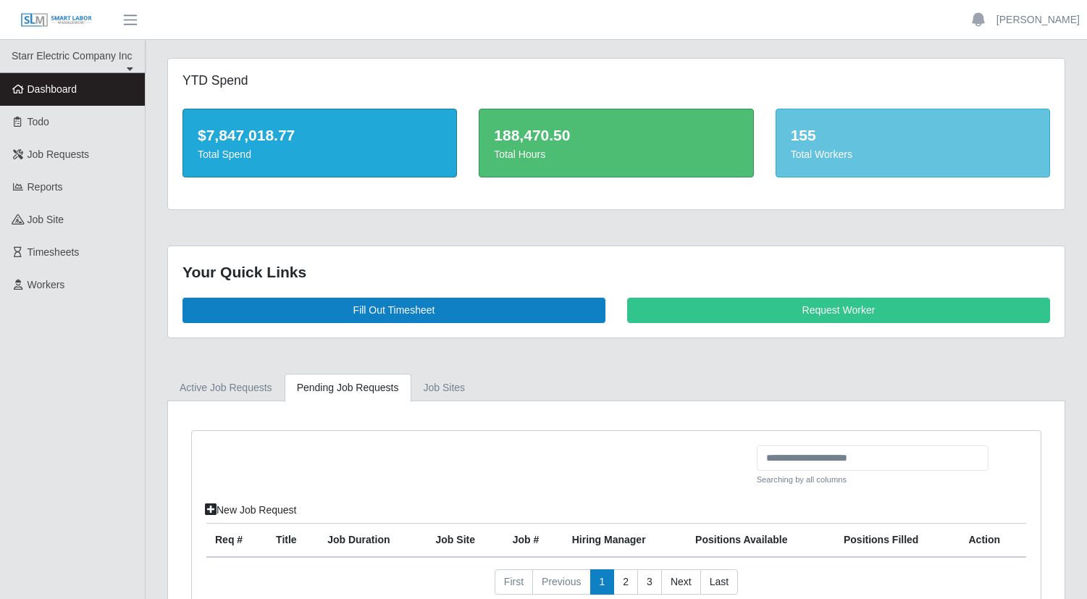
click at [100, 83] on link "Dashboard" at bounding box center [72, 89] width 145 height 33
